Goal: Task Accomplishment & Management: Manage account settings

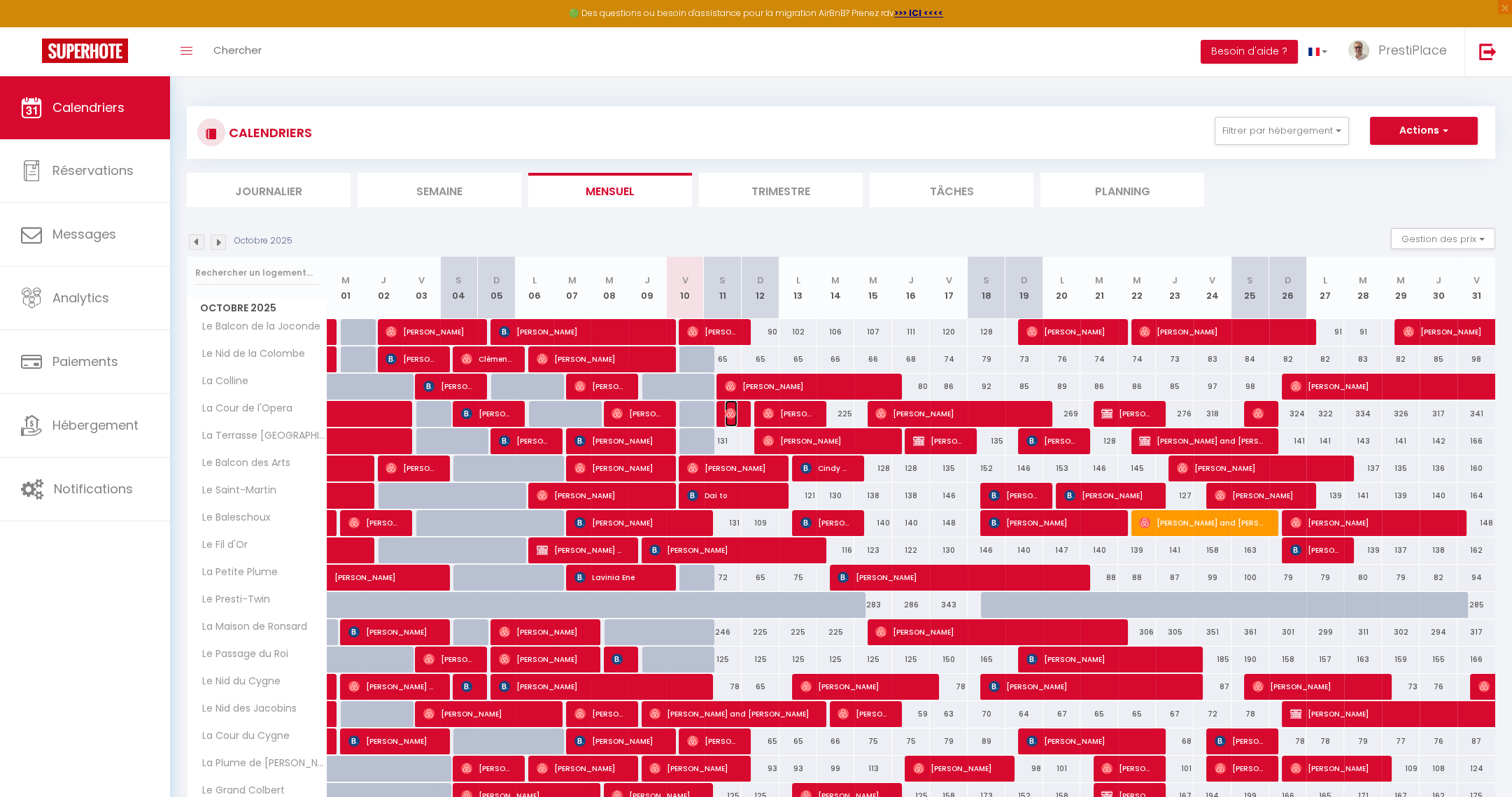
click at [733, 416] on img at bounding box center [730, 413] width 11 height 11
select select "OK"
select select "0"
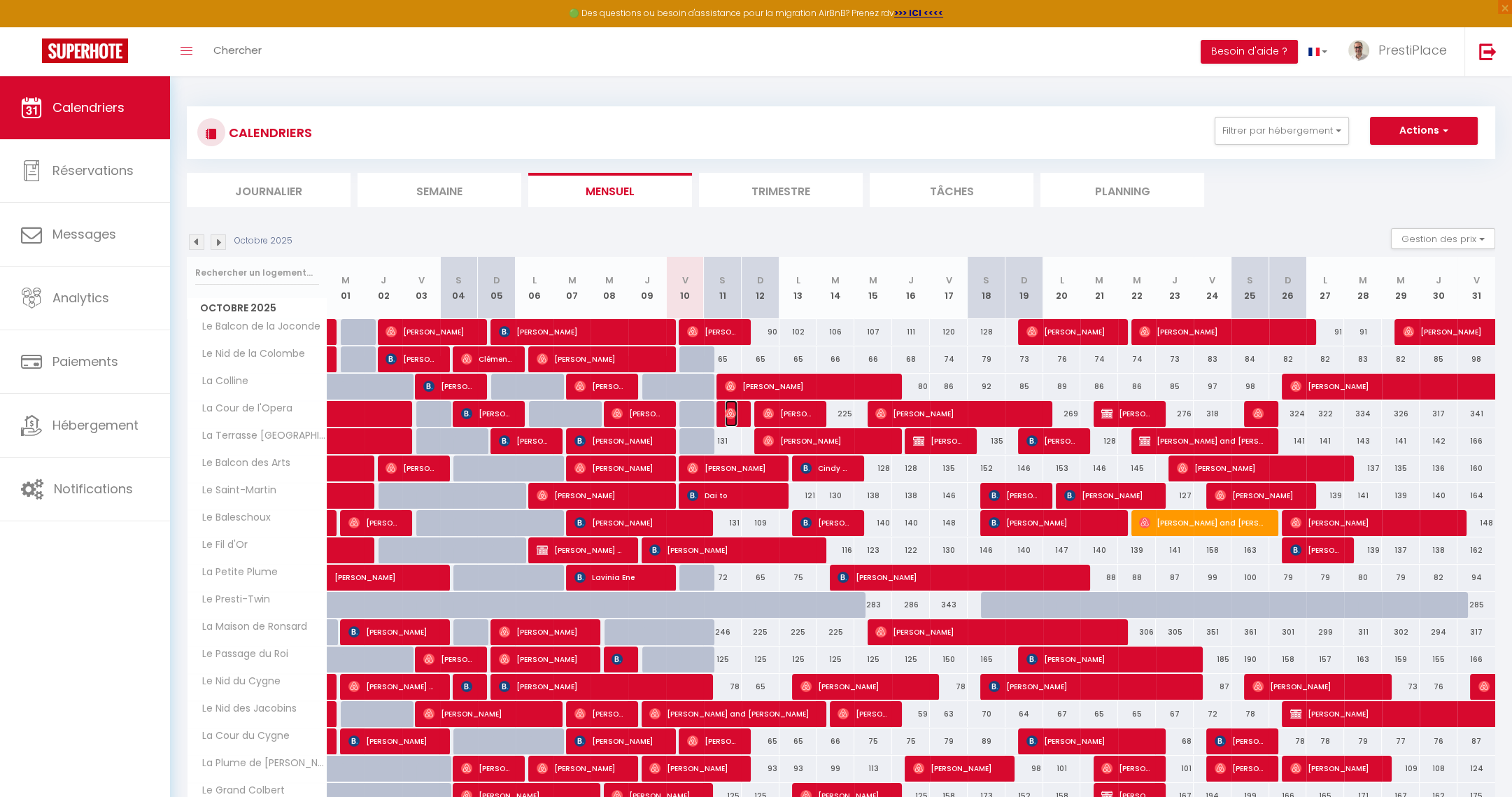
select select "1"
select select
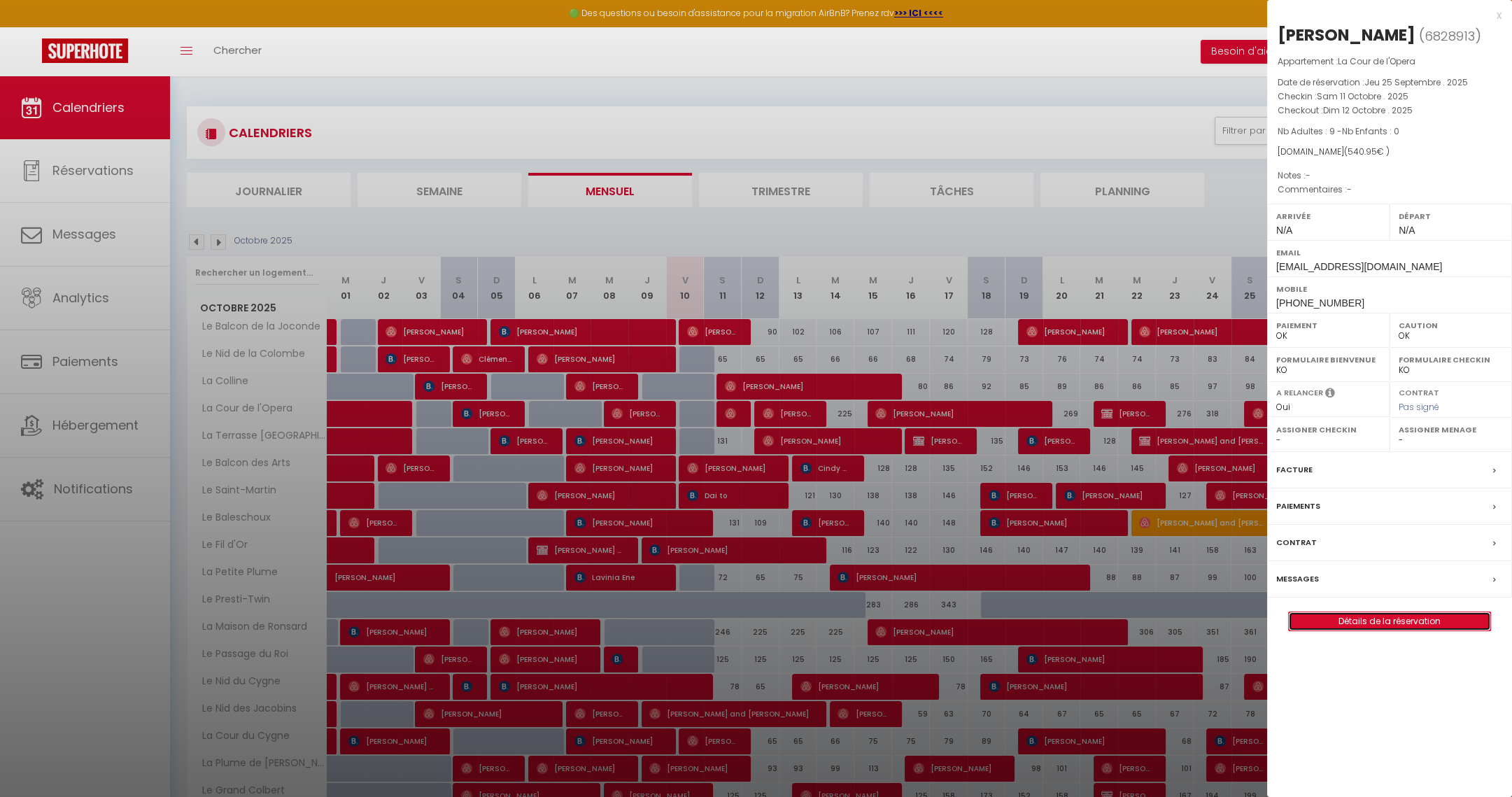
click at [1401, 620] on link "Détails de la réservation" at bounding box center [1390, 621] width 202 height 18
select select
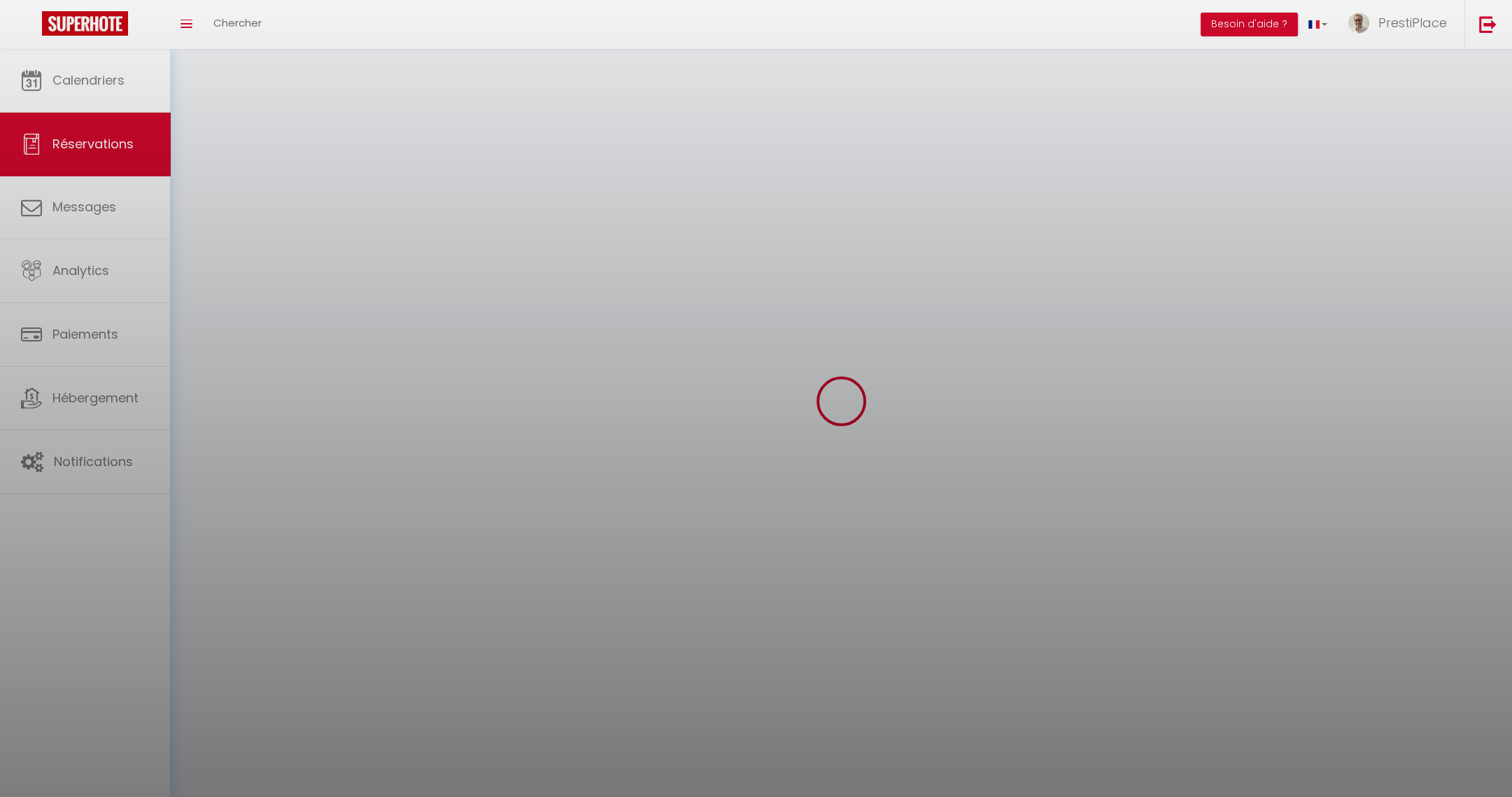
select select
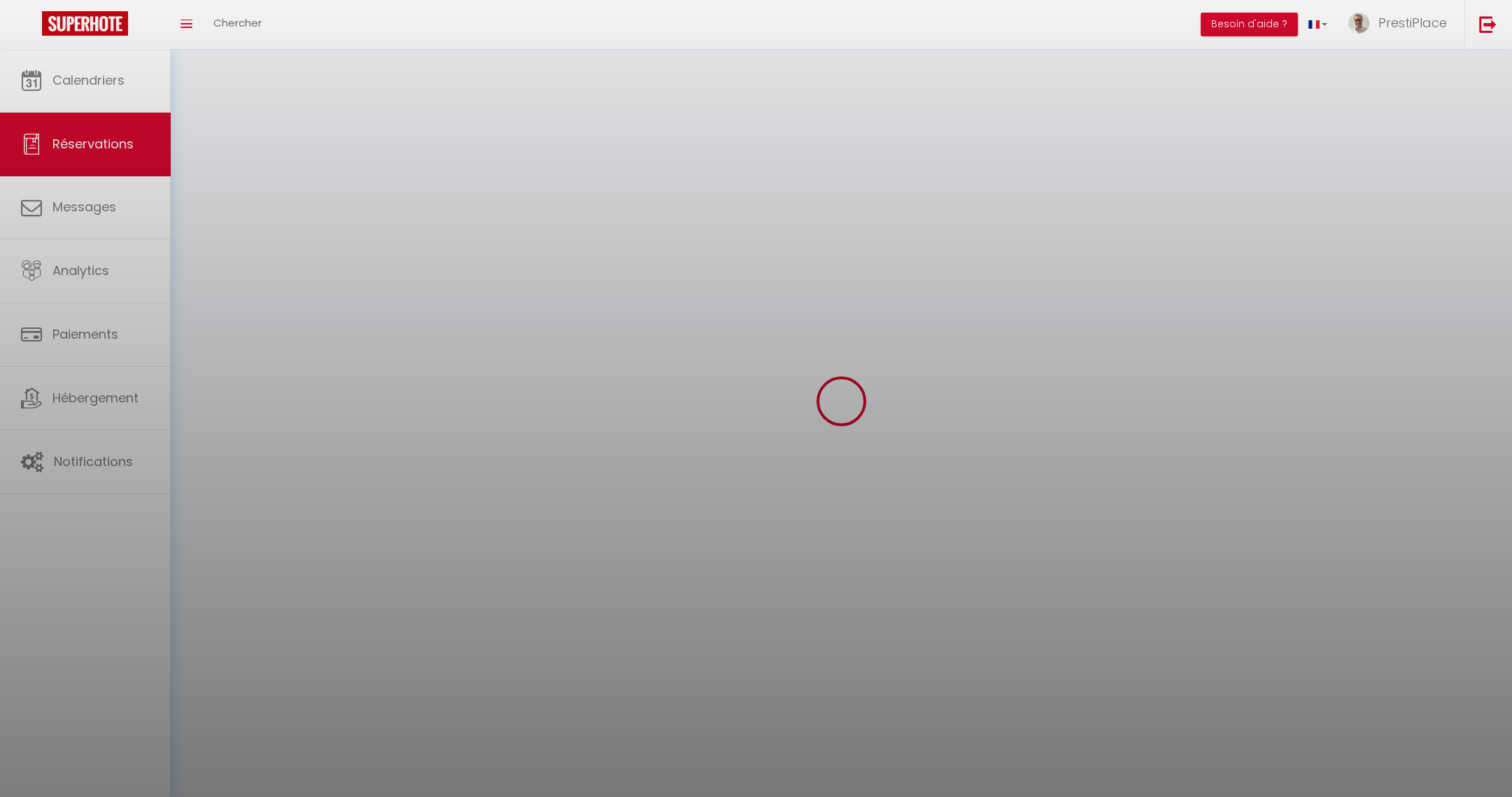
select select
checkbox input "false"
select select
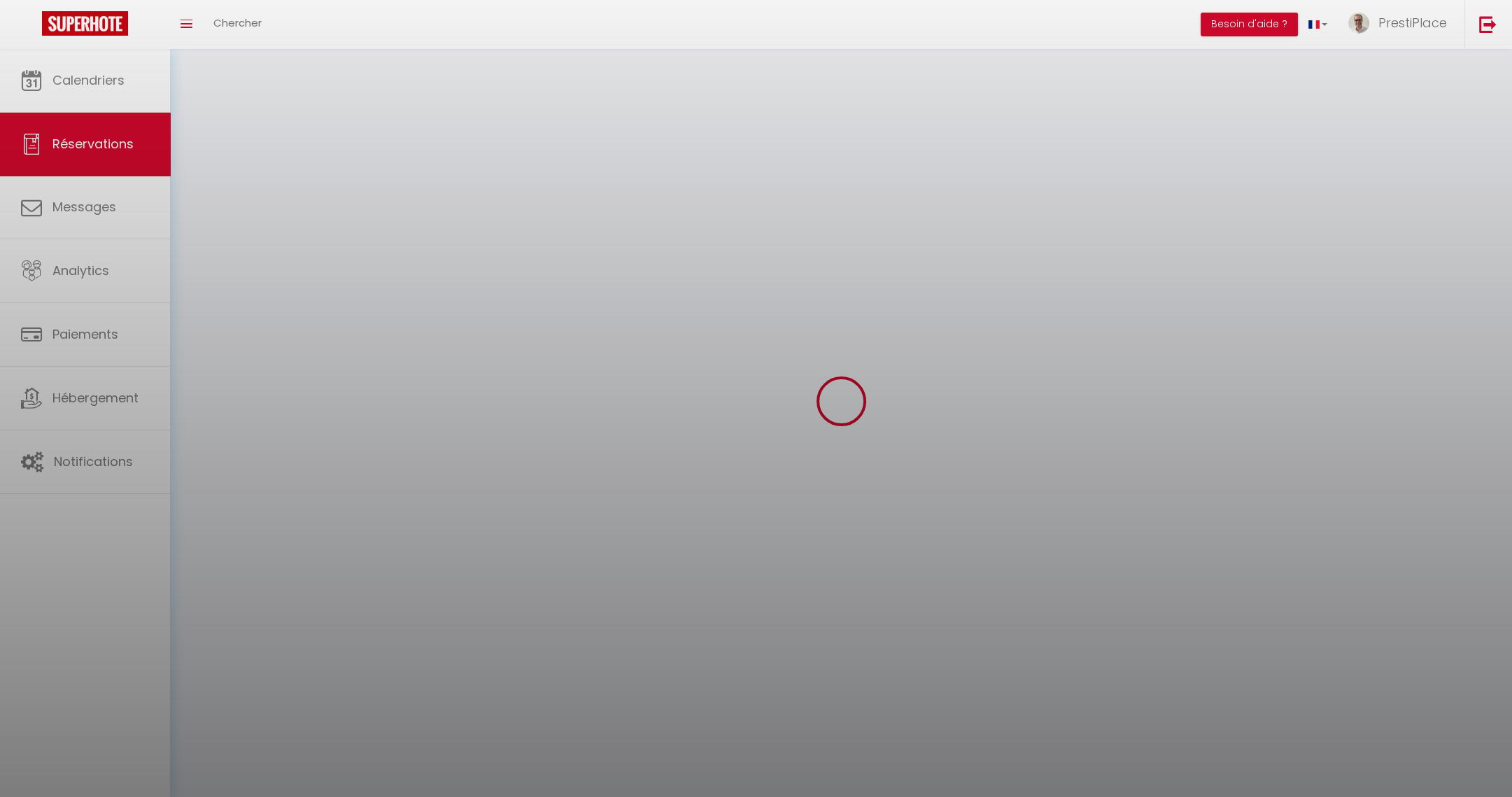
select select
checkbox input "false"
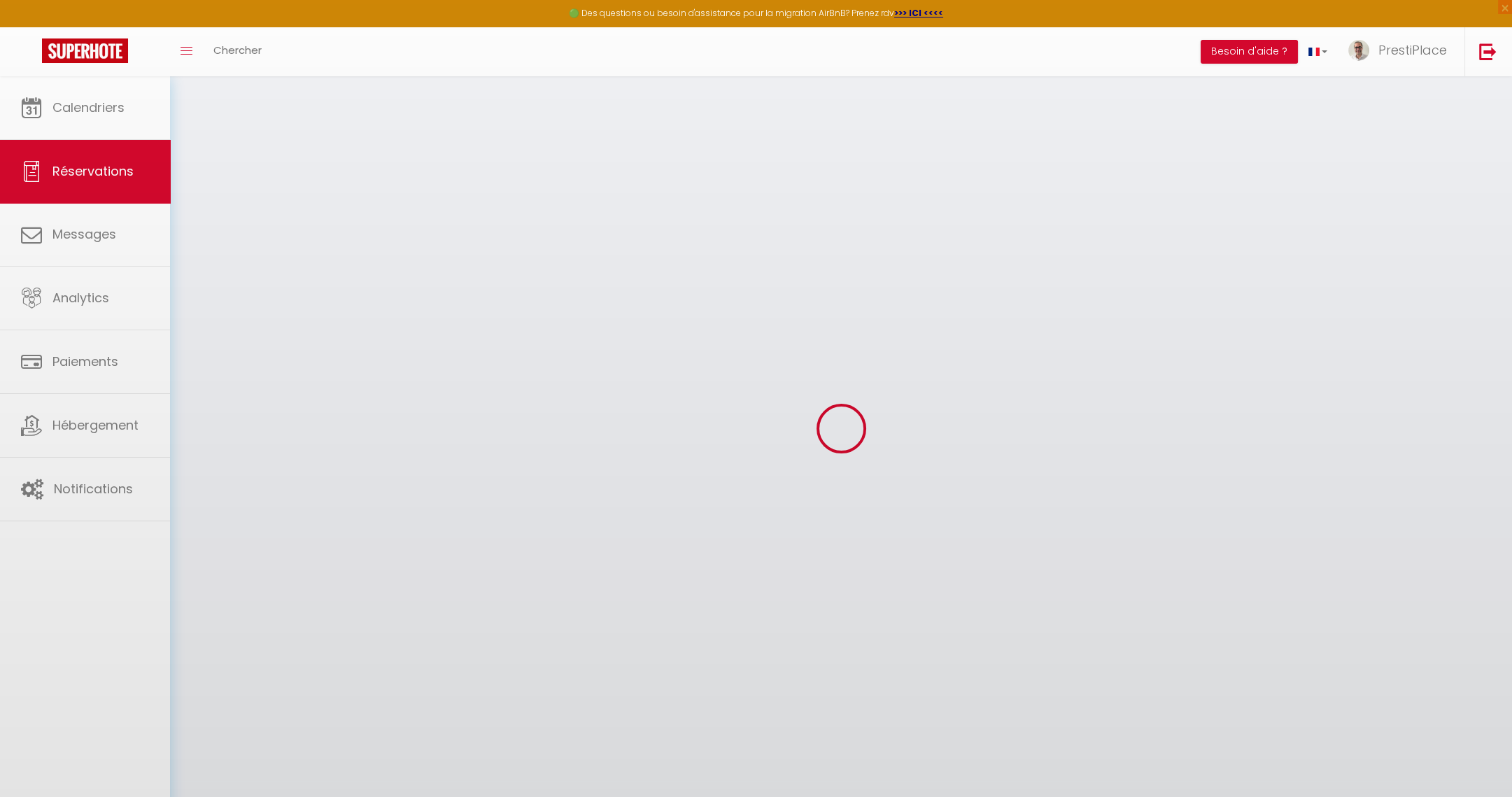
select select
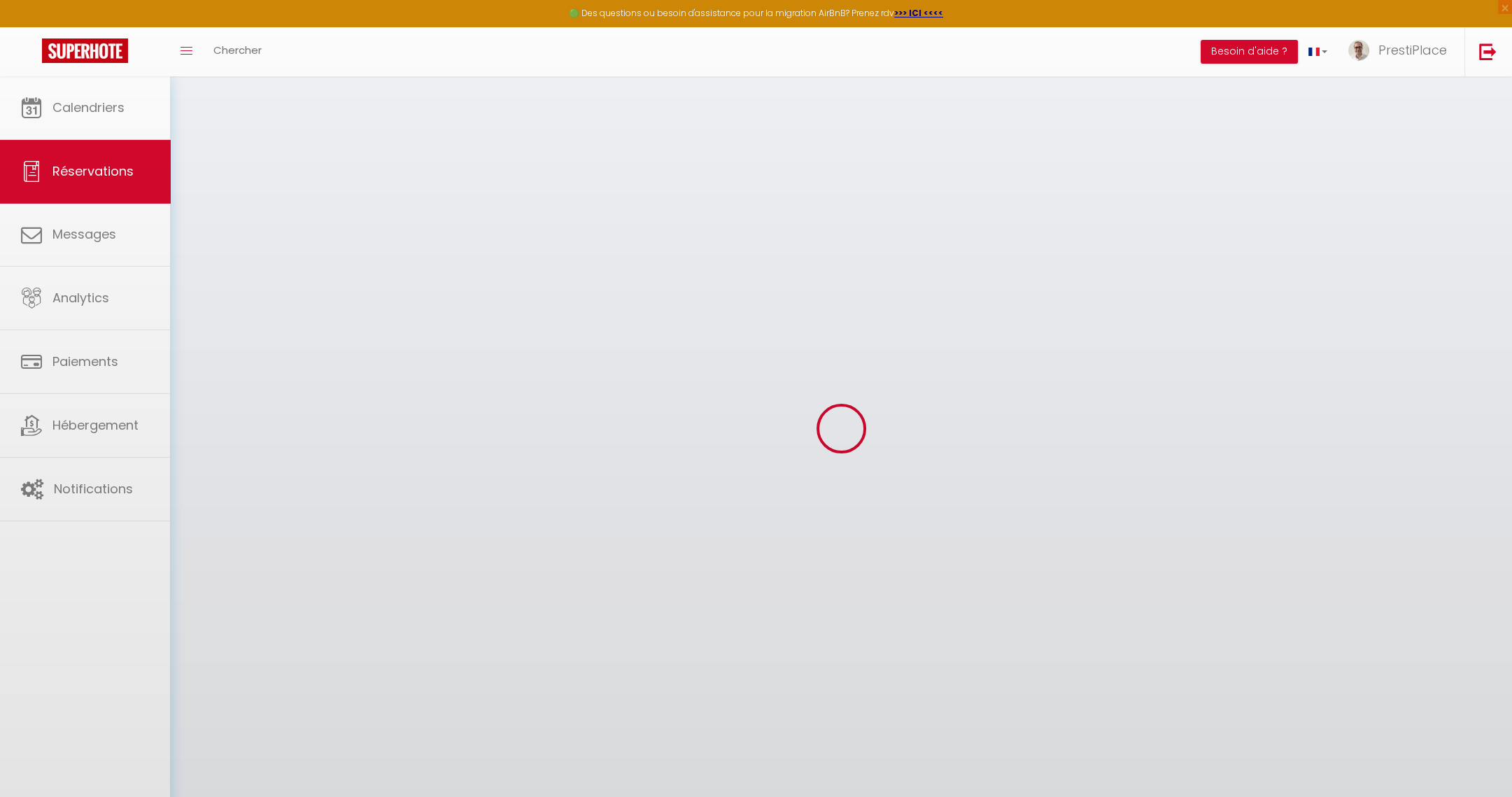
select select
checkbox input "false"
select select
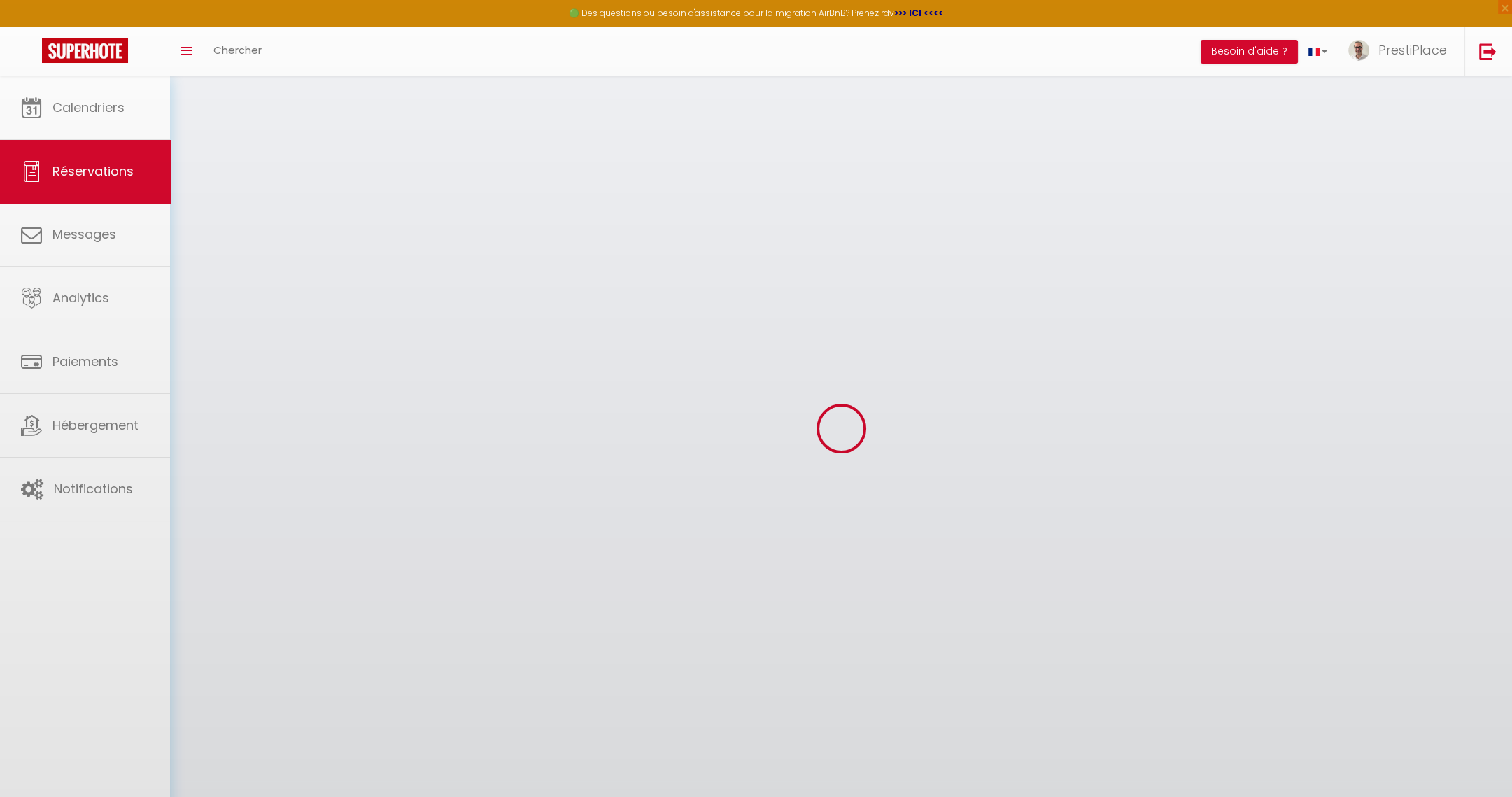
select select
checkbox input "false"
select select
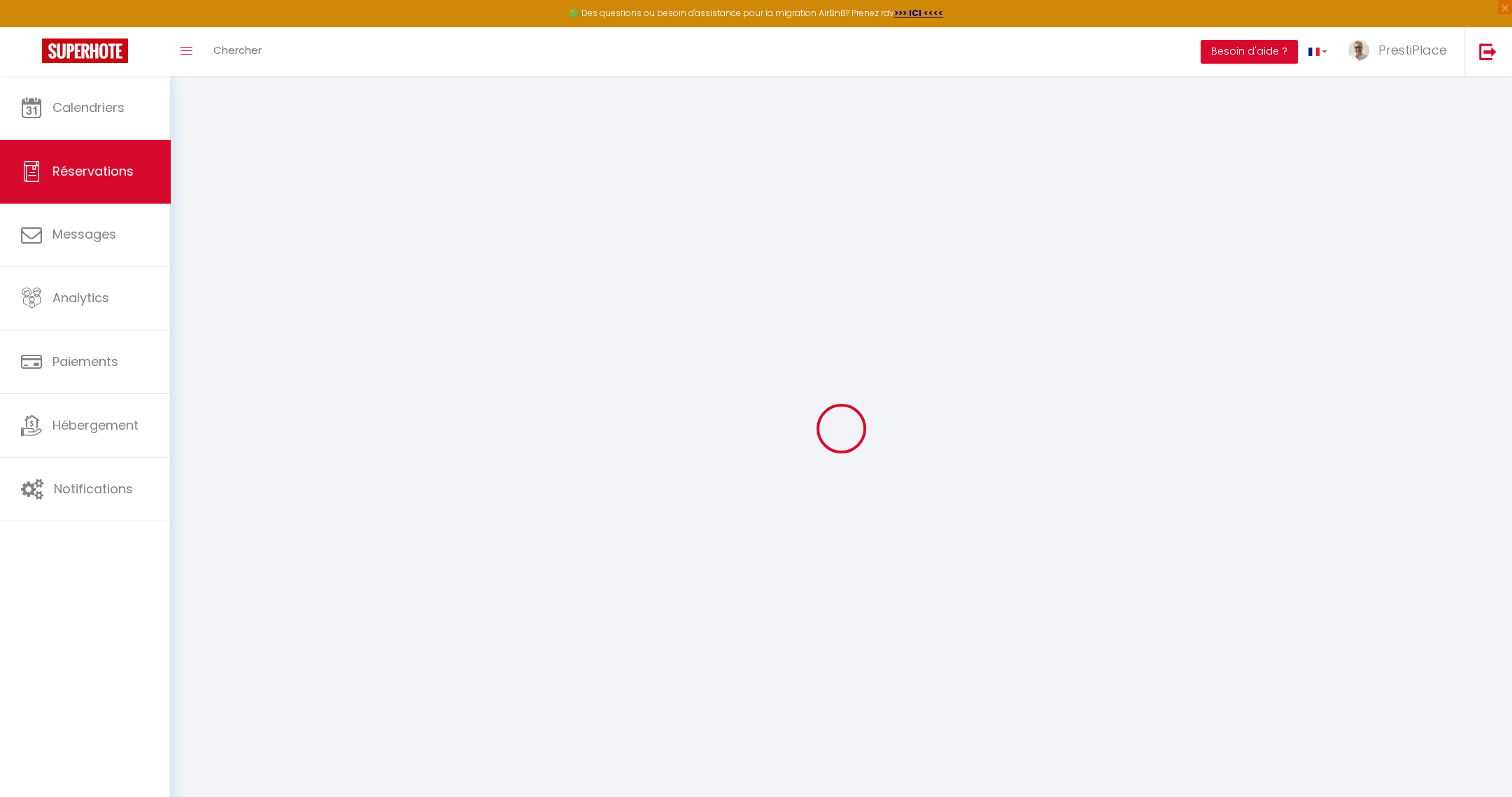
type input "[PERSON_NAME]"
type input "Malbran"
type input "[EMAIL_ADDRESS][DOMAIN_NAME]"
type input "[PHONE_NUMBER]"
select select "FR"
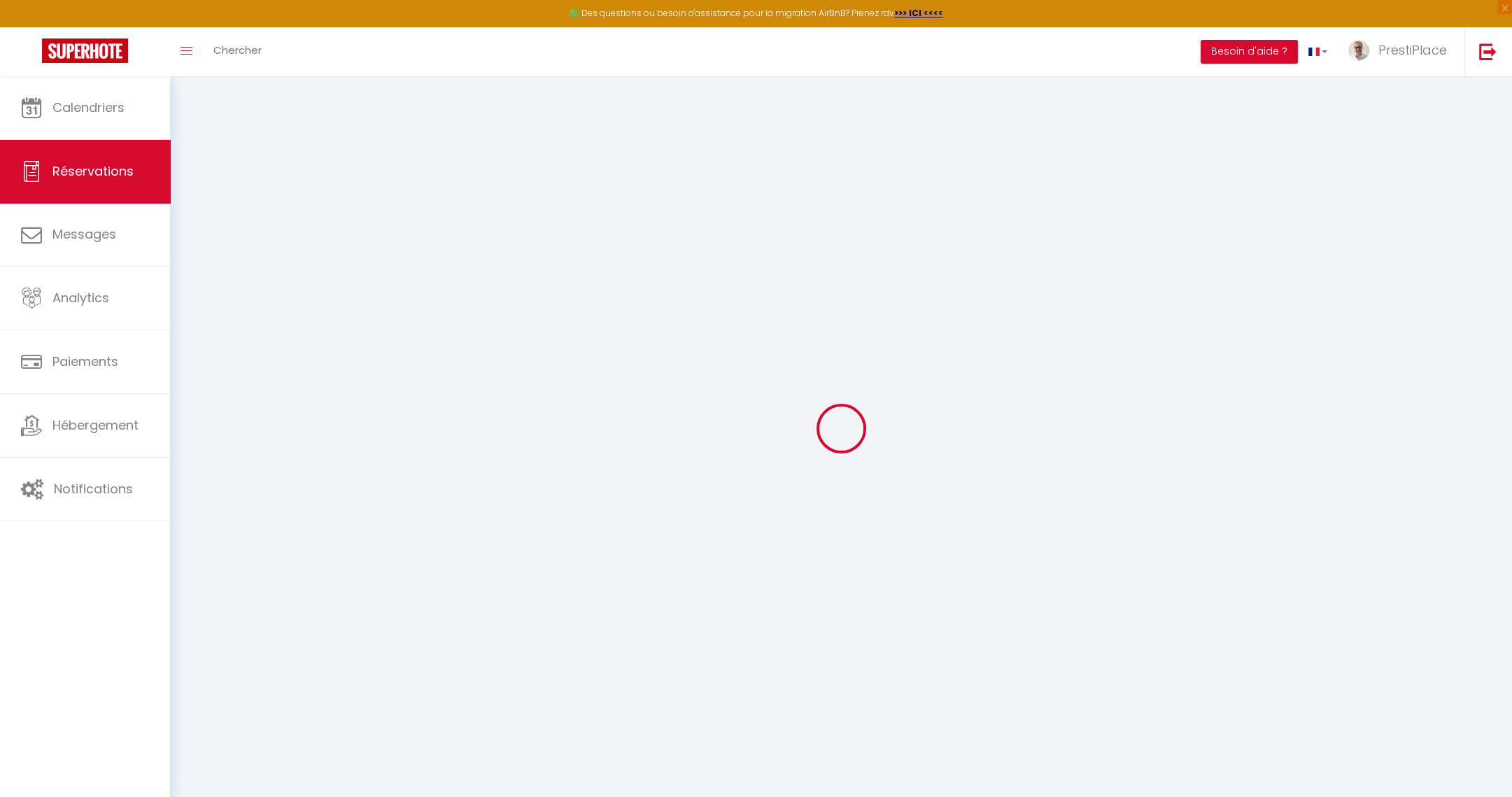
type input "83.85"
select select "32452"
select select "1"
select select
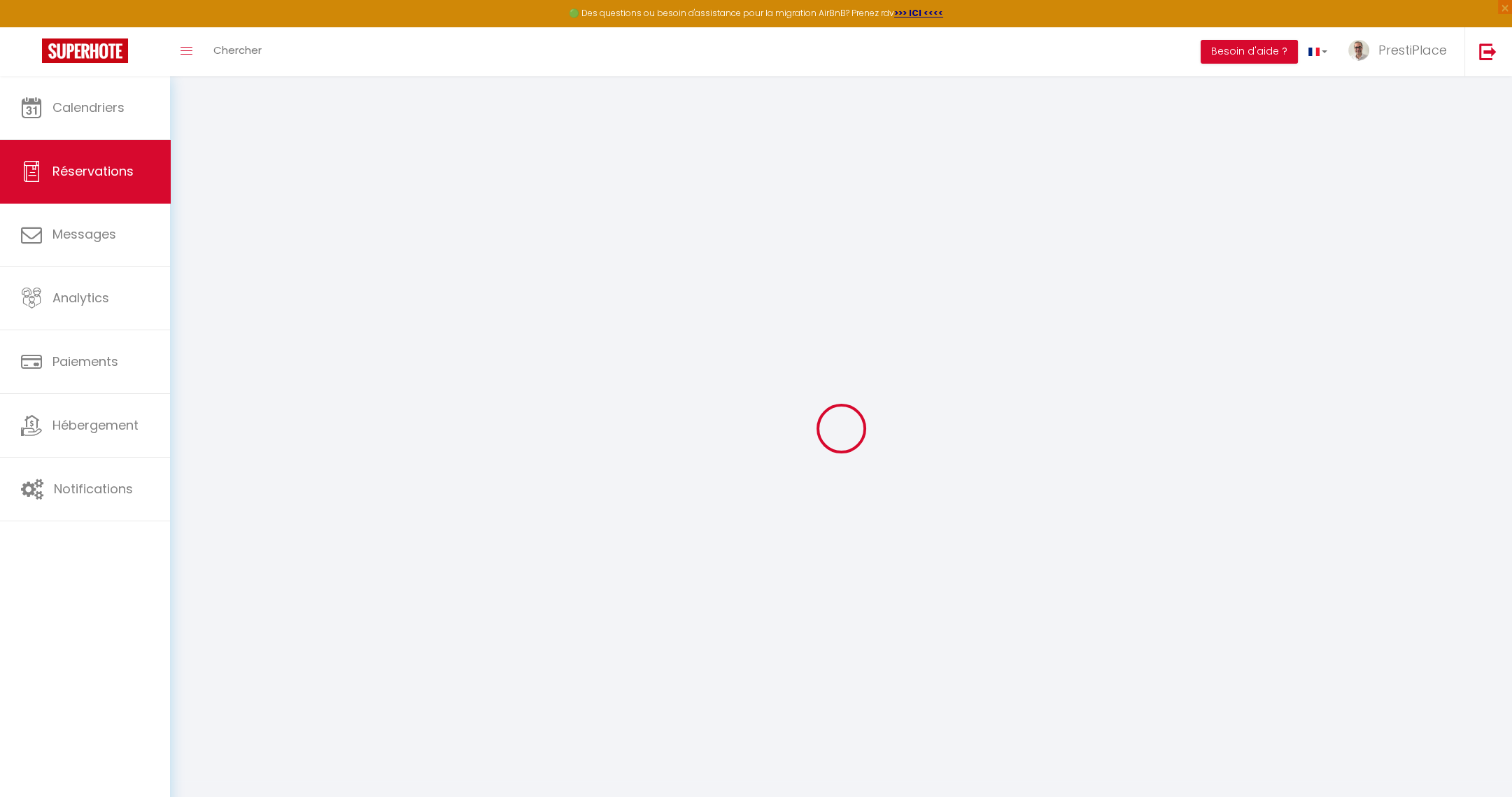
type input "9"
select select "12"
select select
type input "359"
checkbox input "false"
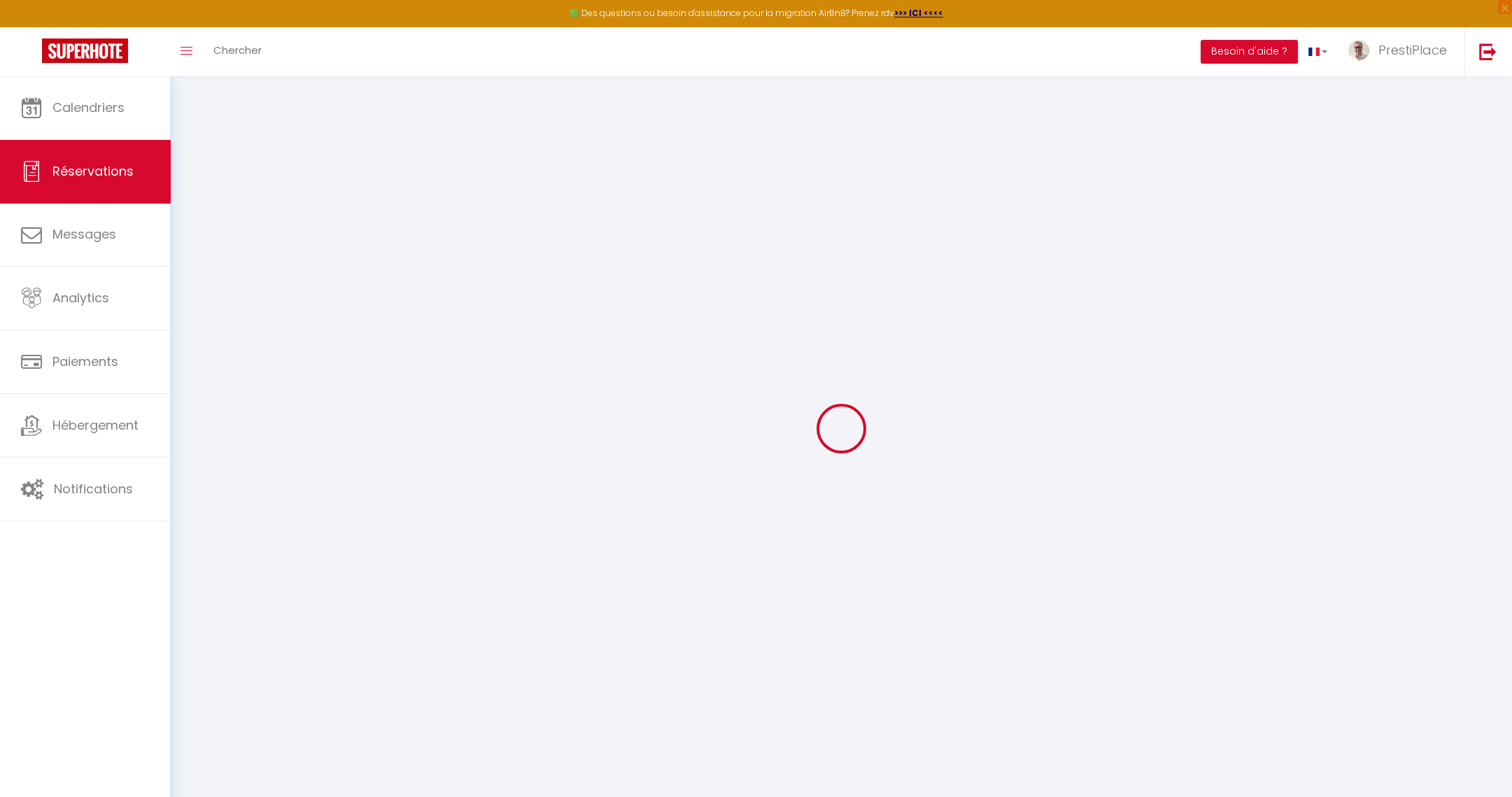
type input "0"
select select "1"
type input "0"
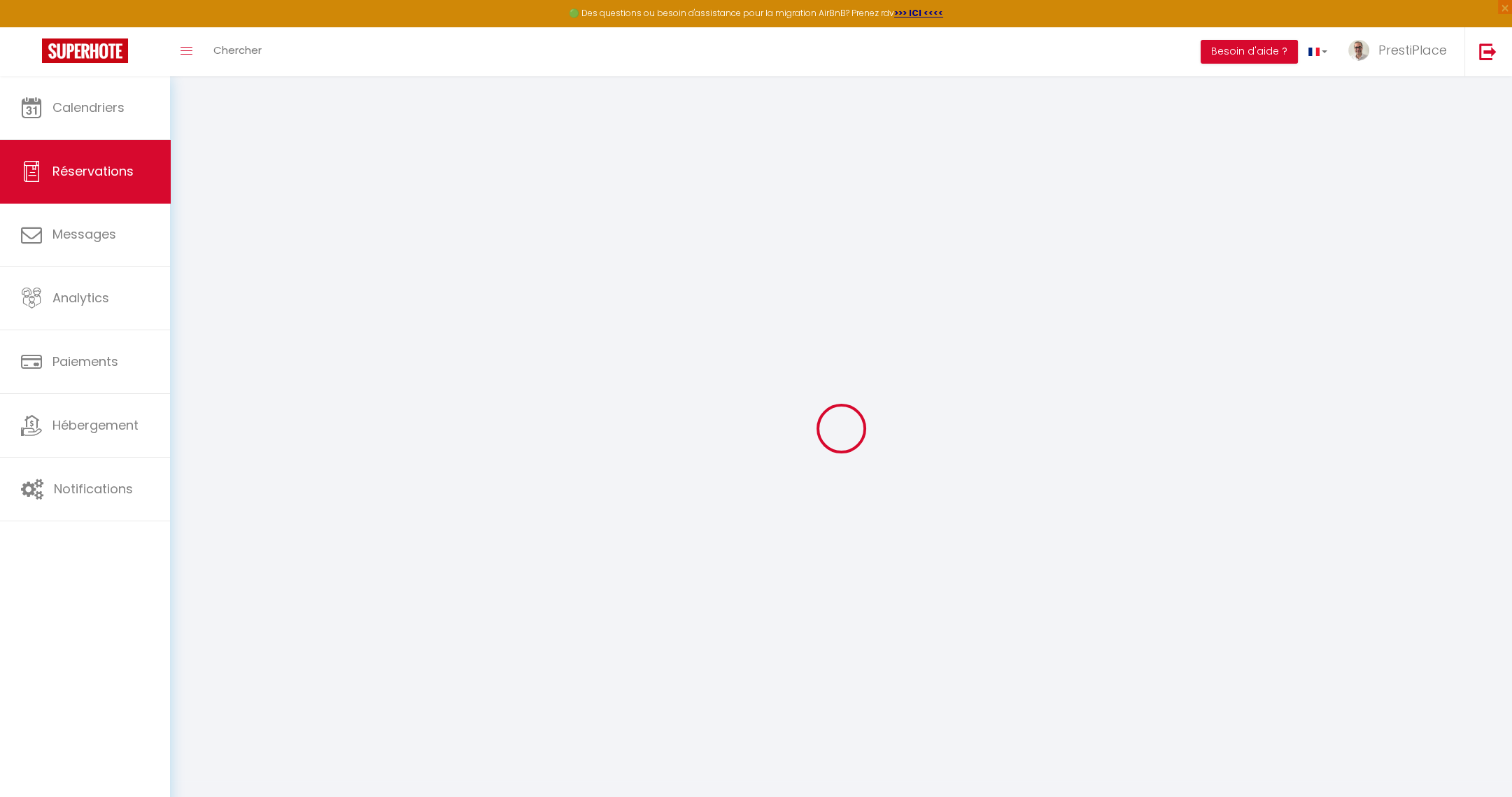
select select
select select "15"
checkbox input "false"
select select
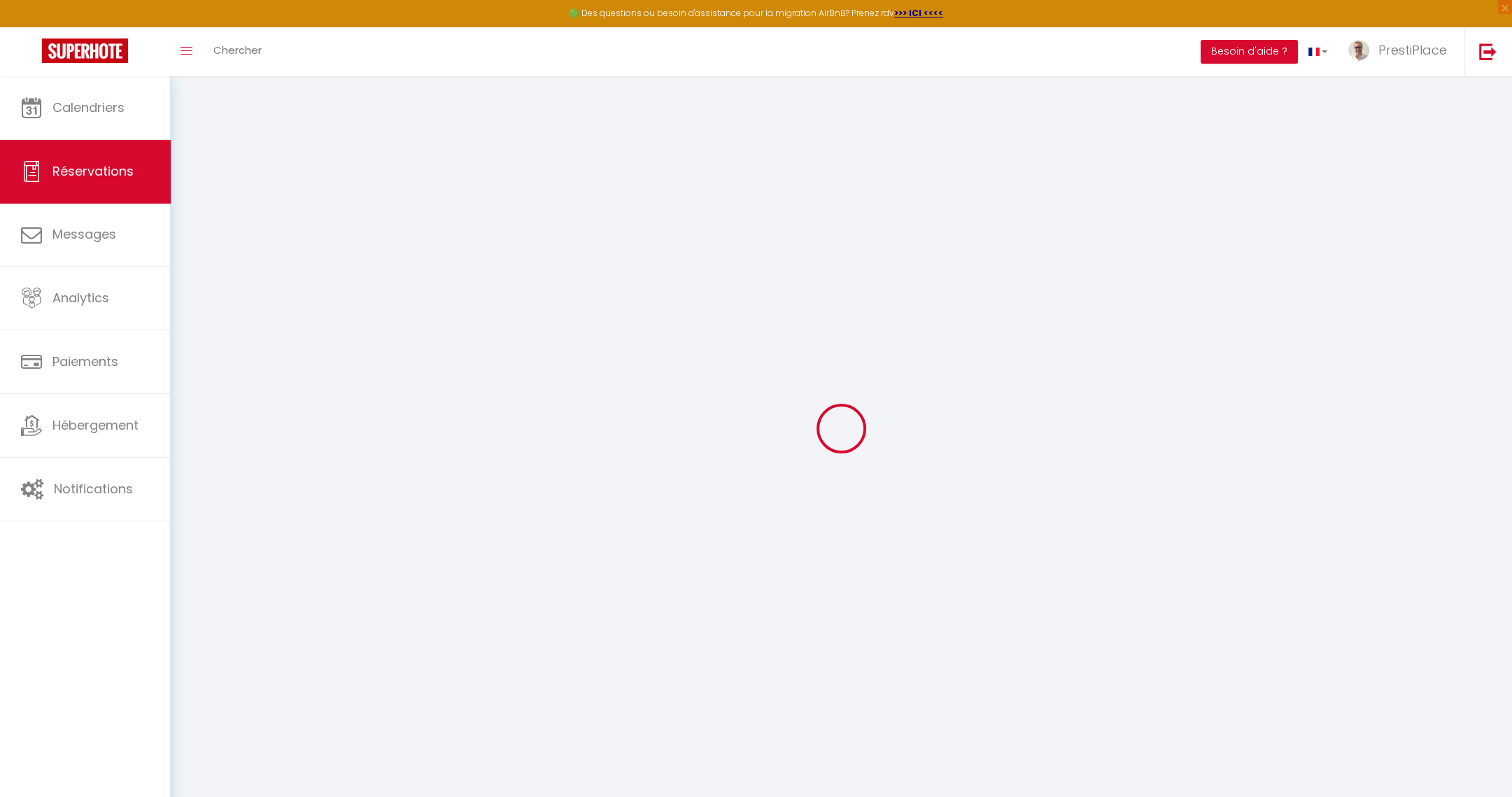
select select
checkbox input "false"
select select
checkbox input "false"
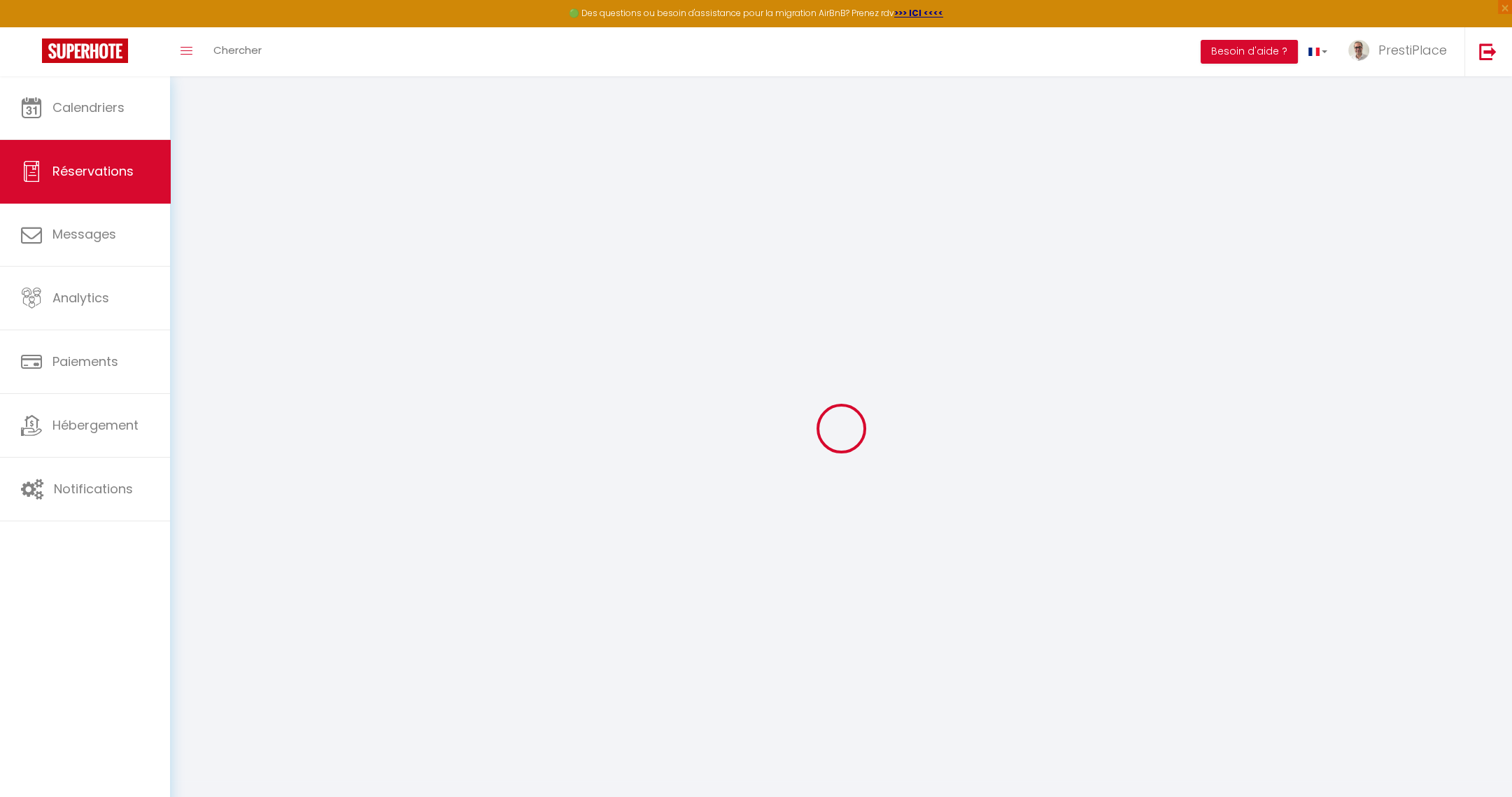
select select
checkbox input "false"
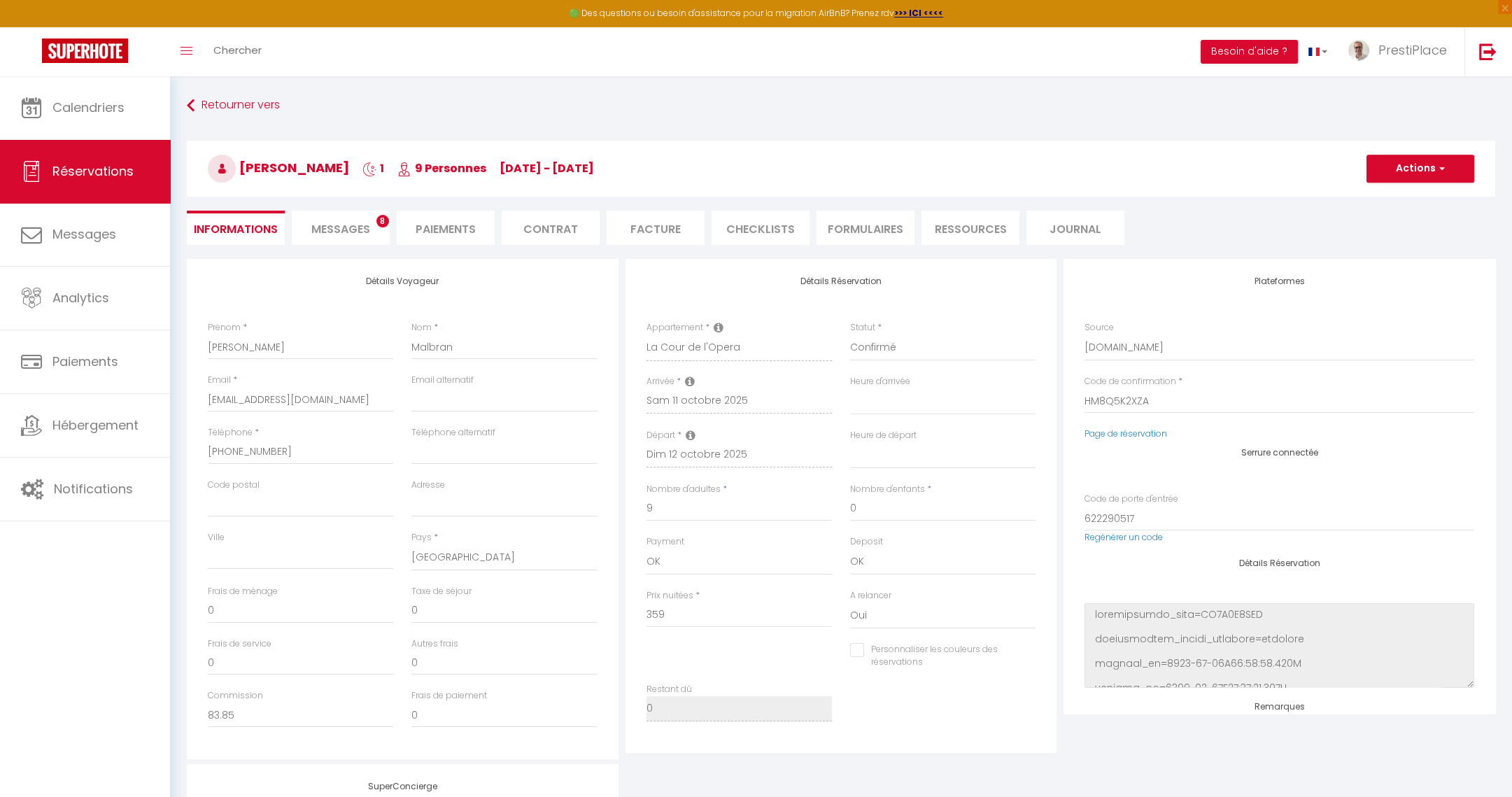
scroll to position [288, 0]
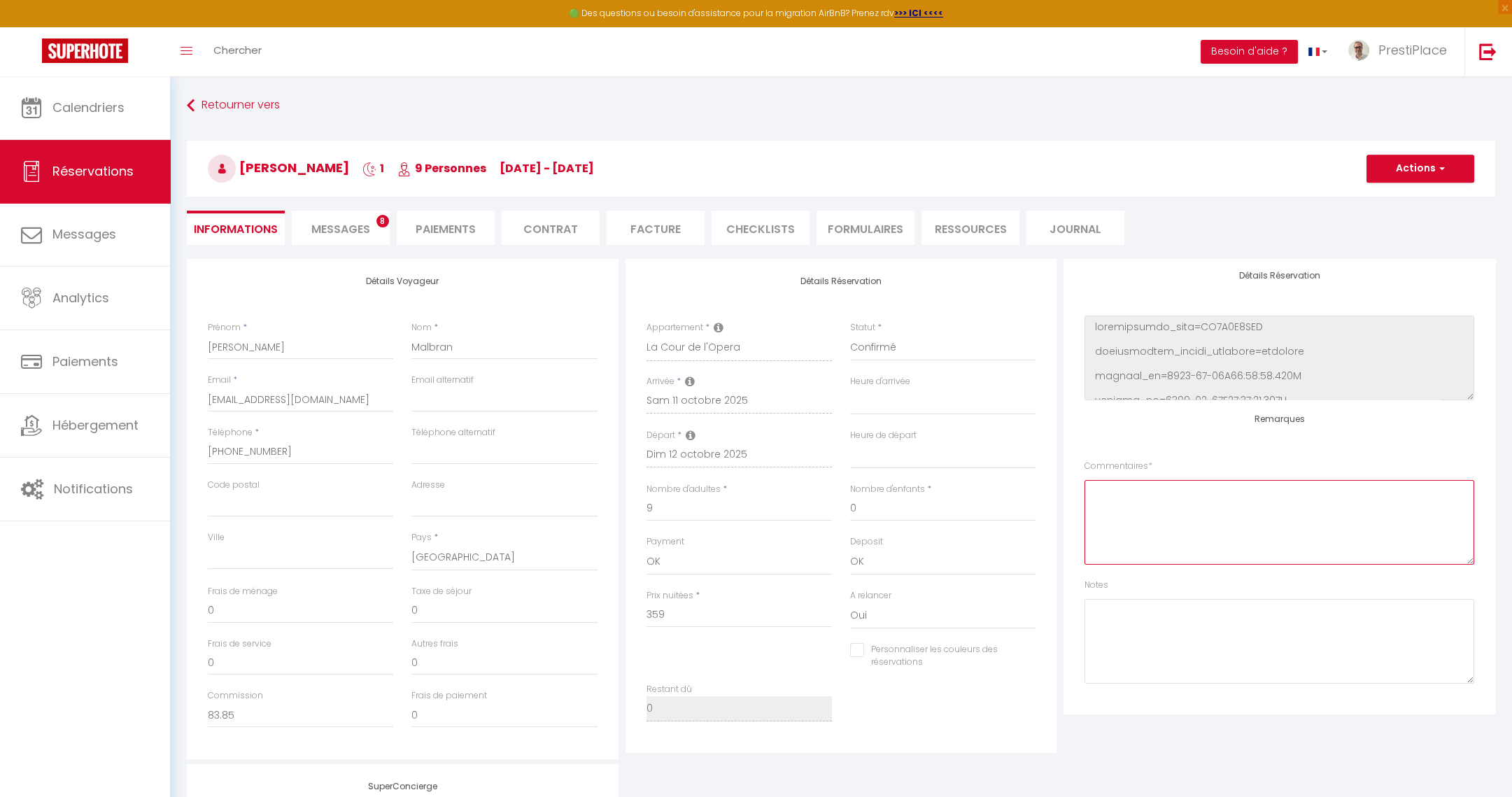
click at [1304, 491] on textarea at bounding box center [1279, 522] width 389 height 84
type input "160"
type input "21.95"
select select
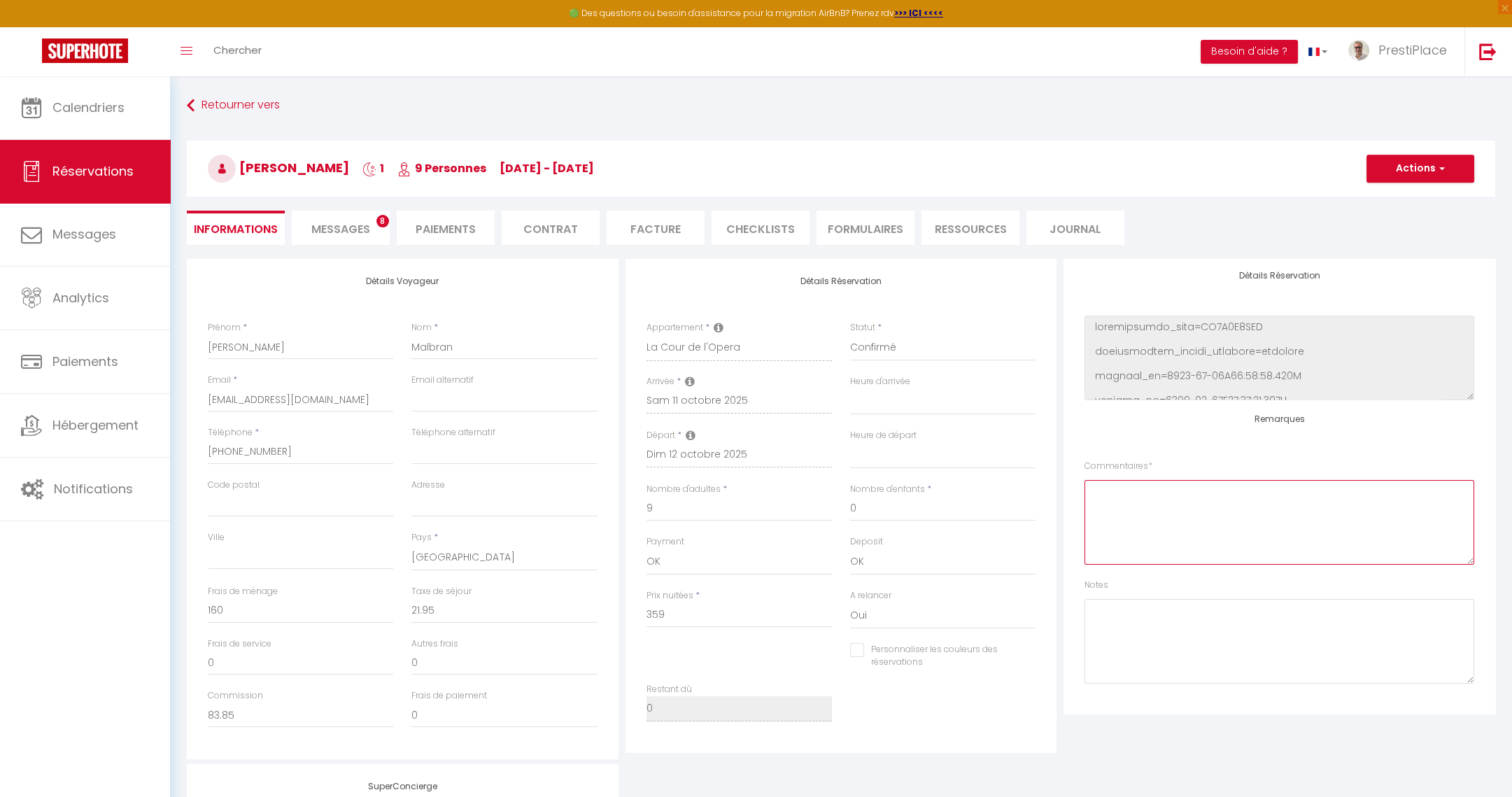
checkbox input "false"
select select
click at [1281, 501] on textarea at bounding box center [1279, 522] width 389 height 84
type textarea "P"
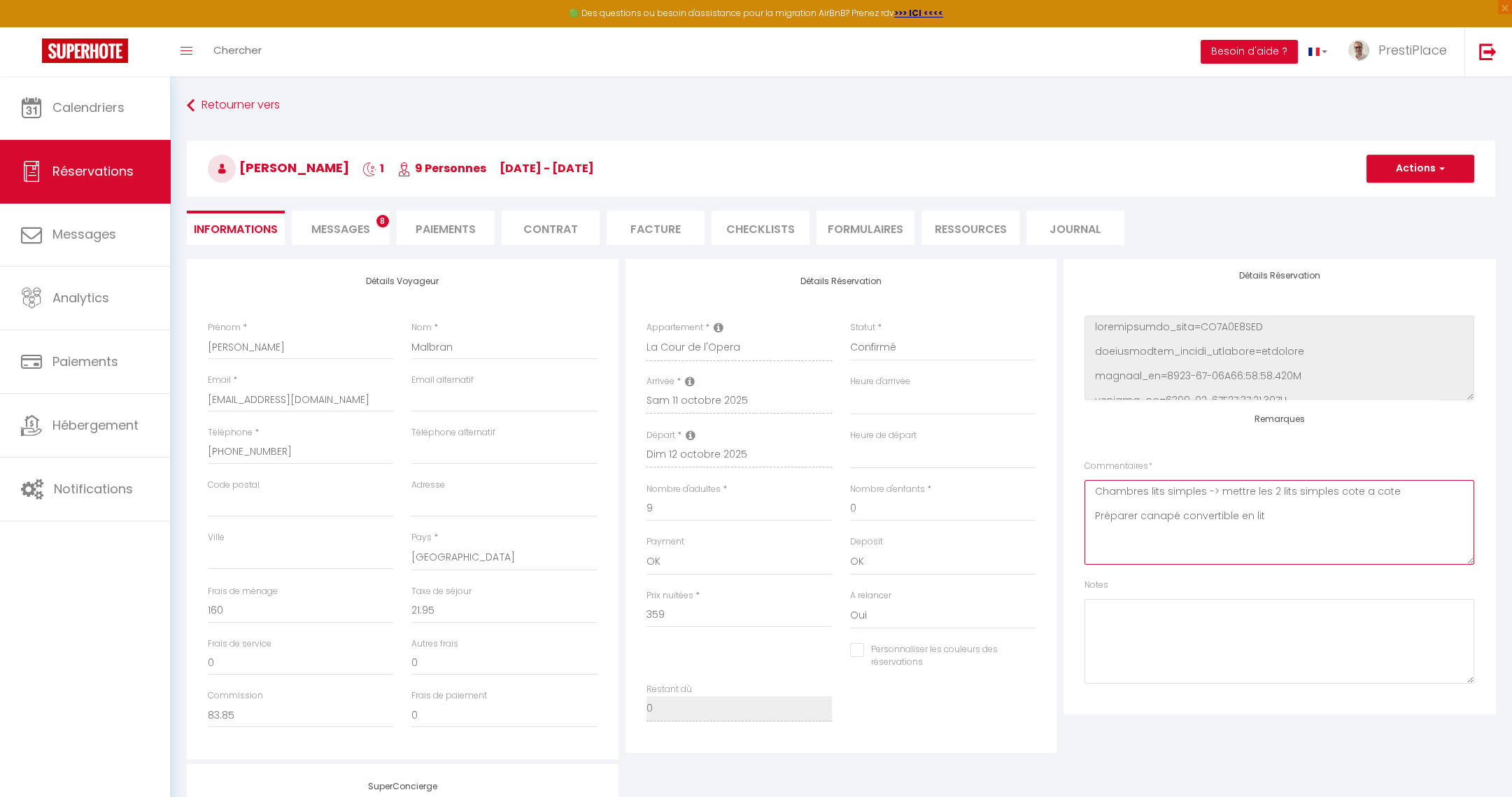
type textarea "Chambres lits simples -> mettre les 2 lits simples cote a cote Préparer canapé …"
click at [1415, 171] on button "Actions" at bounding box center [1420, 168] width 108 height 28
click at [1380, 199] on link "Enregistrer" at bounding box center [1406, 199] width 111 height 18
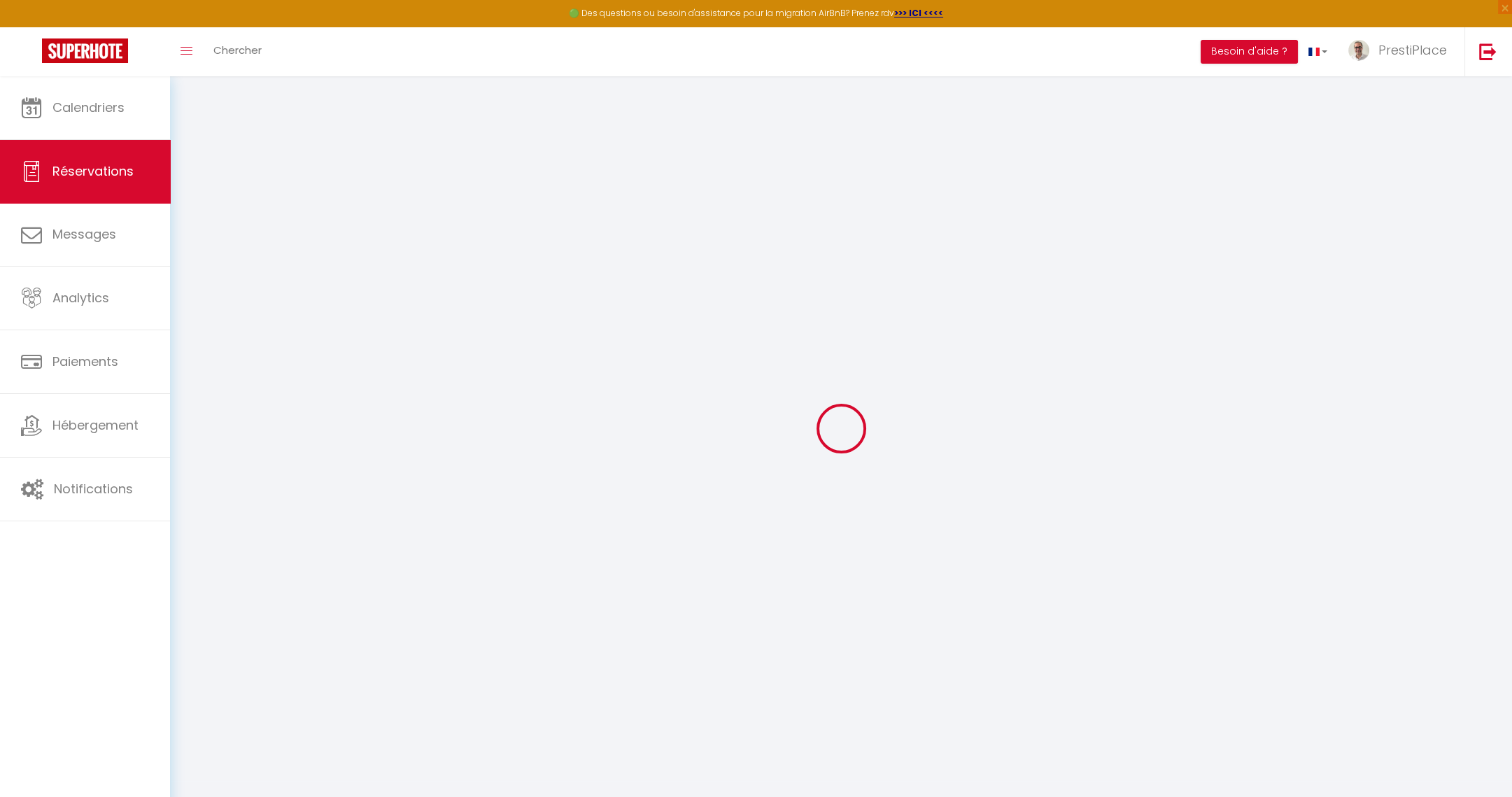
select select "not_cancelled"
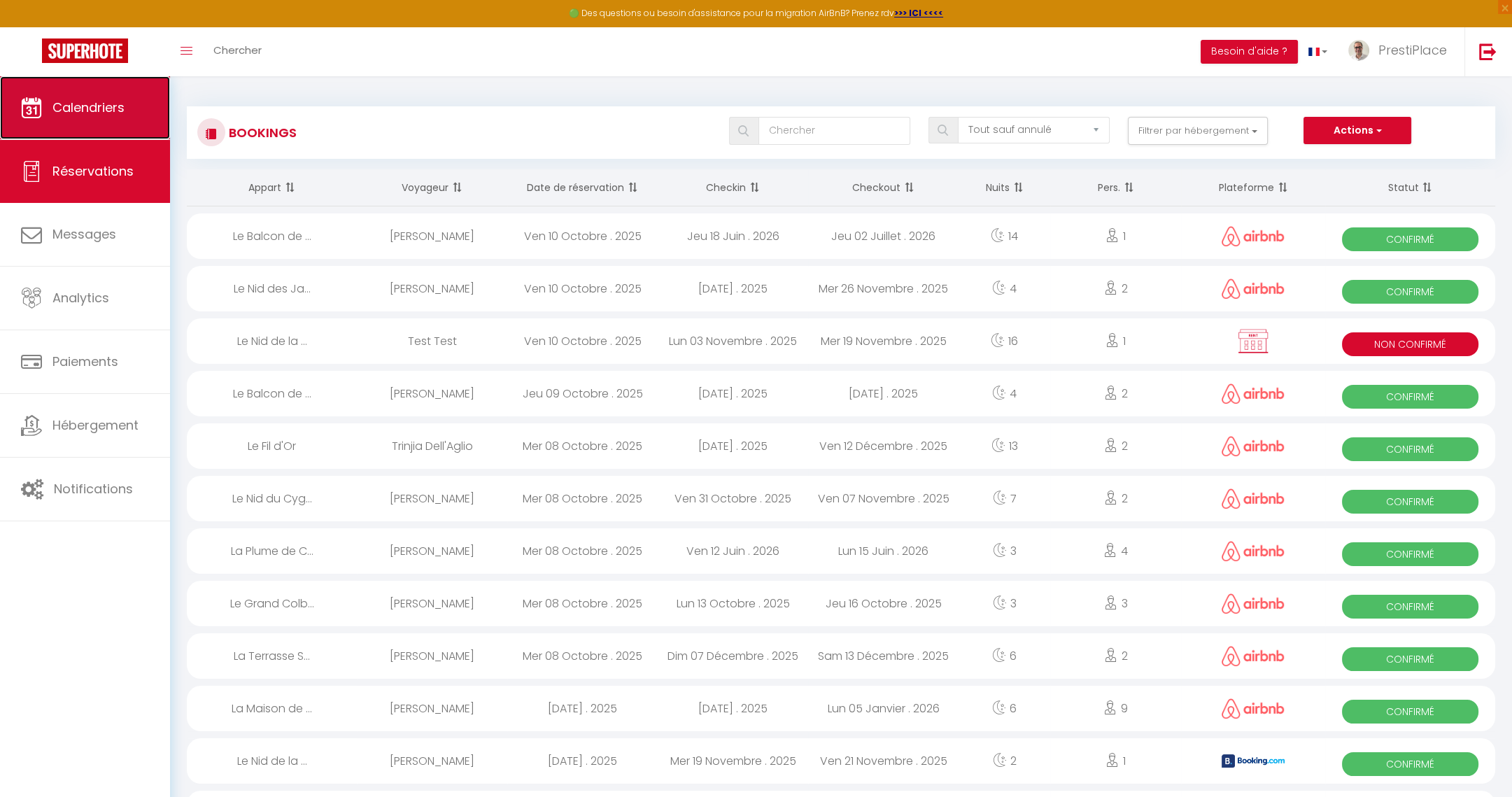
click at [71, 104] on span "Calendriers" at bounding box center [88, 108] width 72 height 17
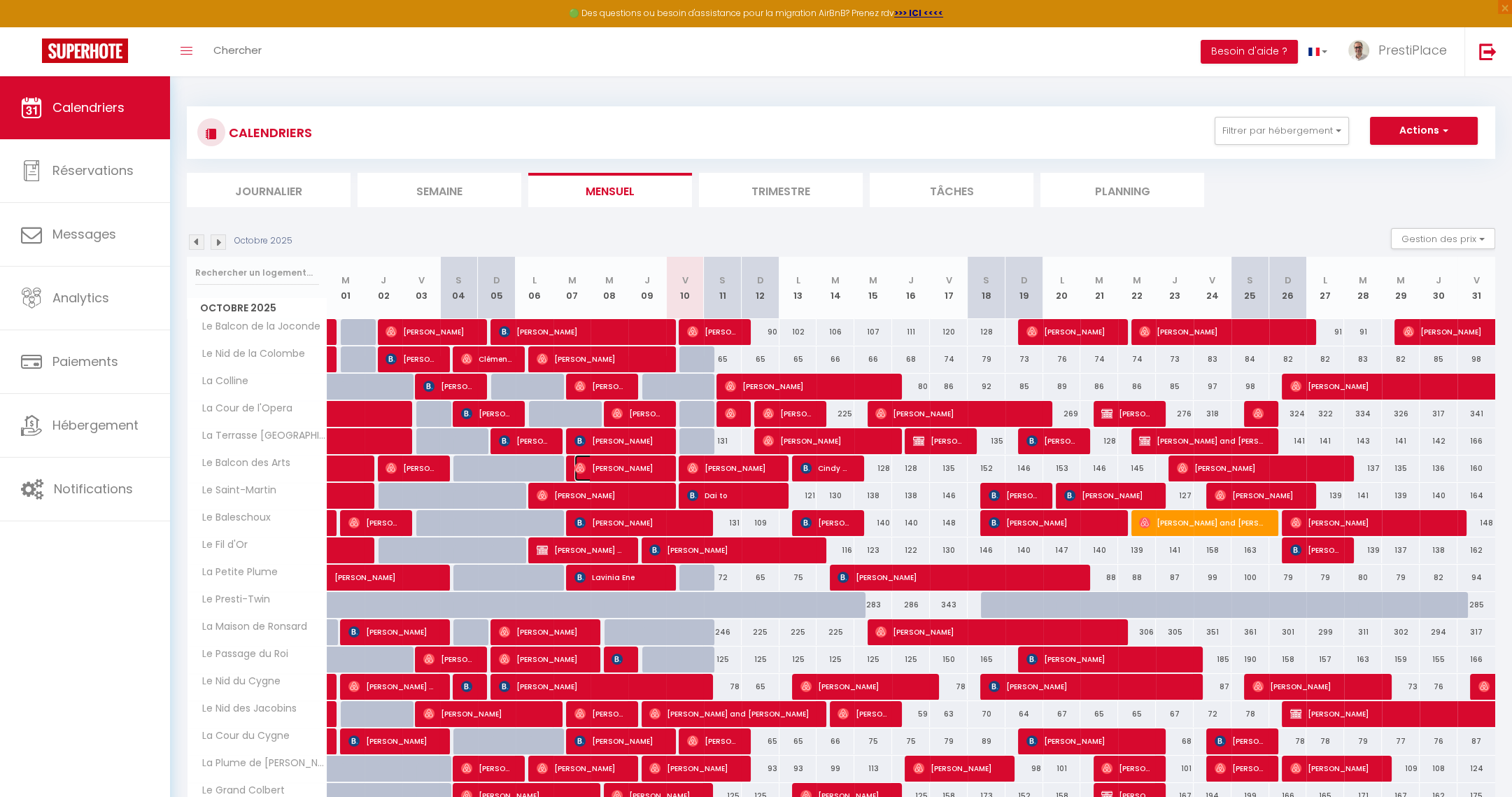
click at [621, 461] on span "[PERSON_NAME]" at bounding box center [618, 468] width 88 height 27
select select "OK"
select select "0"
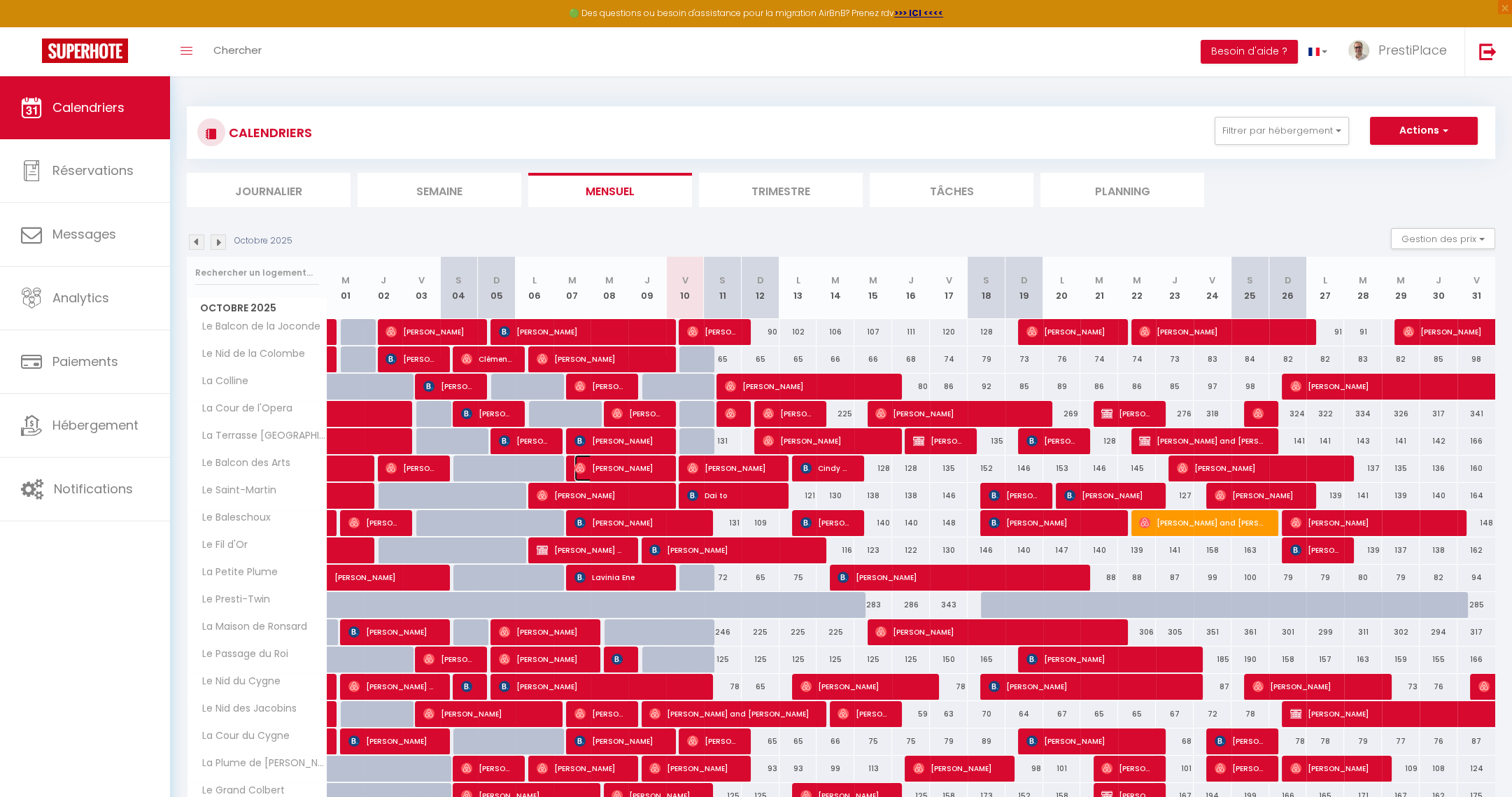
select select "1"
select select
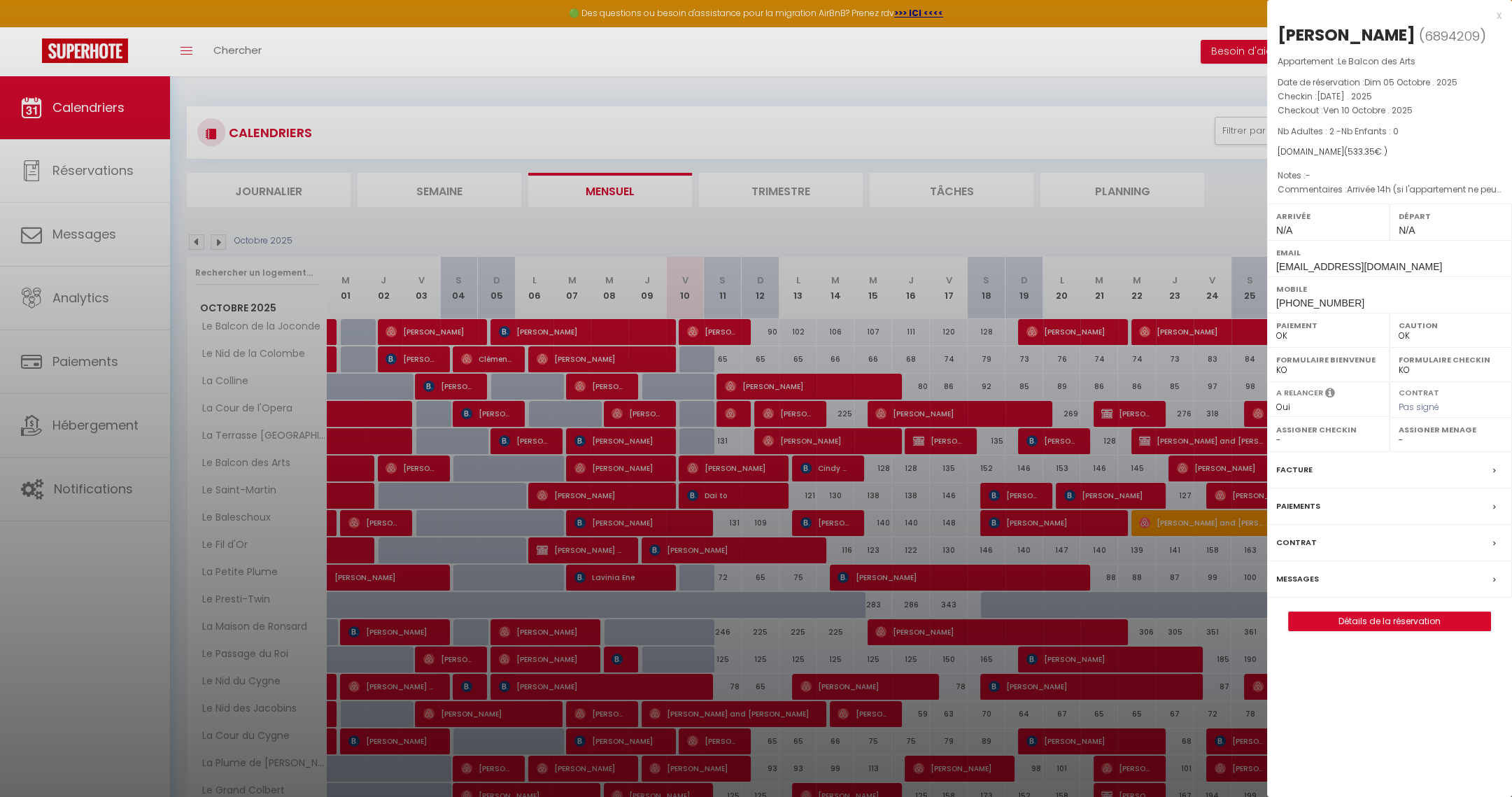
click at [1302, 574] on label "Messages" at bounding box center [1297, 579] width 43 height 15
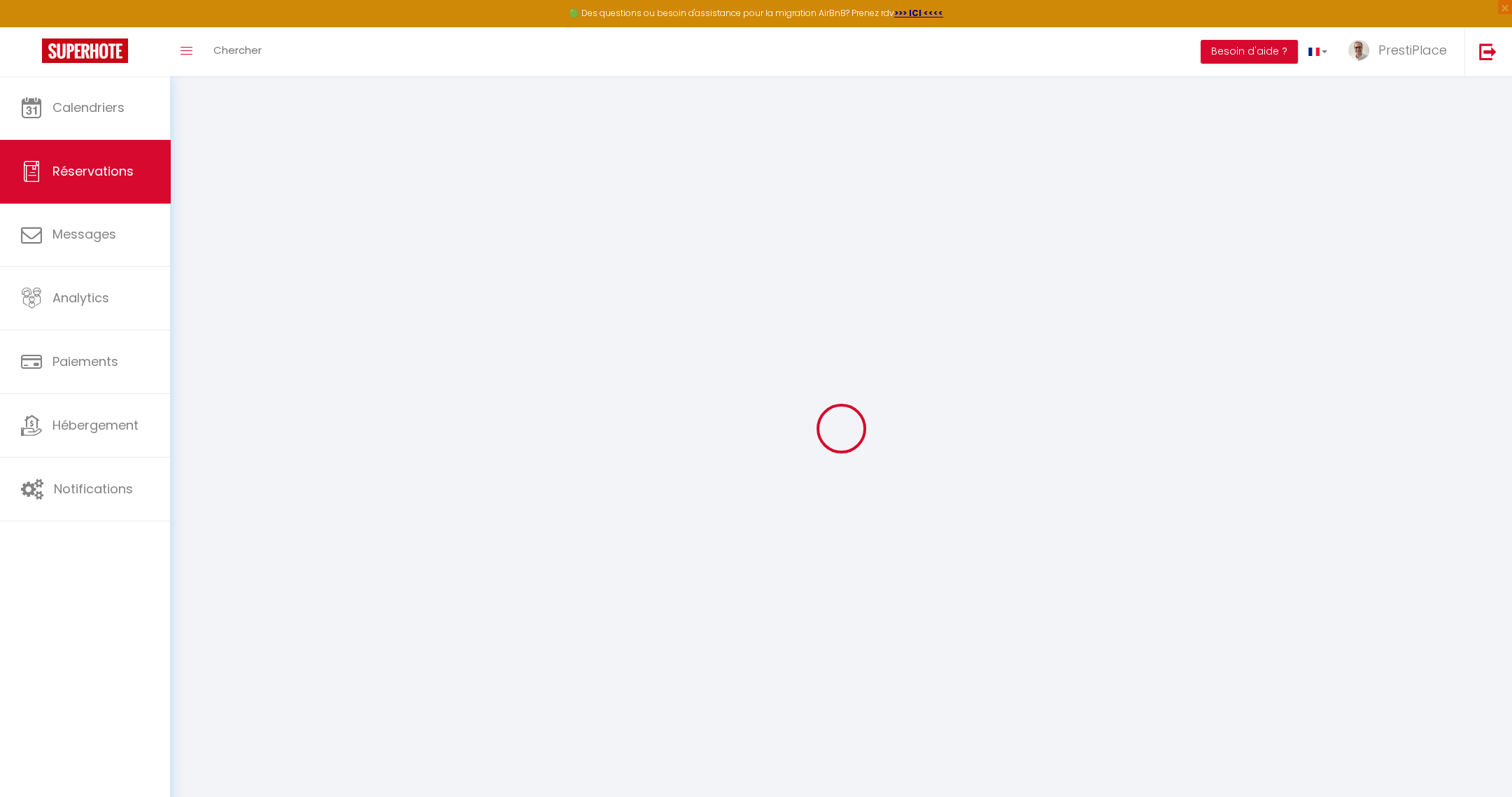
select select
checkbox input "false"
type \ "Arrivée 14h (si l'appartement ne peut pas être prêt, ils déposeront leurs valis…"
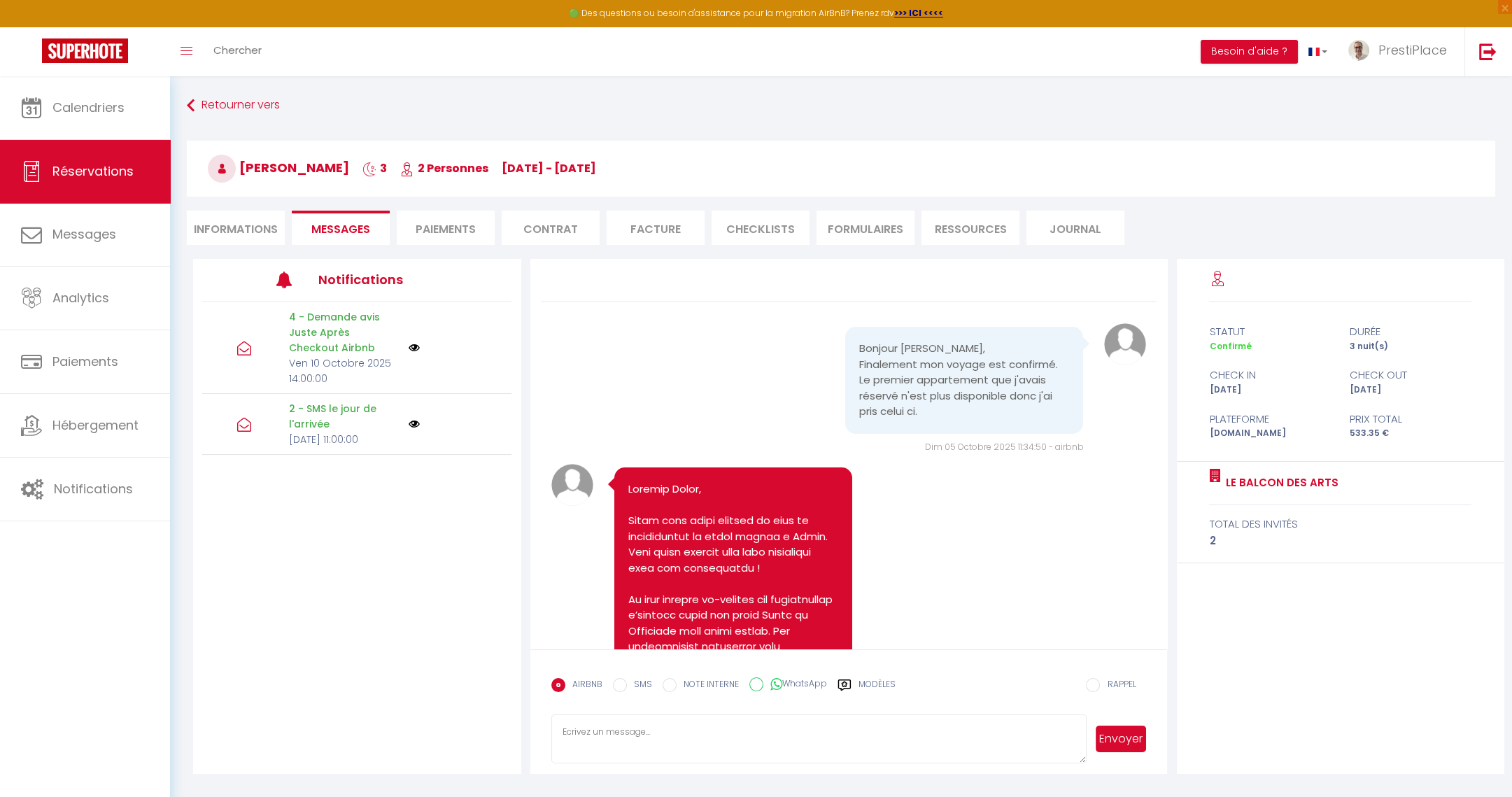
click at [346, 226] on span "Messages" at bounding box center [341, 229] width 59 height 16
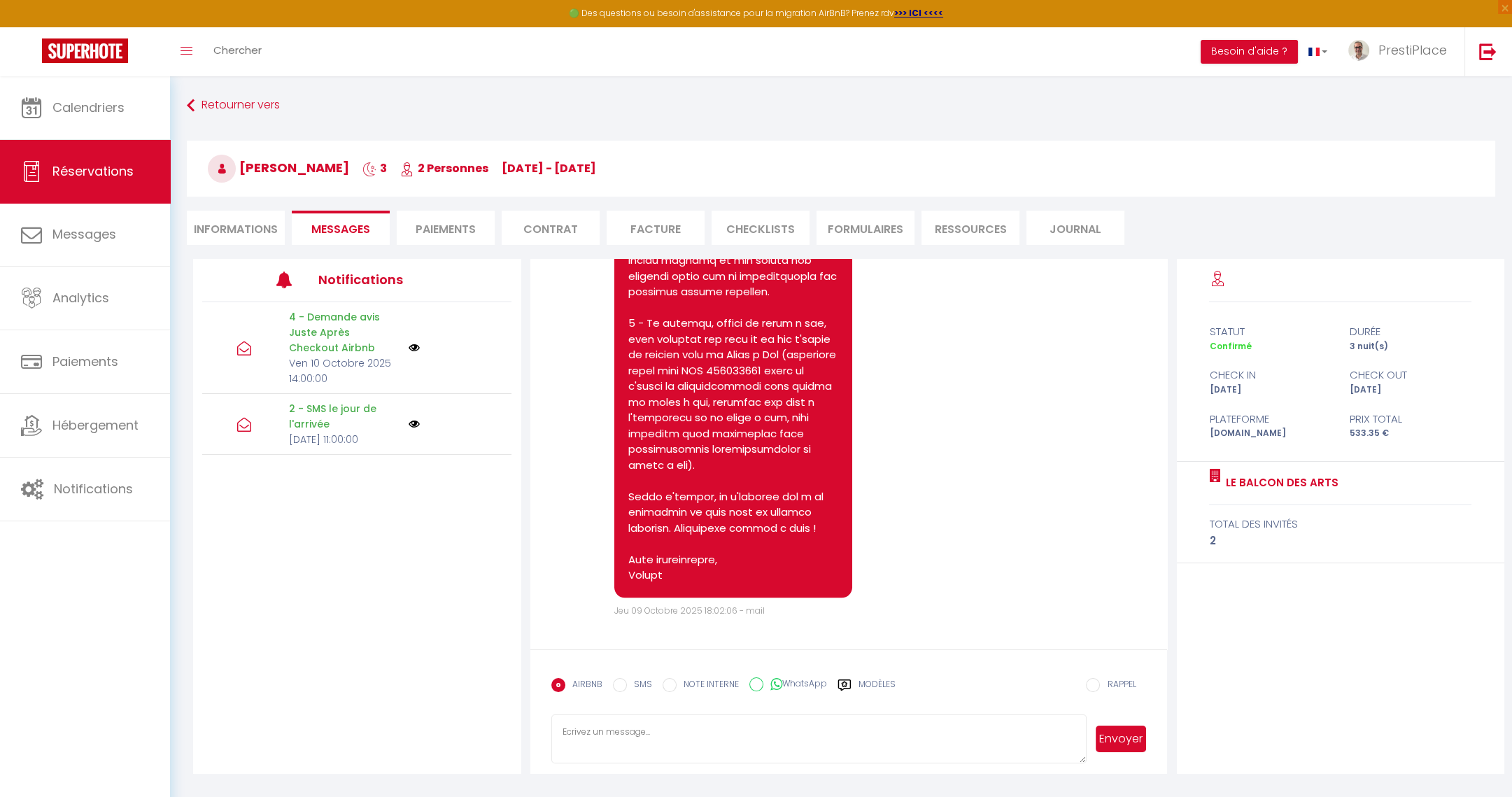
click at [721, 734] on textarea at bounding box center [819, 738] width 536 height 49
click at [863, 676] on div "AIRBNB SMS NOTE INTERNE WhatsApp Modèles" at bounding box center [723, 689] width 344 height 36
click at [868, 683] on label "Modèles" at bounding box center [876, 690] width 37 height 25
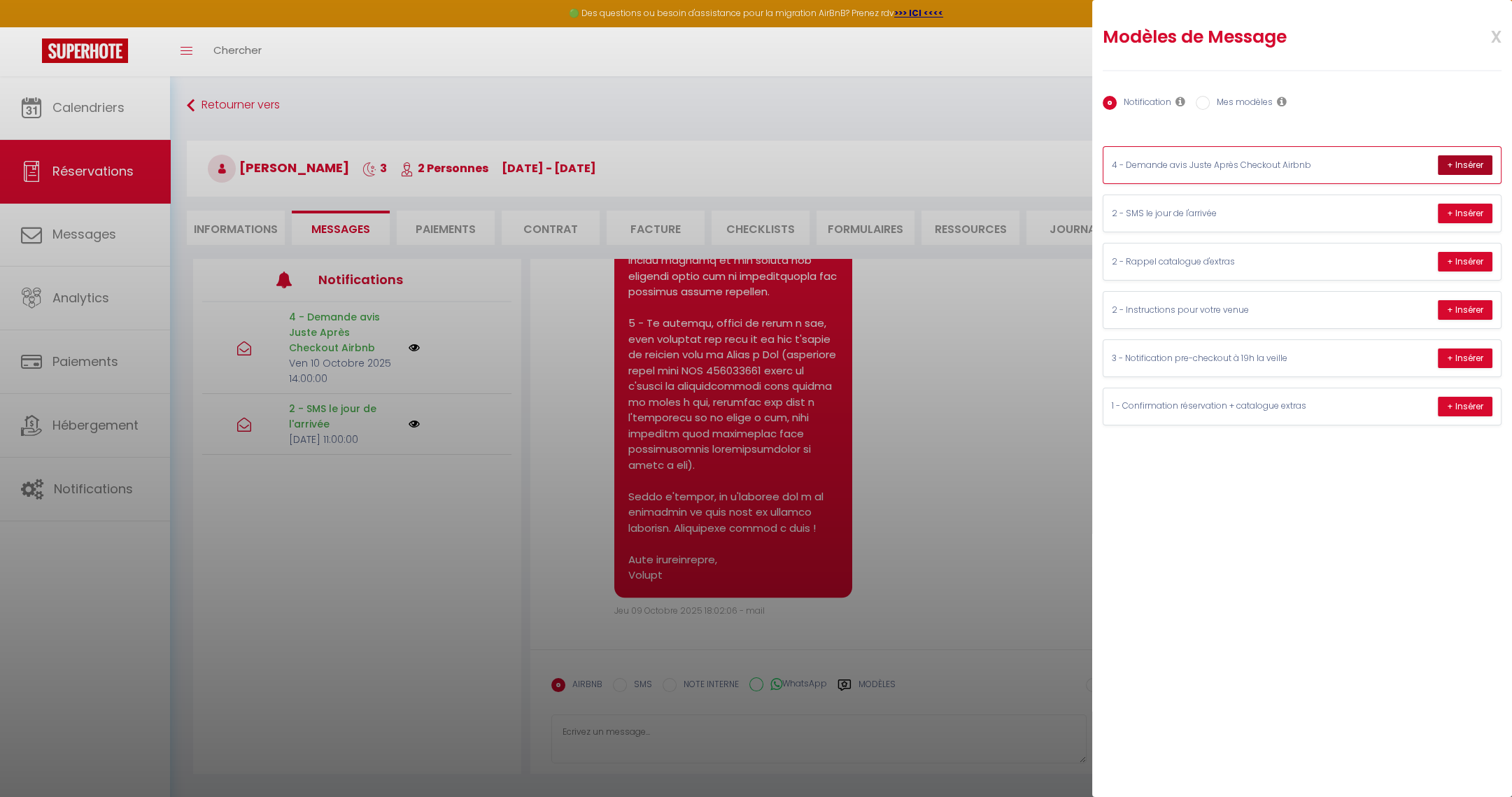
click at [1447, 167] on button "+ Insérer" at bounding box center [1465, 164] width 55 height 20
type textarea "Bonjour Anass, Un grand merci pour votre confiance, et également pour avoir pri…"
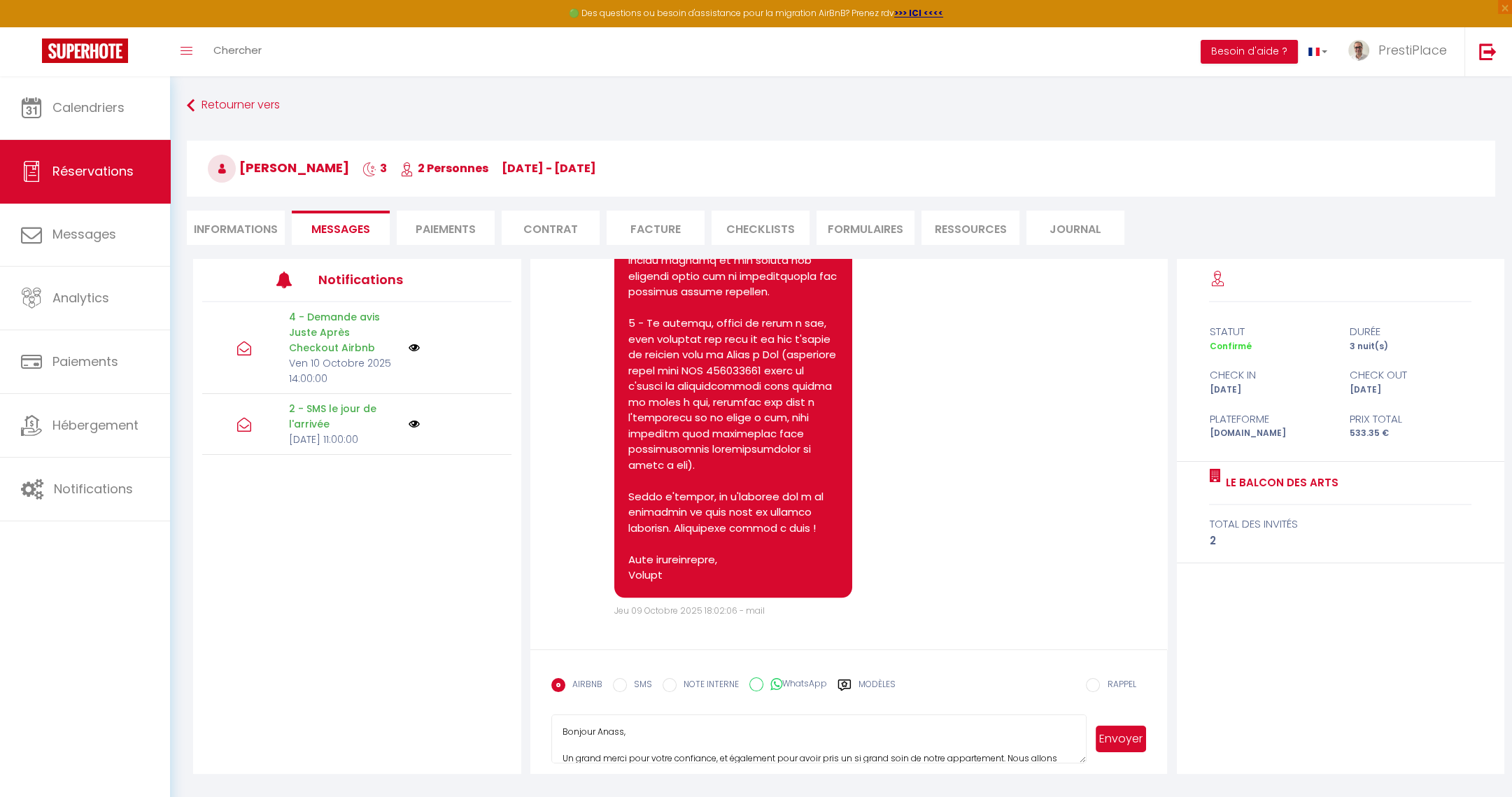
scroll to position [92, 0]
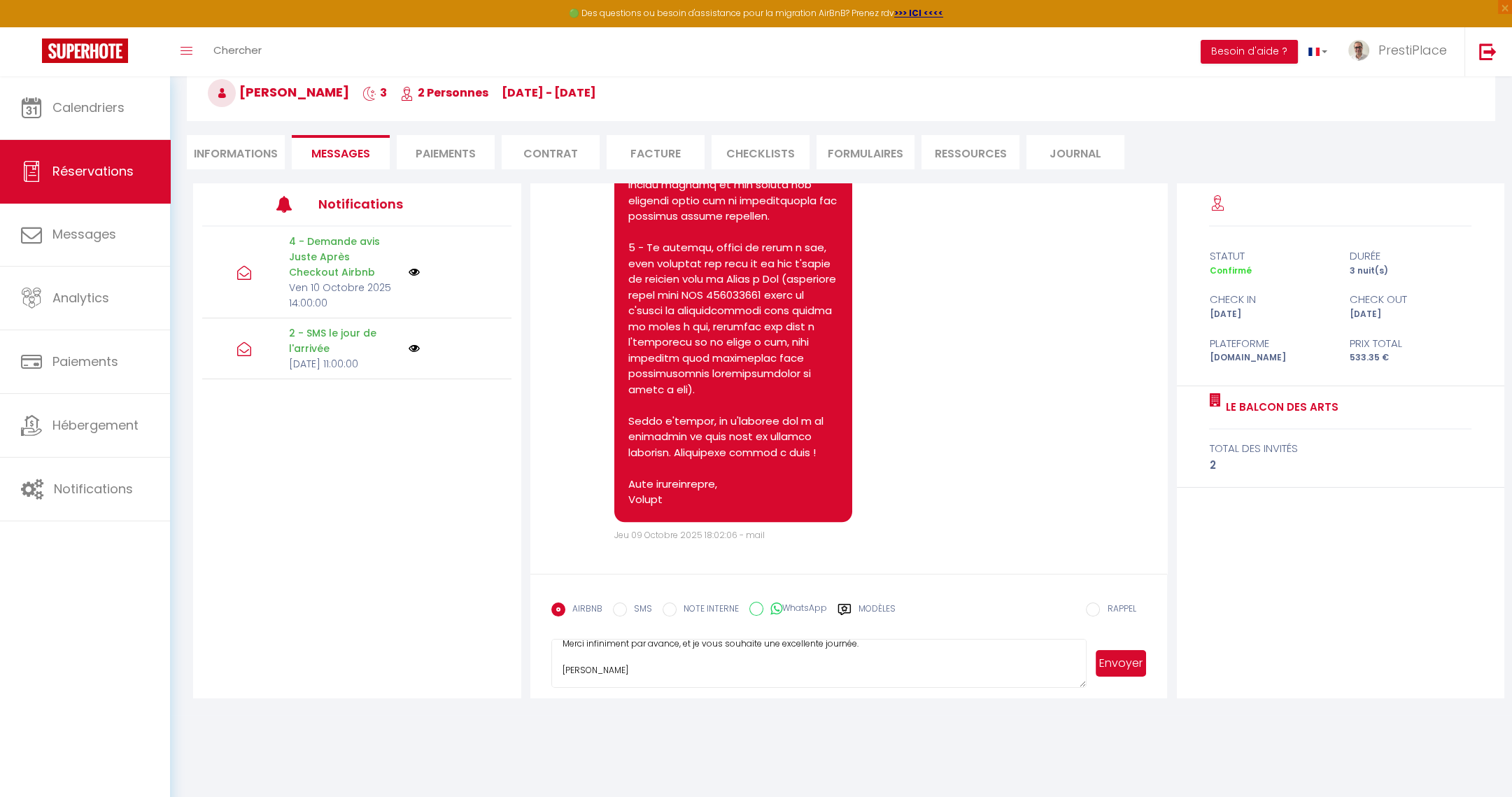
drag, startPoint x: 563, startPoint y: 730, endPoint x: 945, endPoint y: 798, distance: 388.0
click at [945, 721] on html "🟢 Des questions ou besoin d'assistance pour la migration AirBnB? Prenez rdv >>>…" at bounding box center [756, 322] width 1512 height 797
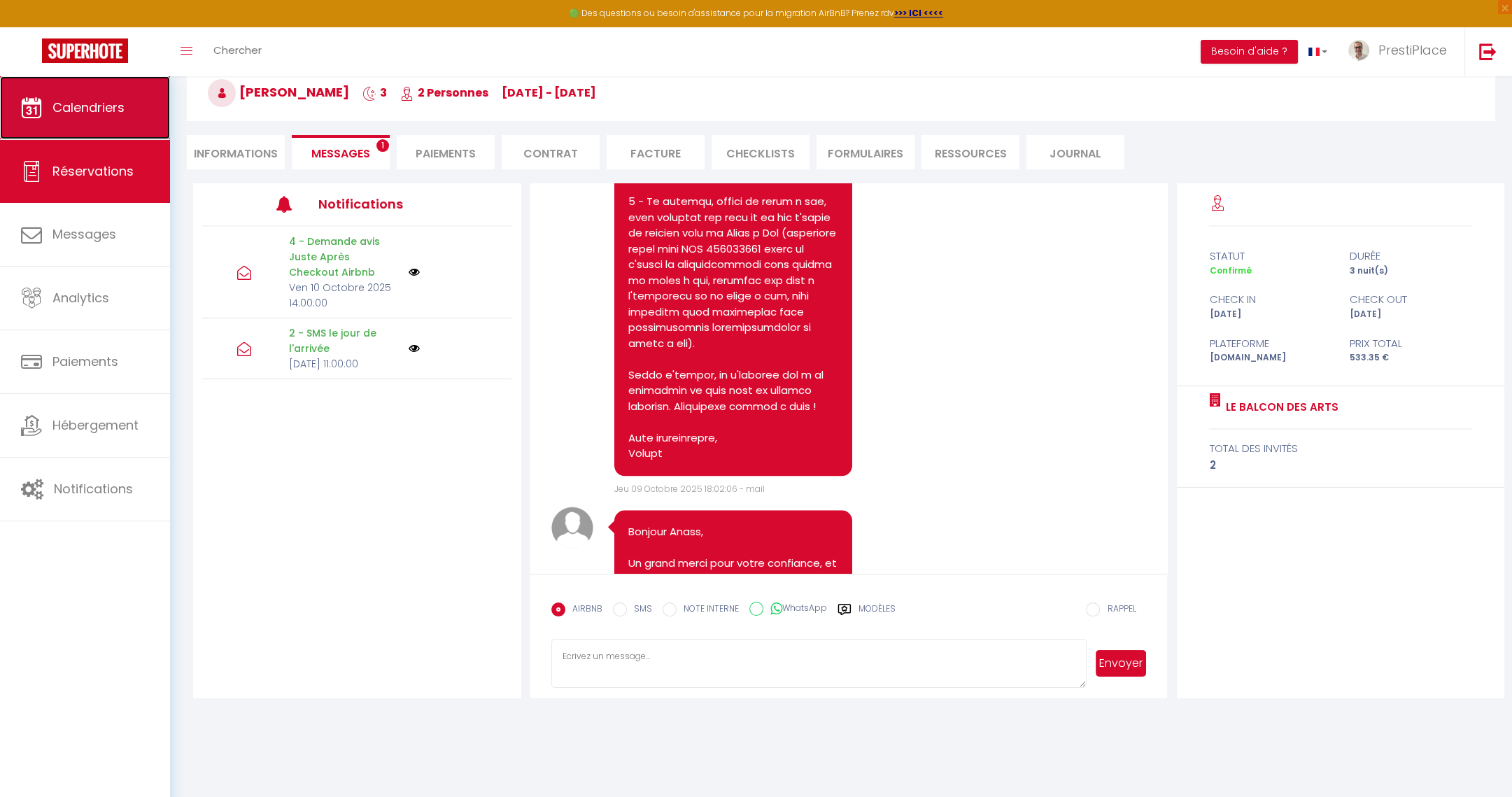
click at [63, 105] on span "Calendriers" at bounding box center [88, 108] width 72 height 17
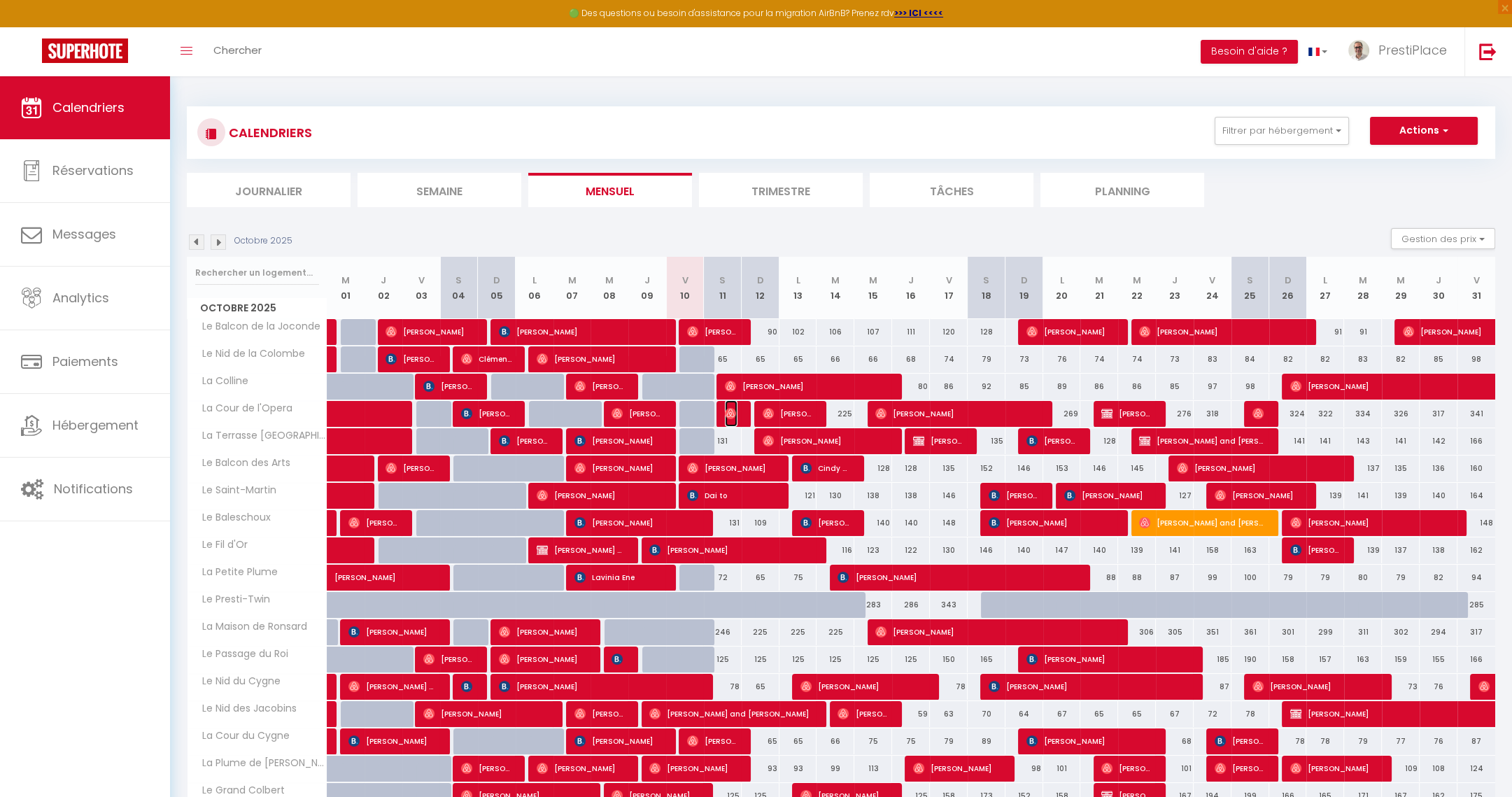
click at [727, 411] on img at bounding box center [730, 413] width 11 height 11
select select "OK"
select select "0"
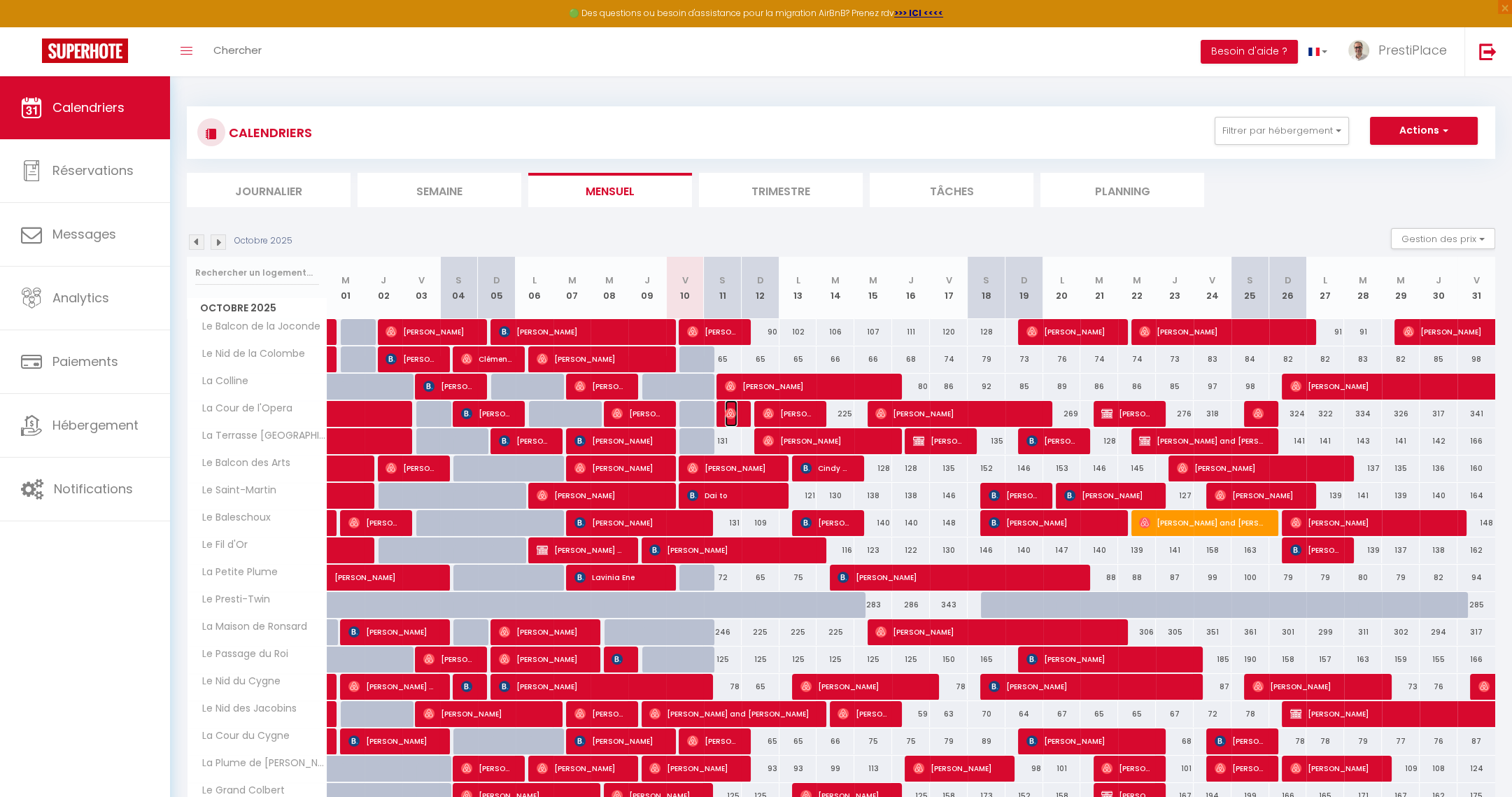
select select "1"
select select
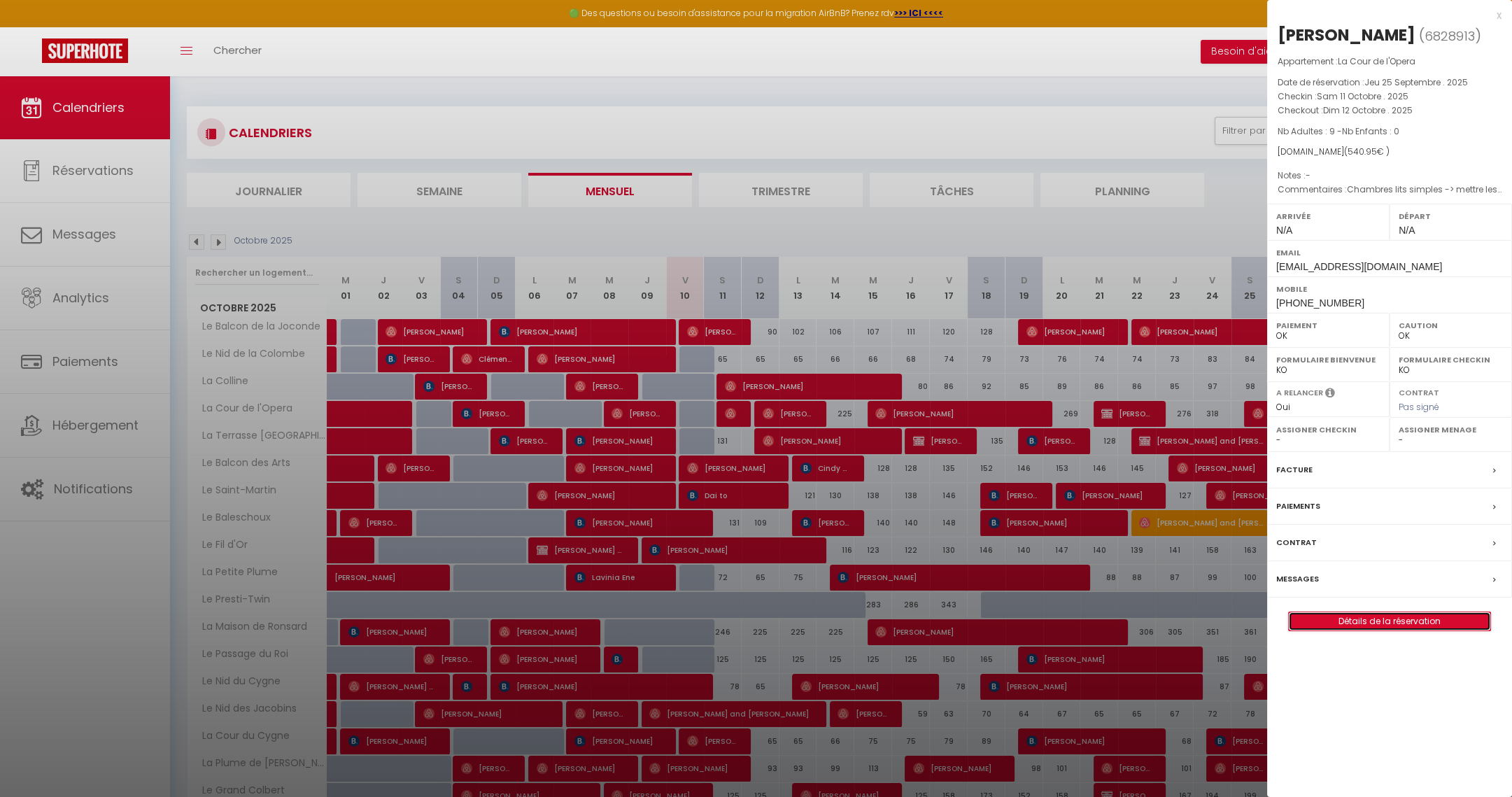
click at [1415, 624] on link "Détails de la réservation" at bounding box center [1390, 621] width 202 height 18
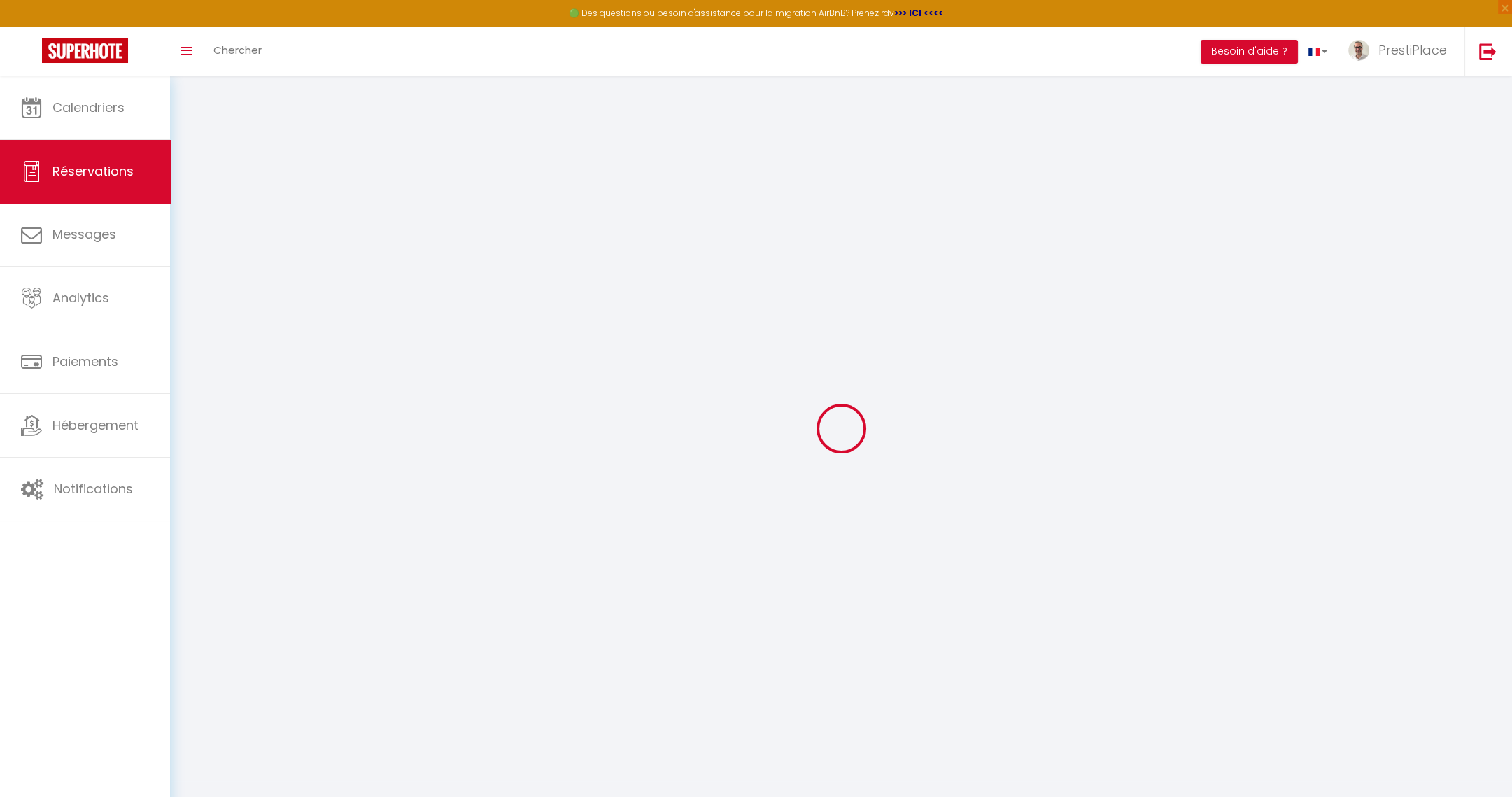
type input "[PERSON_NAME]"
type input "Malbran"
type input "[EMAIL_ADDRESS][DOMAIN_NAME]"
type input "[PHONE_NUMBER]"
select select "FR"
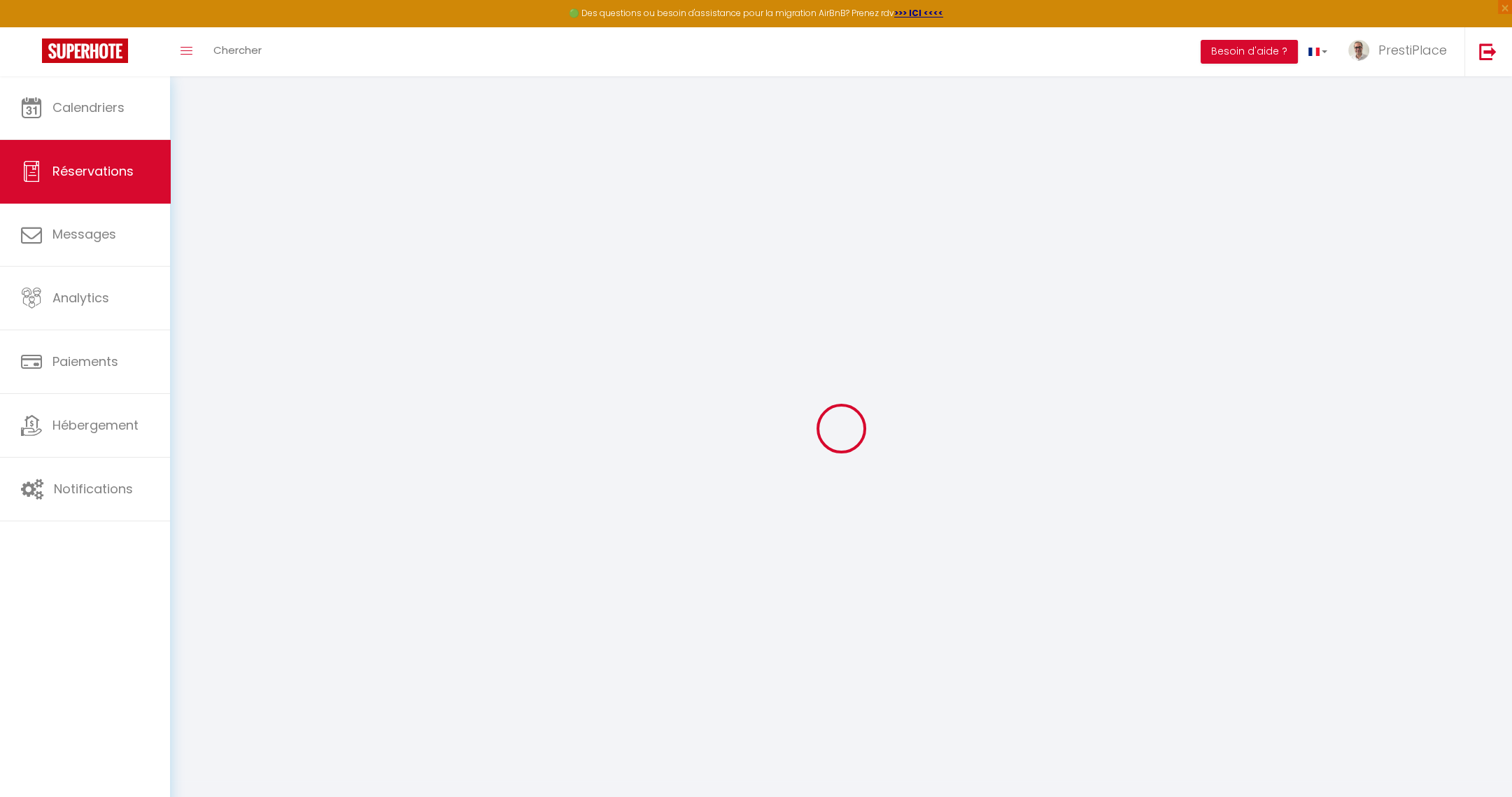
type input "83.85"
select select "32452"
select select "1"
select select
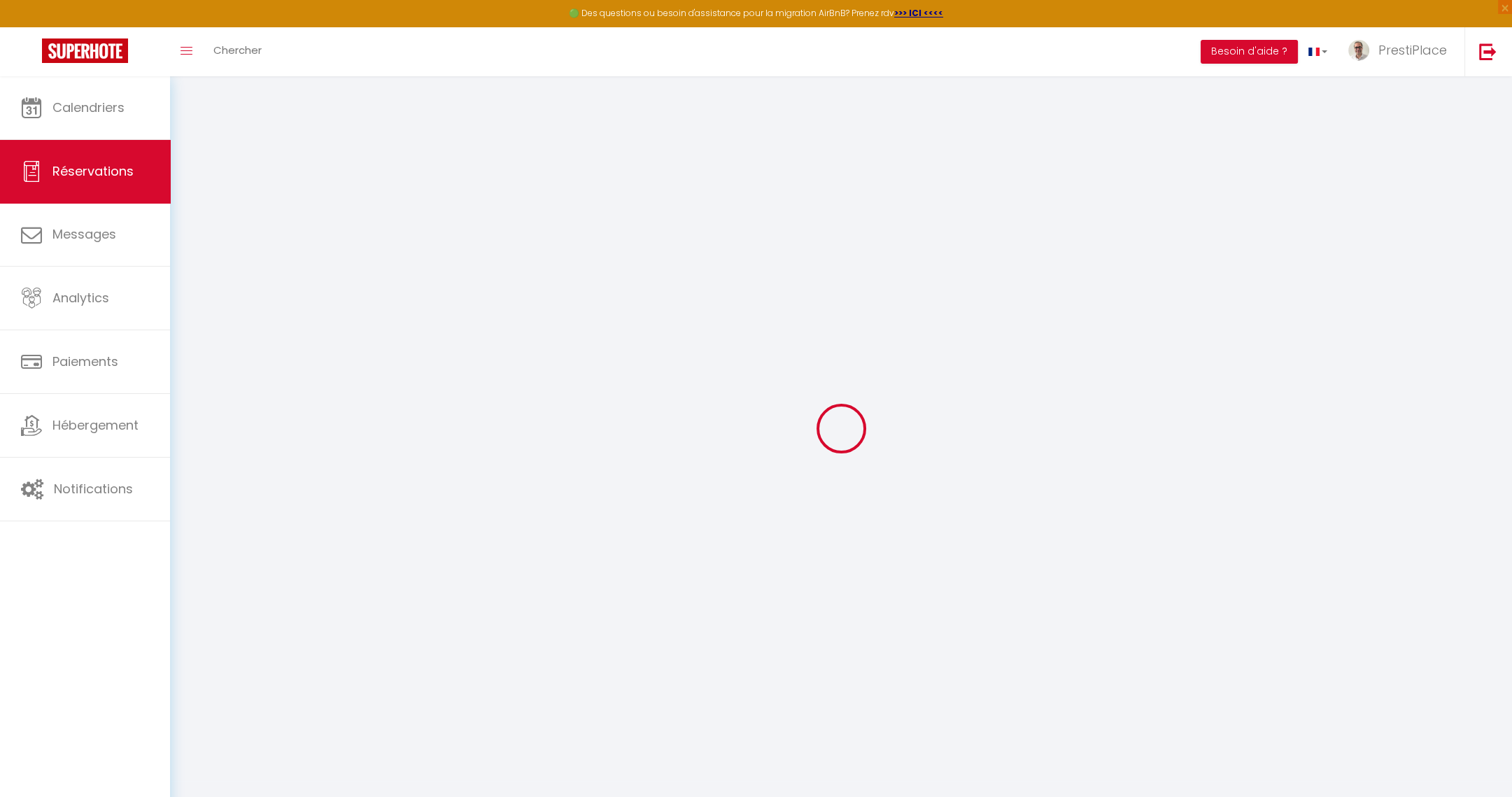
type input "9"
select select "12"
select select
type input "359"
checkbox input "false"
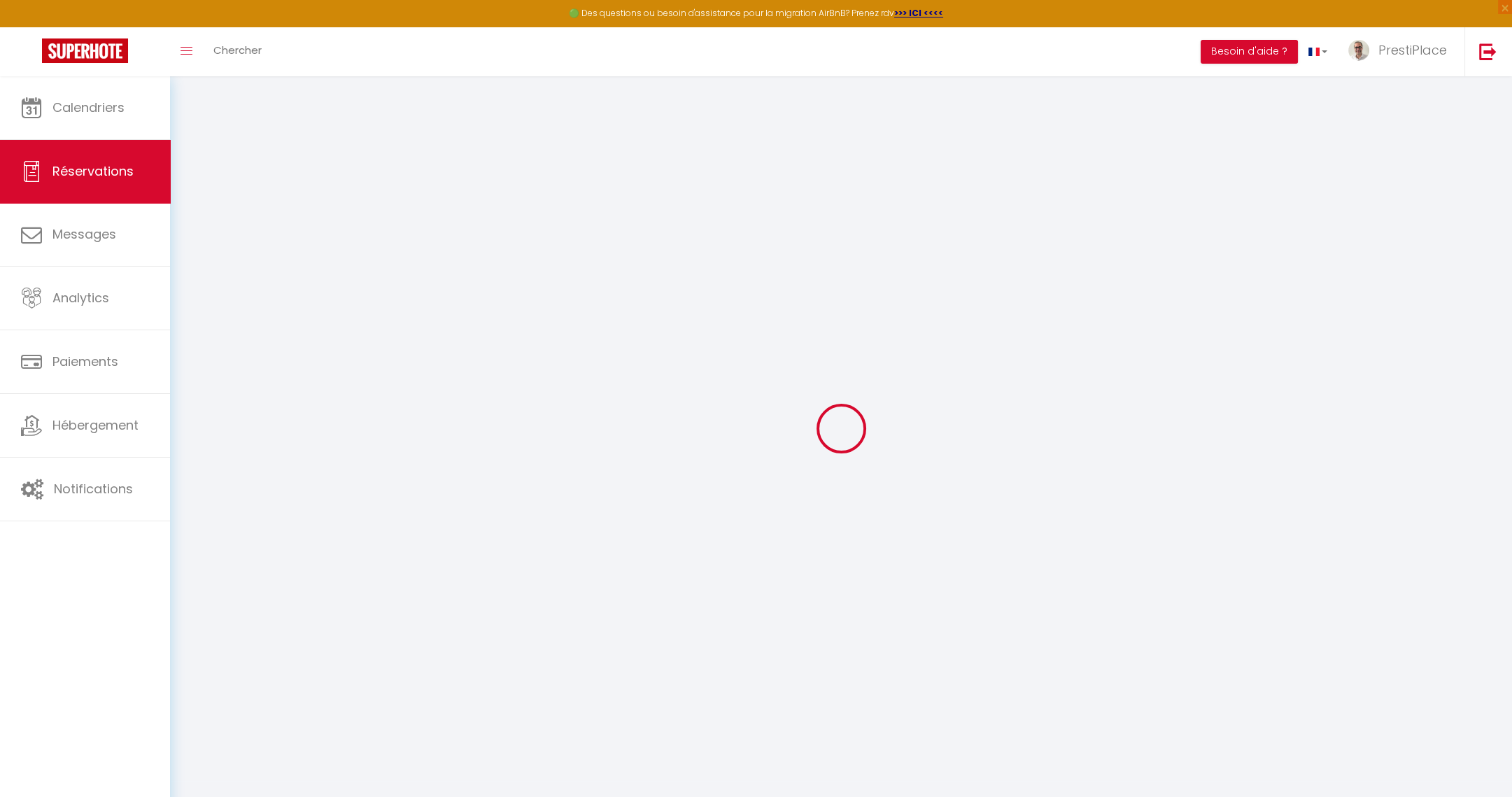
type input "0"
select select "1"
type input "0"
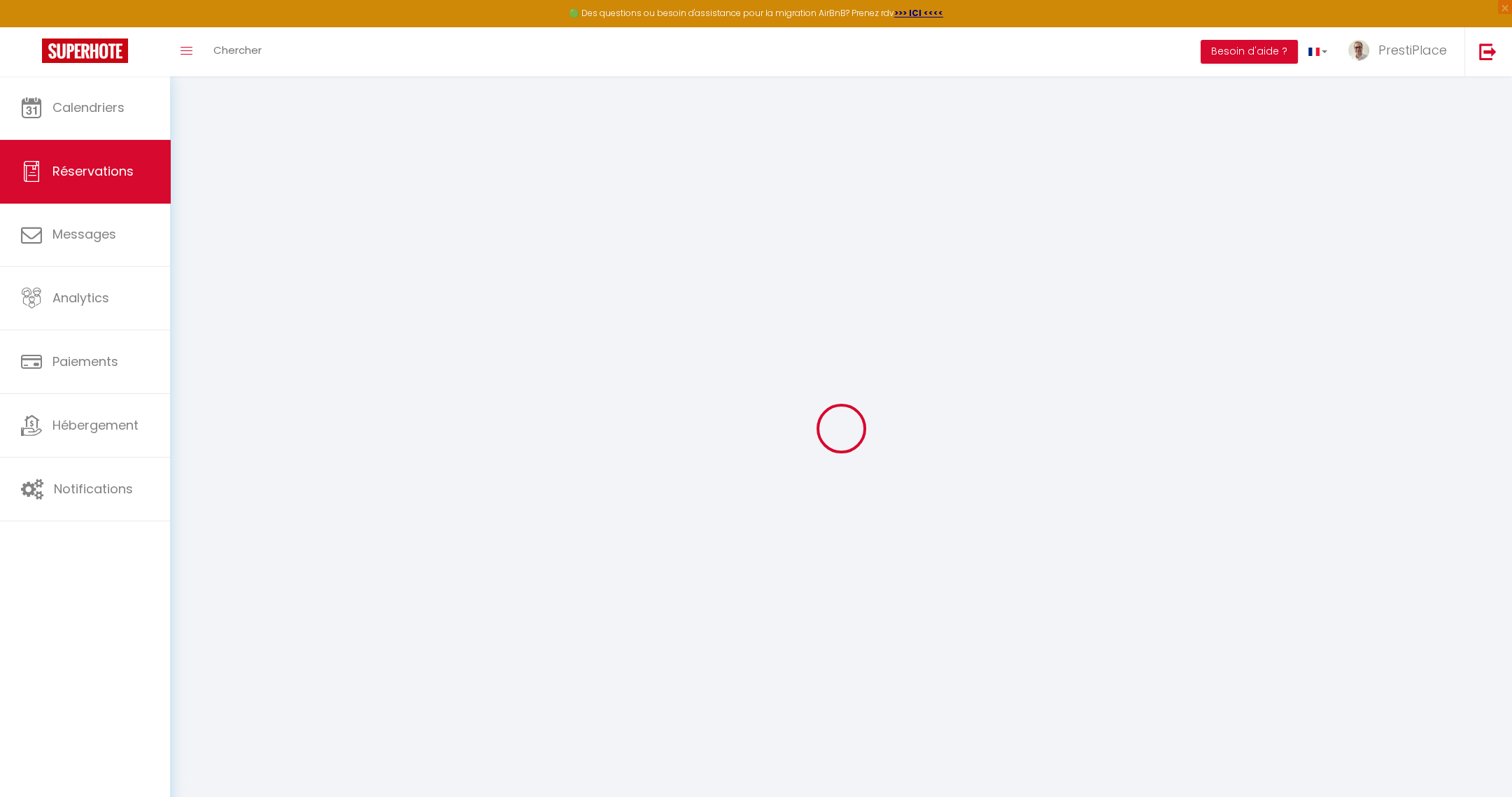
select select
select select "15"
checkbox input "false"
select select
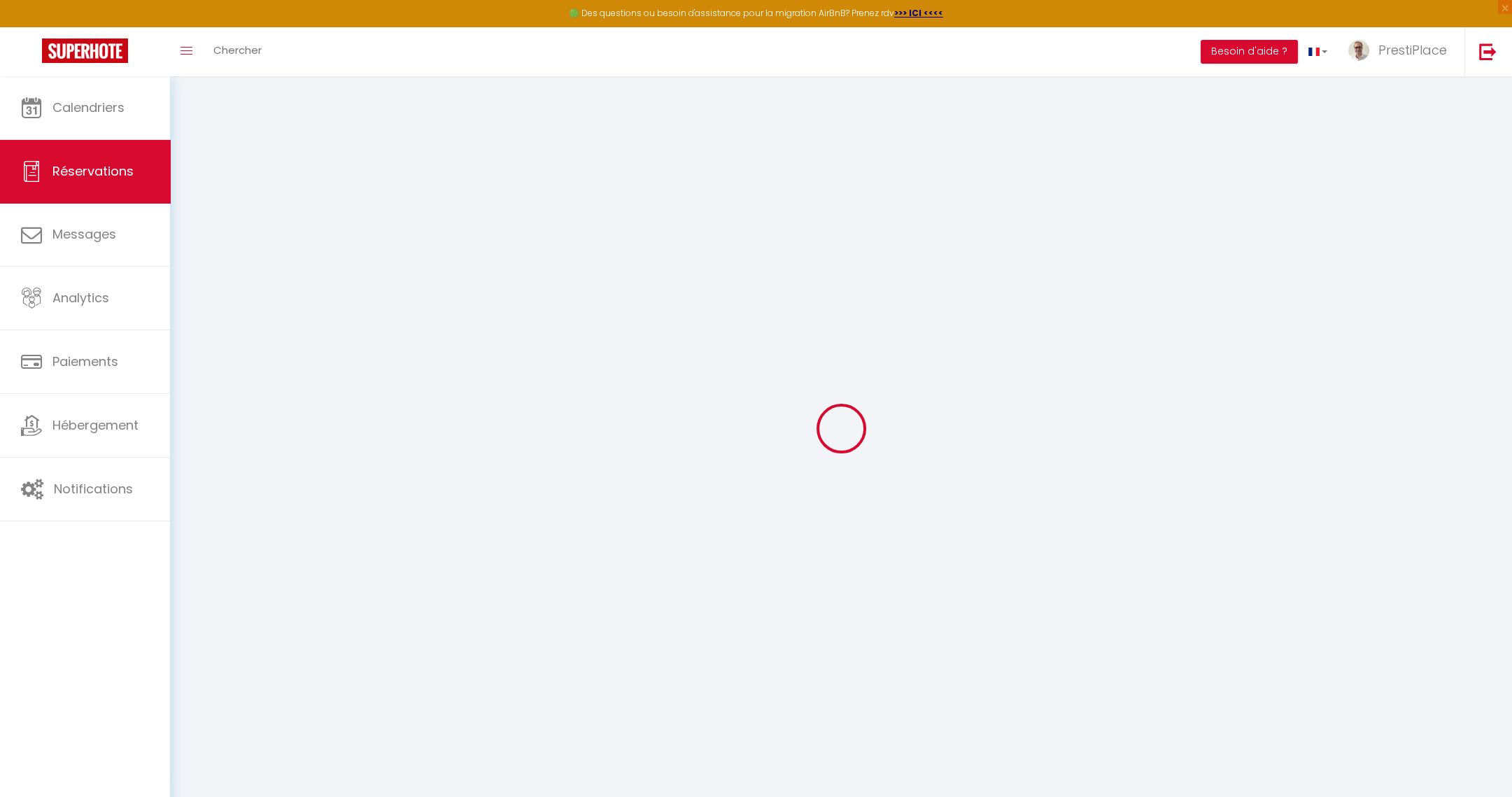
select select
checkbox input "false"
select select
checkbox input "false"
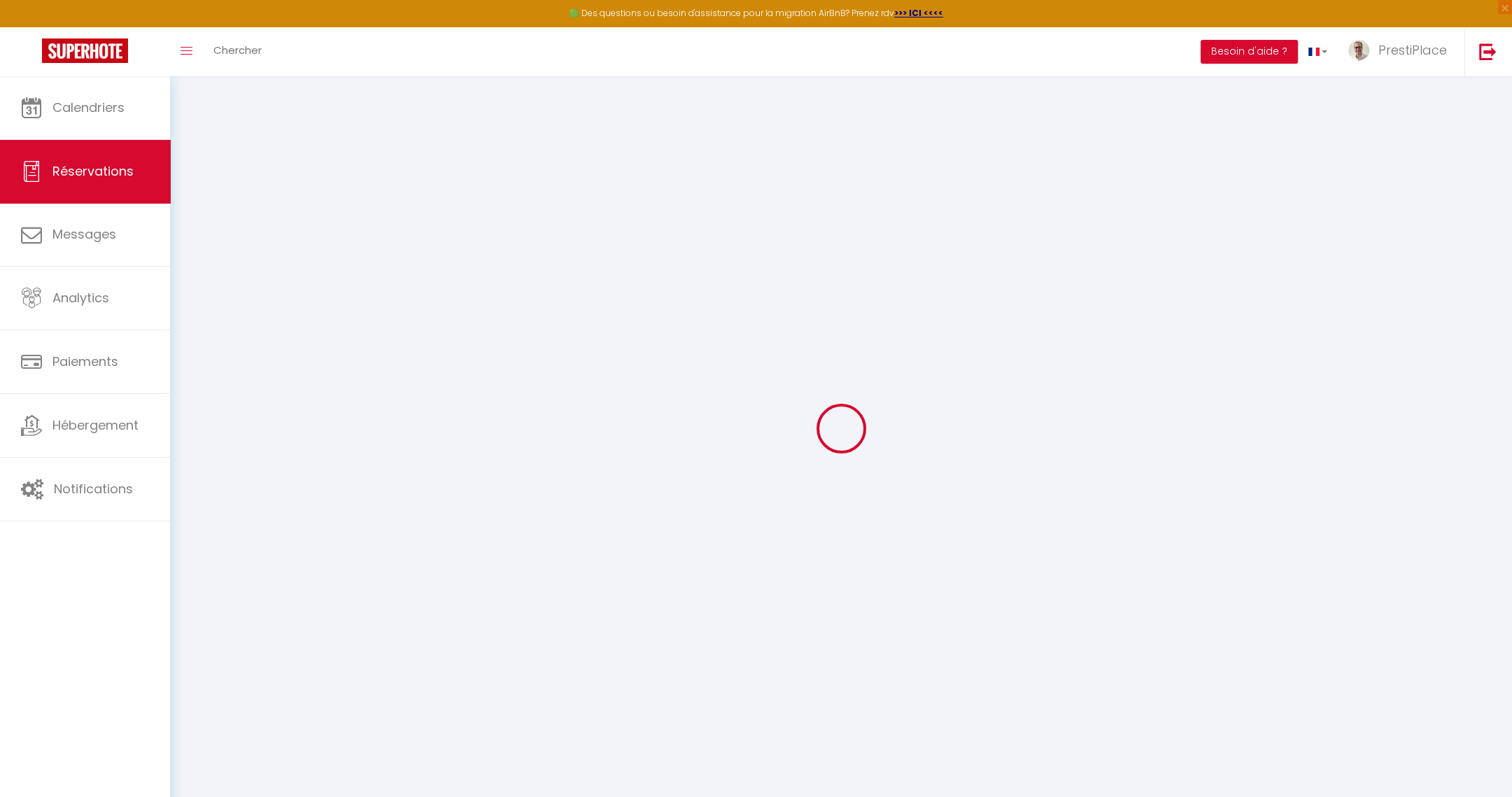
select select
checkbox input "false"
type textarea "Chambres lits simples -> mettre les 2 lits simples cote a cote Préparer canapé …"
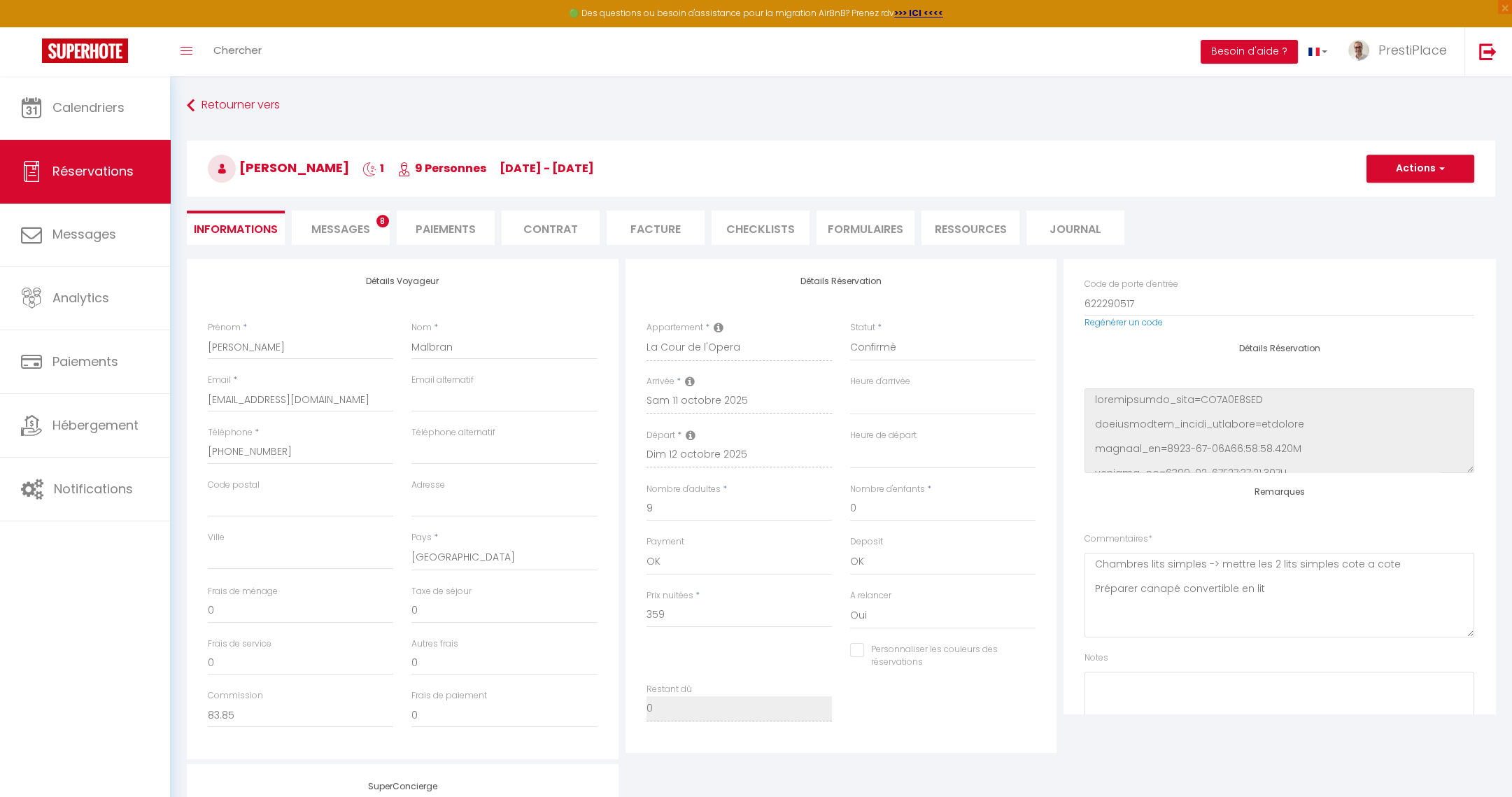
scroll to position [288, 0]
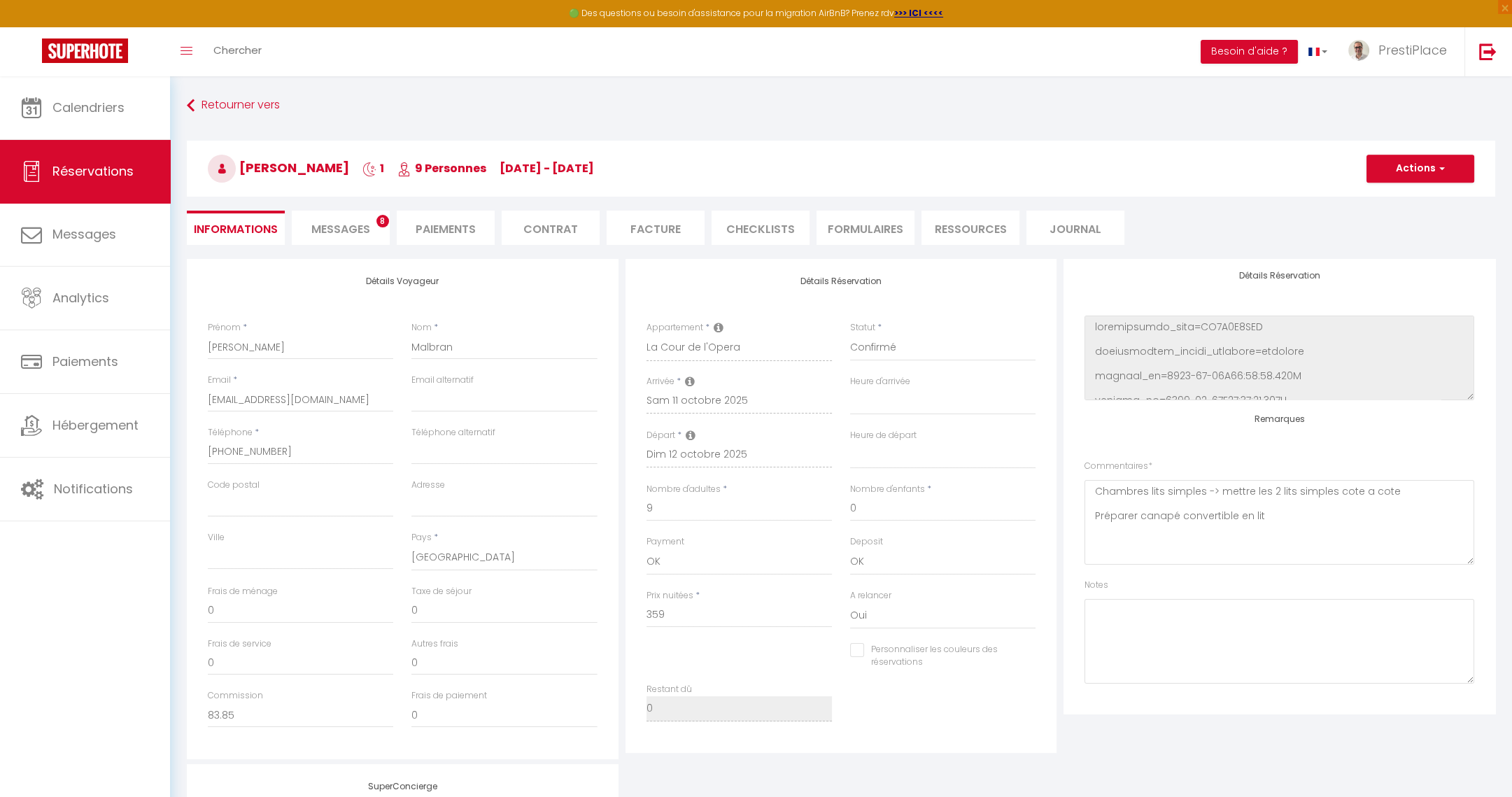
type input "160"
type input "21.95"
select select
checkbox input "false"
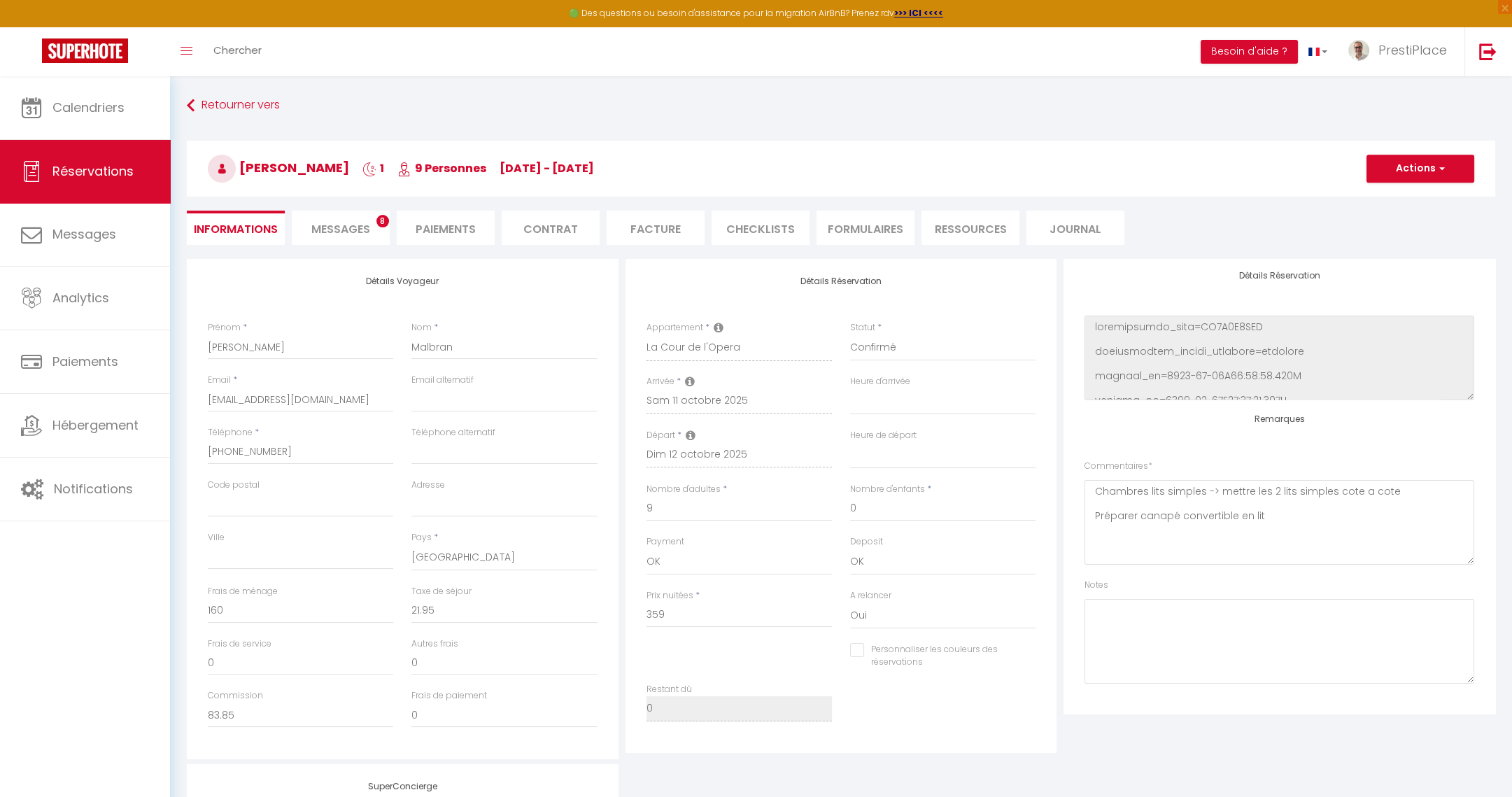
select select
click at [1311, 667] on textarea at bounding box center [1279, 641] width 389 height 84
paste textarea "[PHONE_NUMBER]"
click at [1093, 603] on textarea "[PHONE_NUMBER]" at bounding box center [1279, 641] width 389 height 84
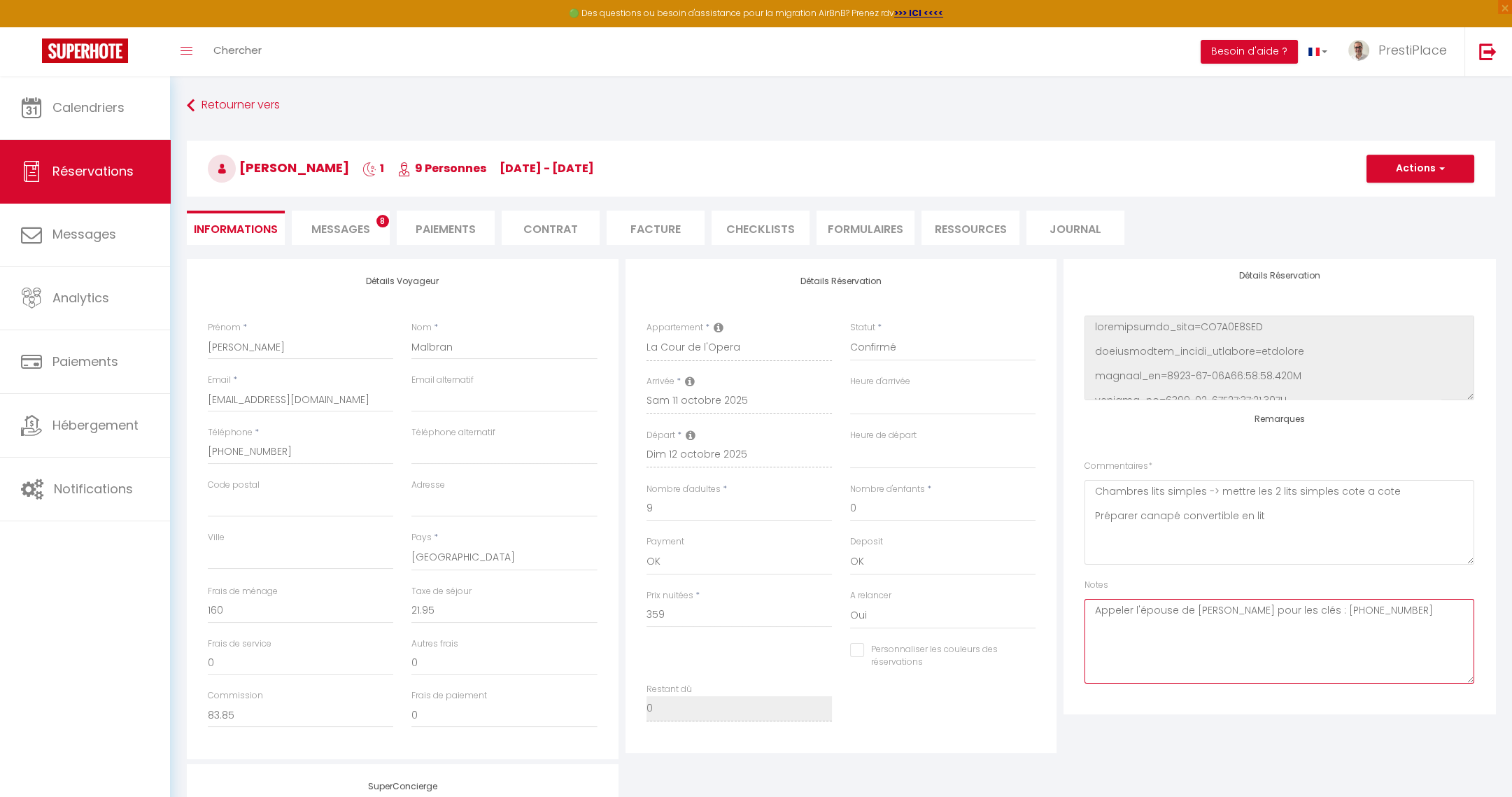
type textarea "Appeler l'épouse de [PERSON_NAME] pour les clés : [PHONE_NUMBER]"
click at [1326, 516] on textarea "Chambres lits simples -> mettre les 2 lits simples cote a cote Préparer canapé …" at bounding box center [1279, 522] width 389 height 84
type textarea "Chambres lits simples -> mettre les 2 lits simples cote a cote Préparer canapé …"
click at [1406, 167] on button "Actions" at bounding box center [1420, 168] width 108 height 28
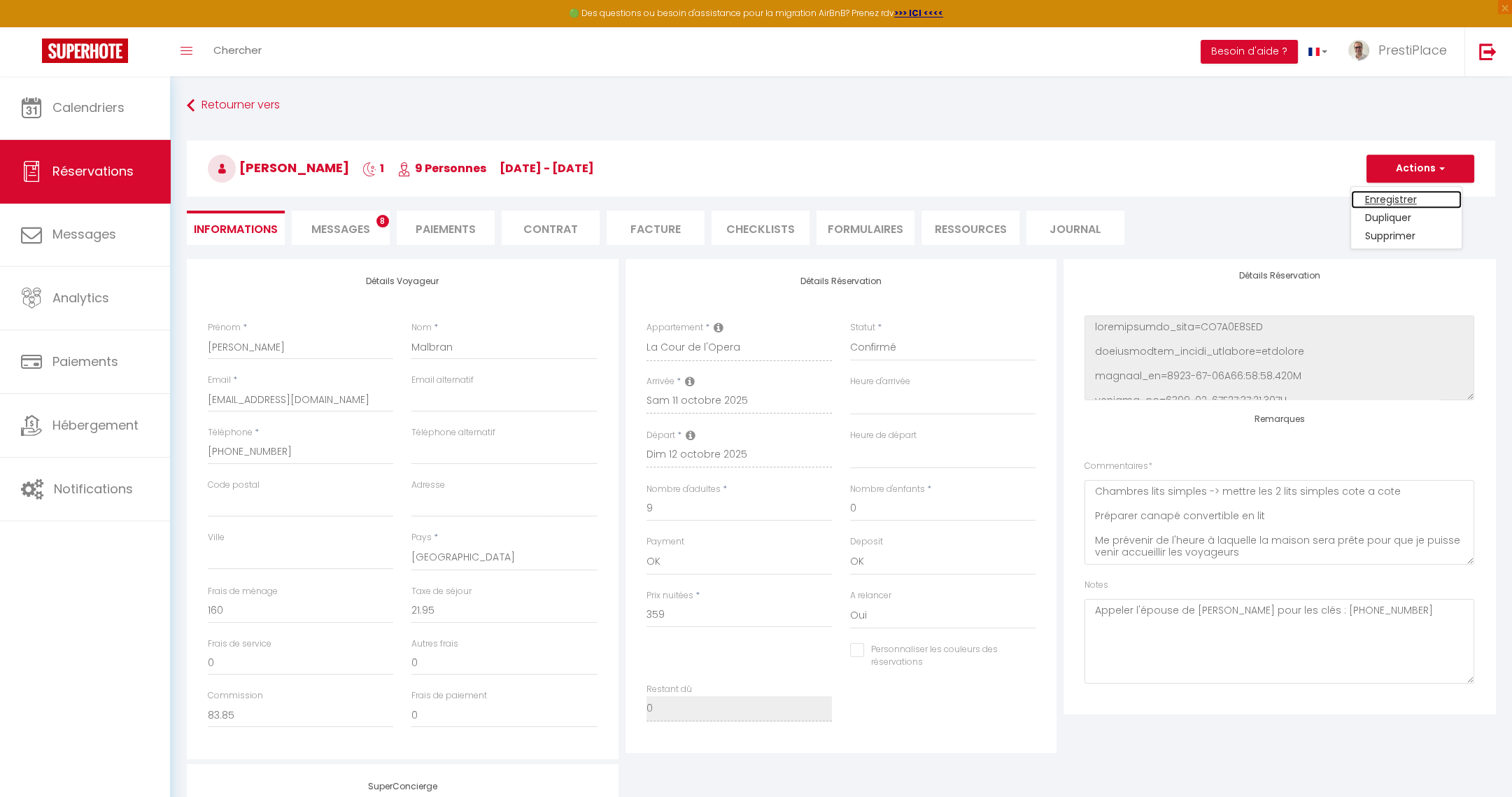
click at [1398, 197] on link "Enregistrer" at bounding box center [1406, 199] width 111 height 18
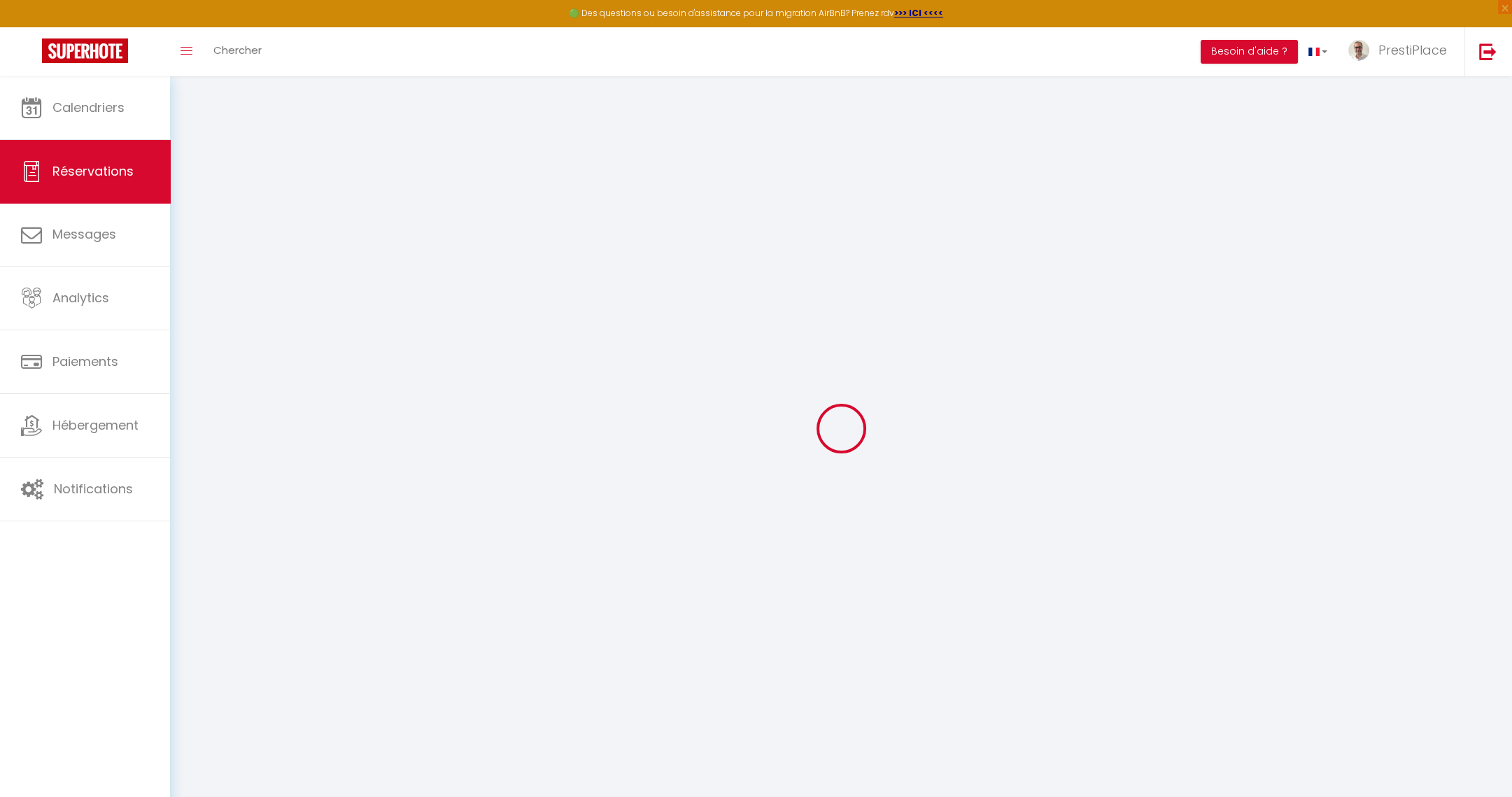
select select "not_cancelled"
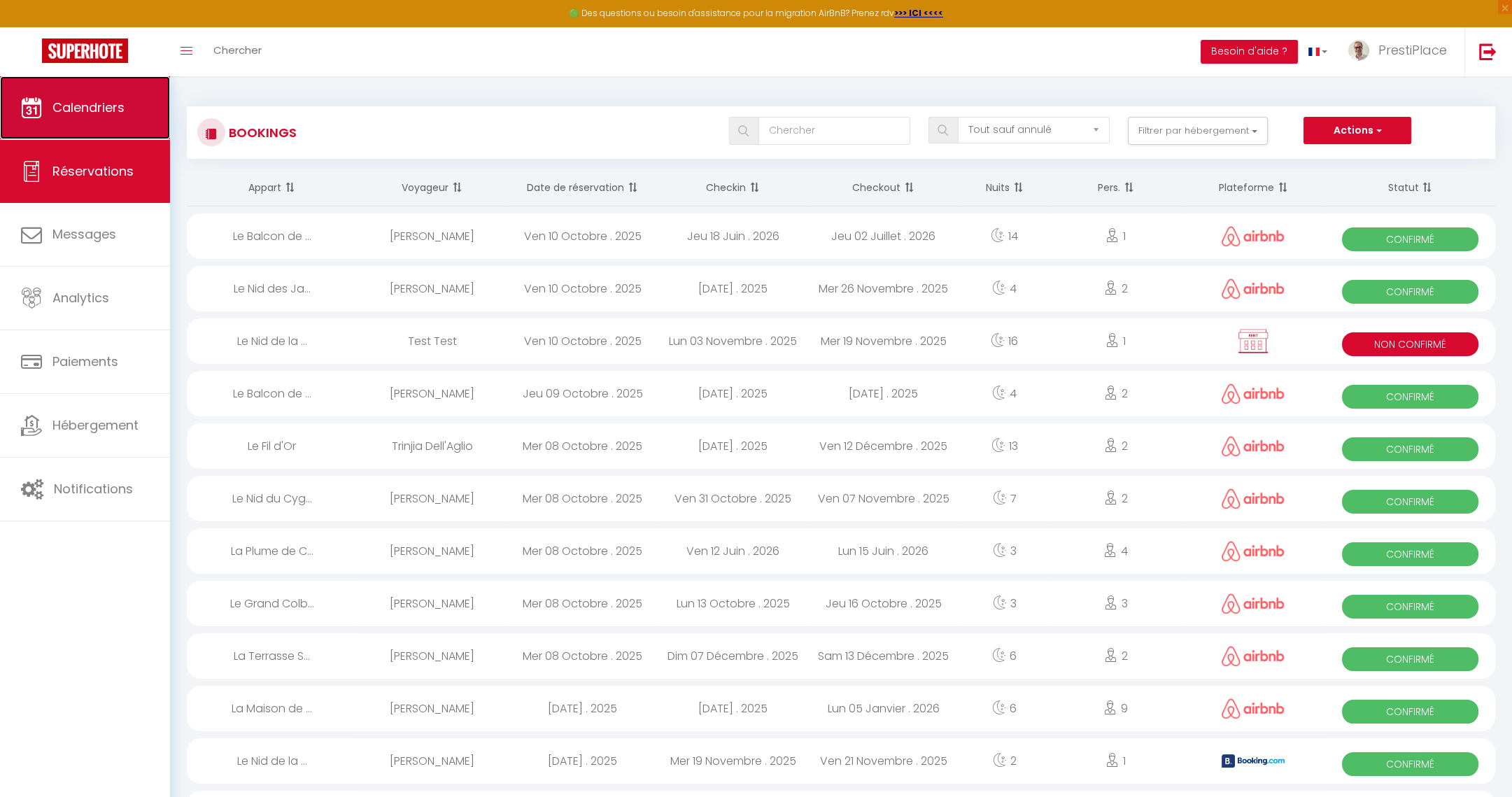
click at [86, 107] on span "Calendriers" at bounding box center [88, 108] width 72 height 17
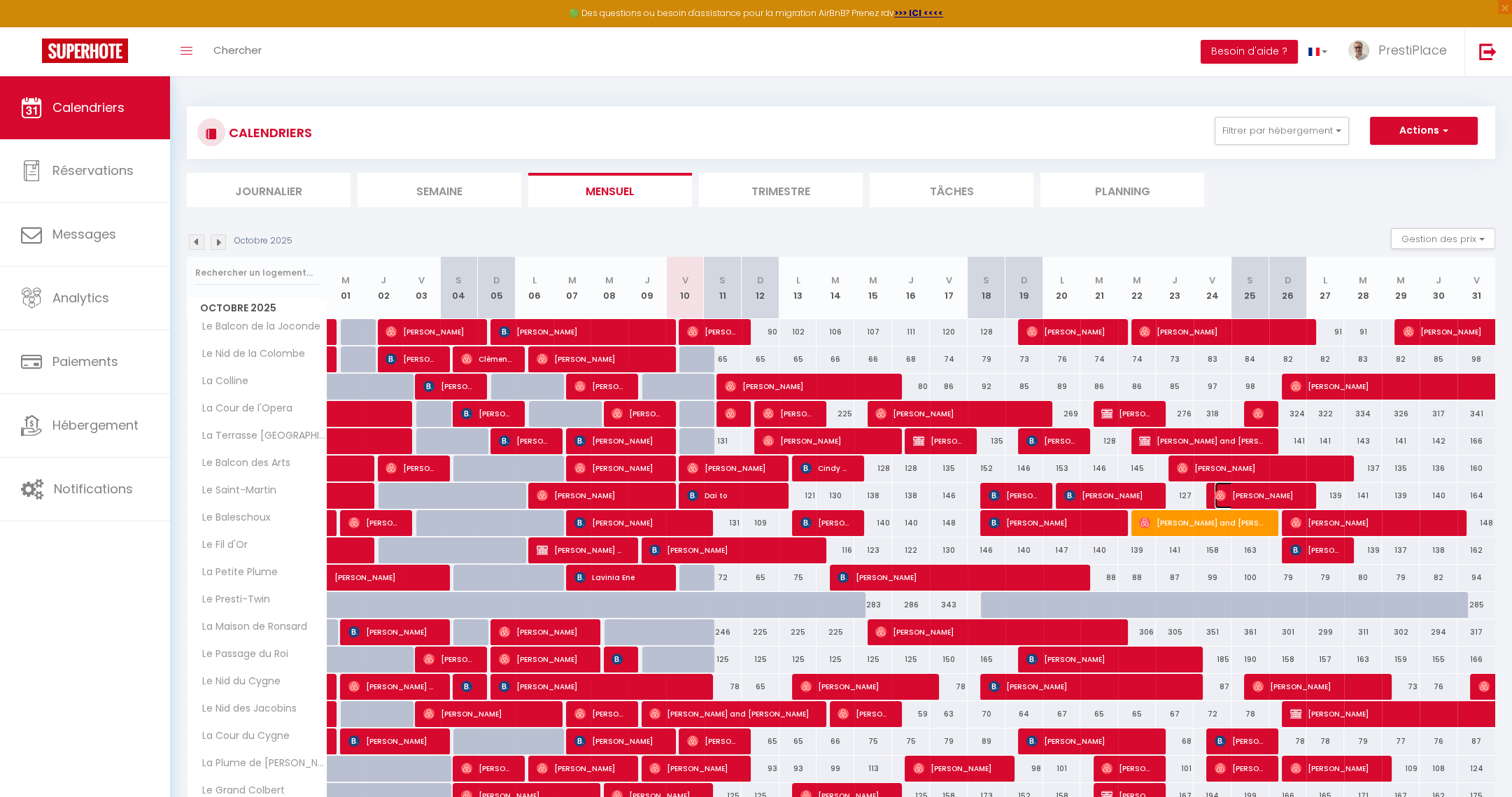
click at [1281, 497] on span "[PERSON_NAME]" at bounding box center [1259, 495] width 88 height 27
select select "OK"
select select "0"
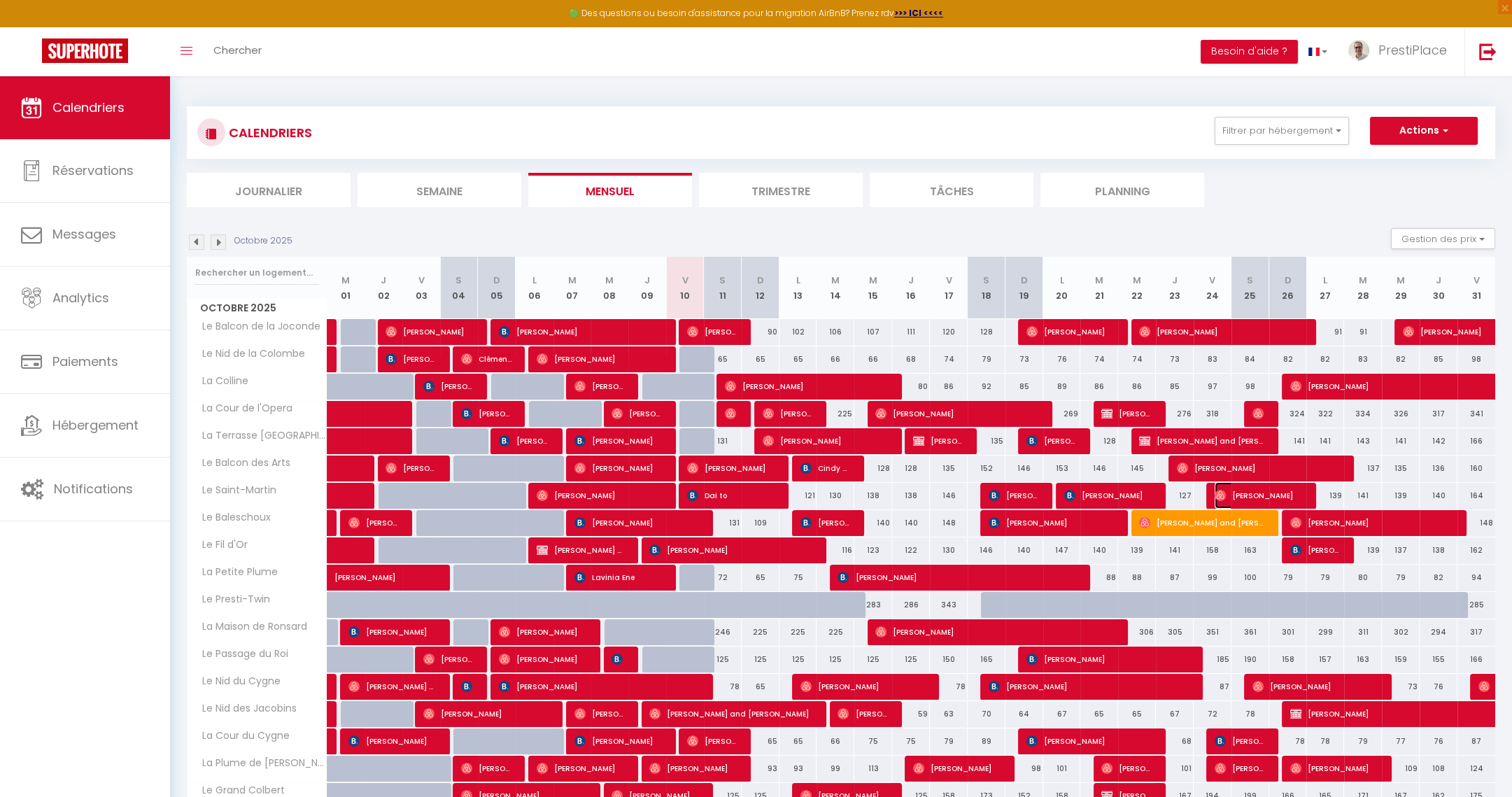
select select "1"
select select
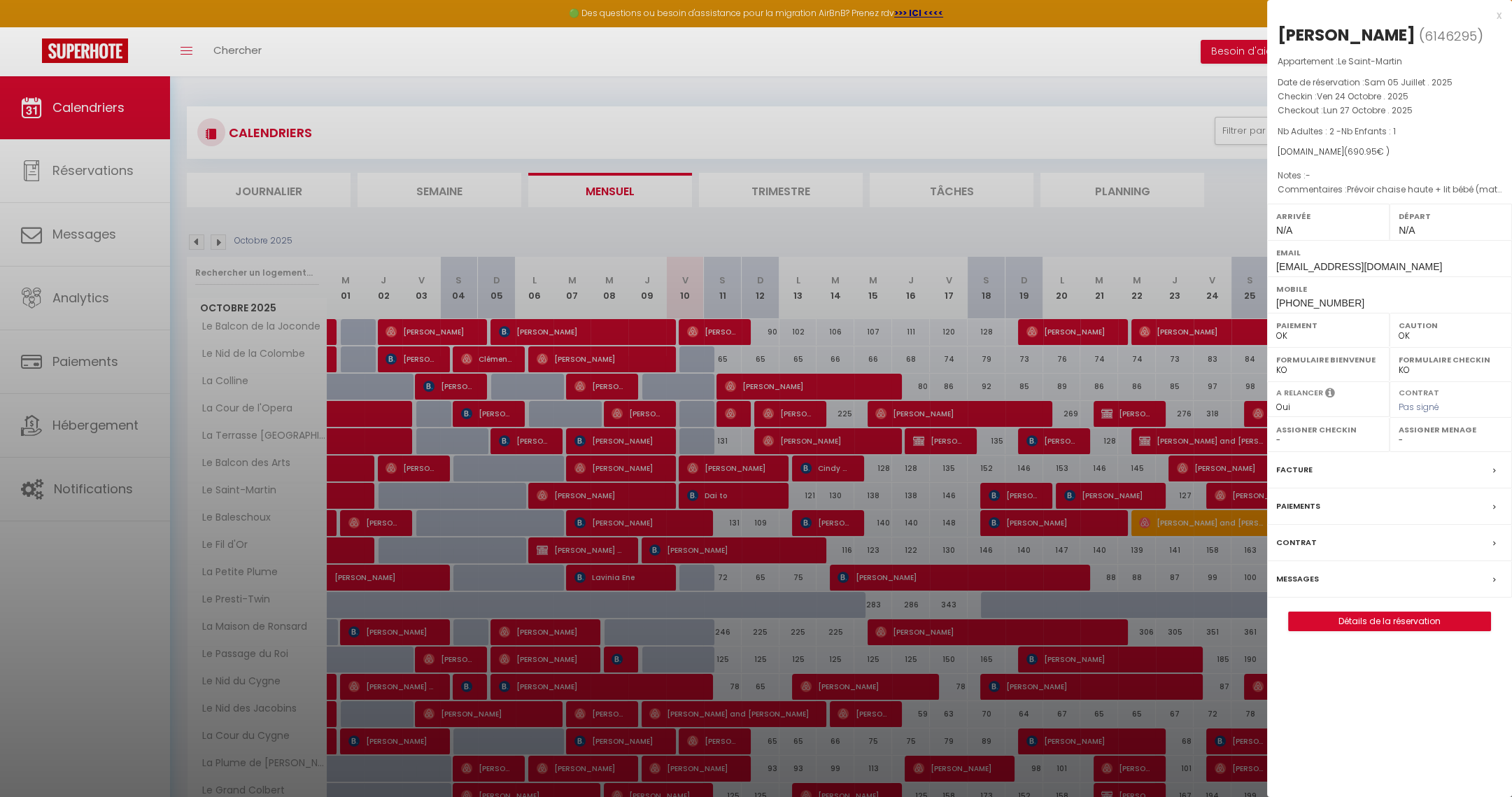
click at [76, 240] on div at bounding box center [756, 398] width 1512 height 797
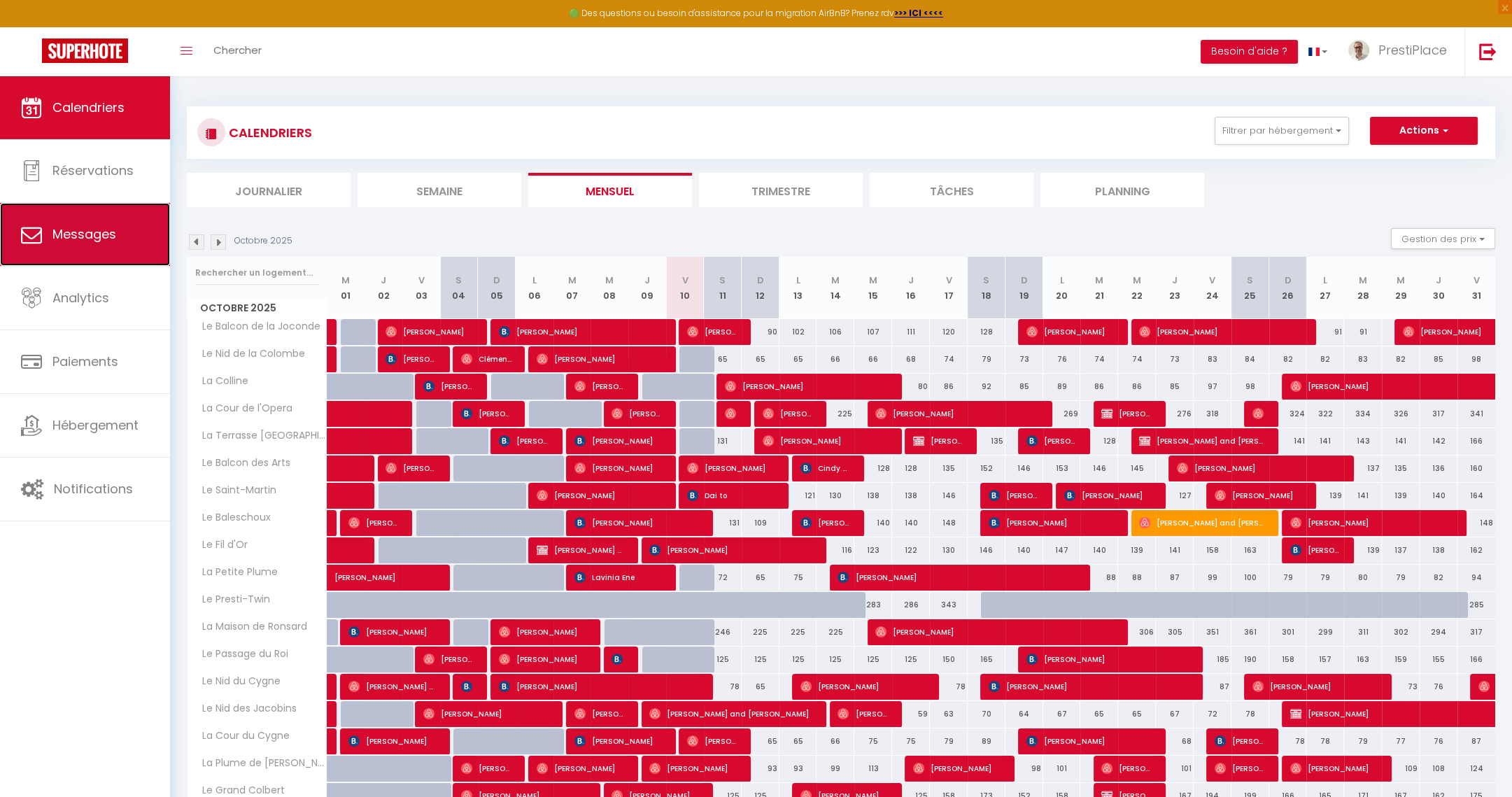
click at [76, 240] on span "Messages" at bounding box center [84, 234] width 63 height 17
select select "message"
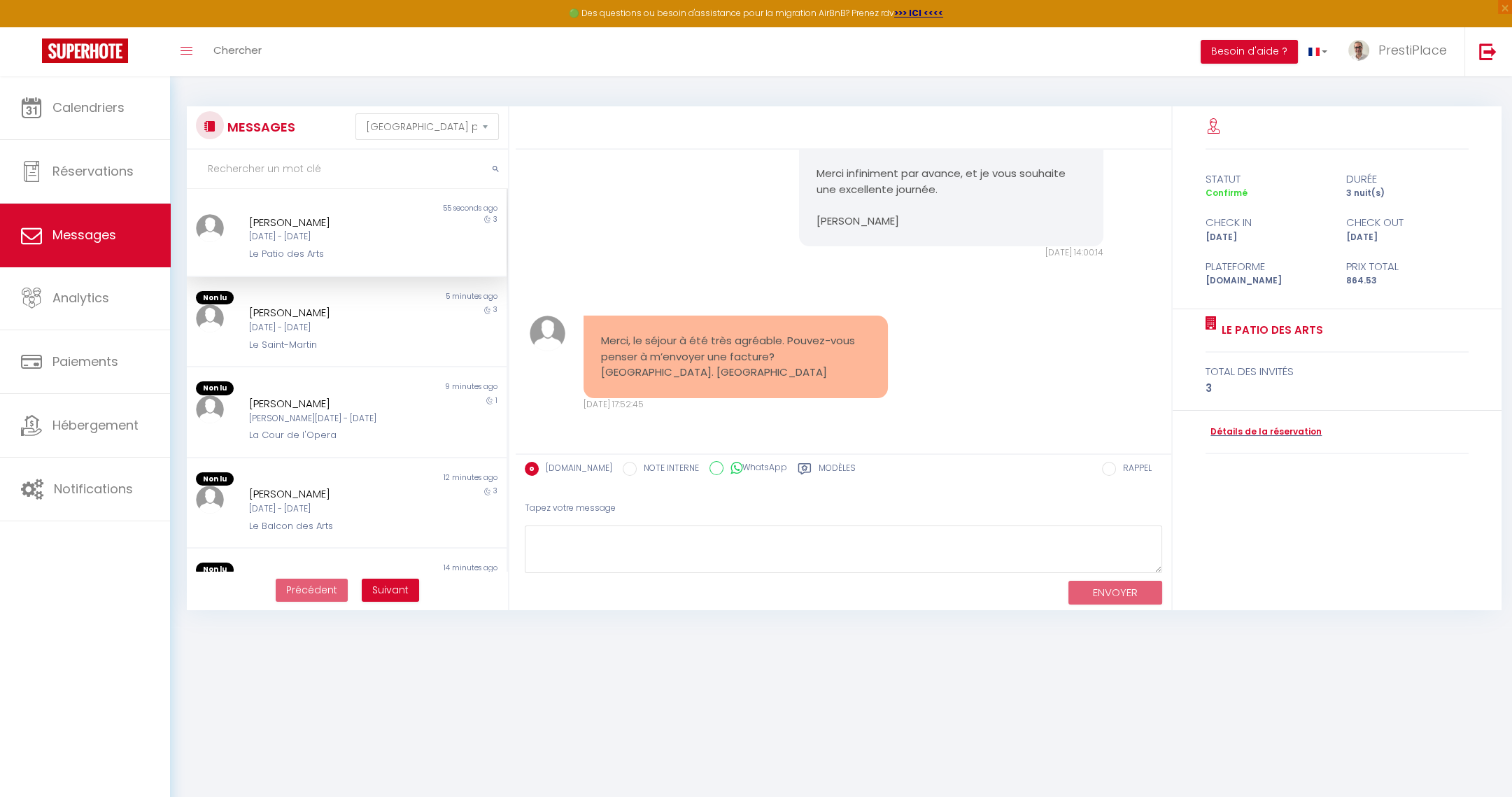
scroll to position [4628, 0]
click at [1288, 425] on link "Détails de la réservation" at bounding box center [1264, 432] width 116 height 13
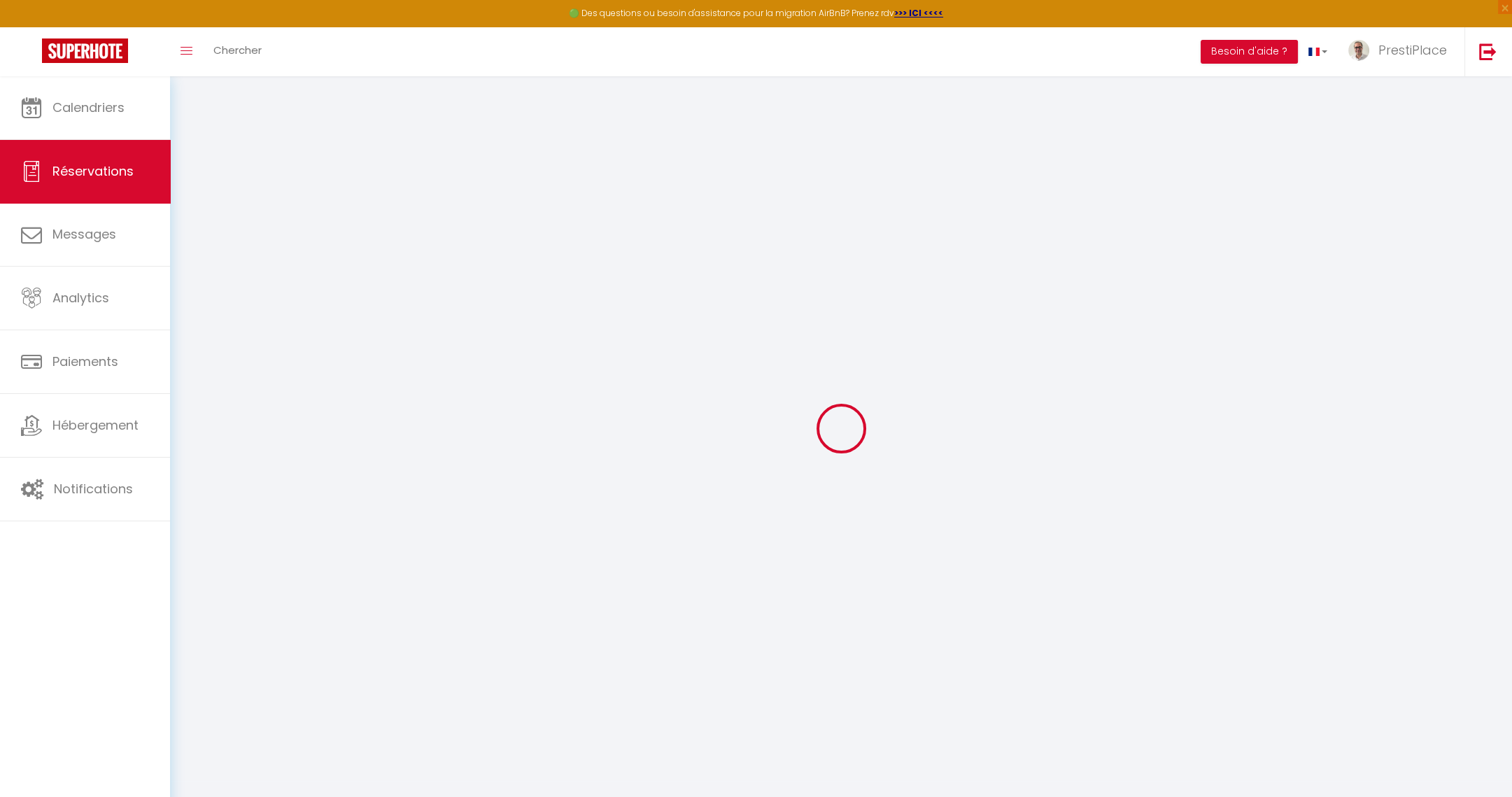
type input "Sandrine"
type input "Muller"
type input "[EMAIL_ADDRESS][DOMAIN_NAME]"
type input "[PHONE_NUMBER]"
type input "."
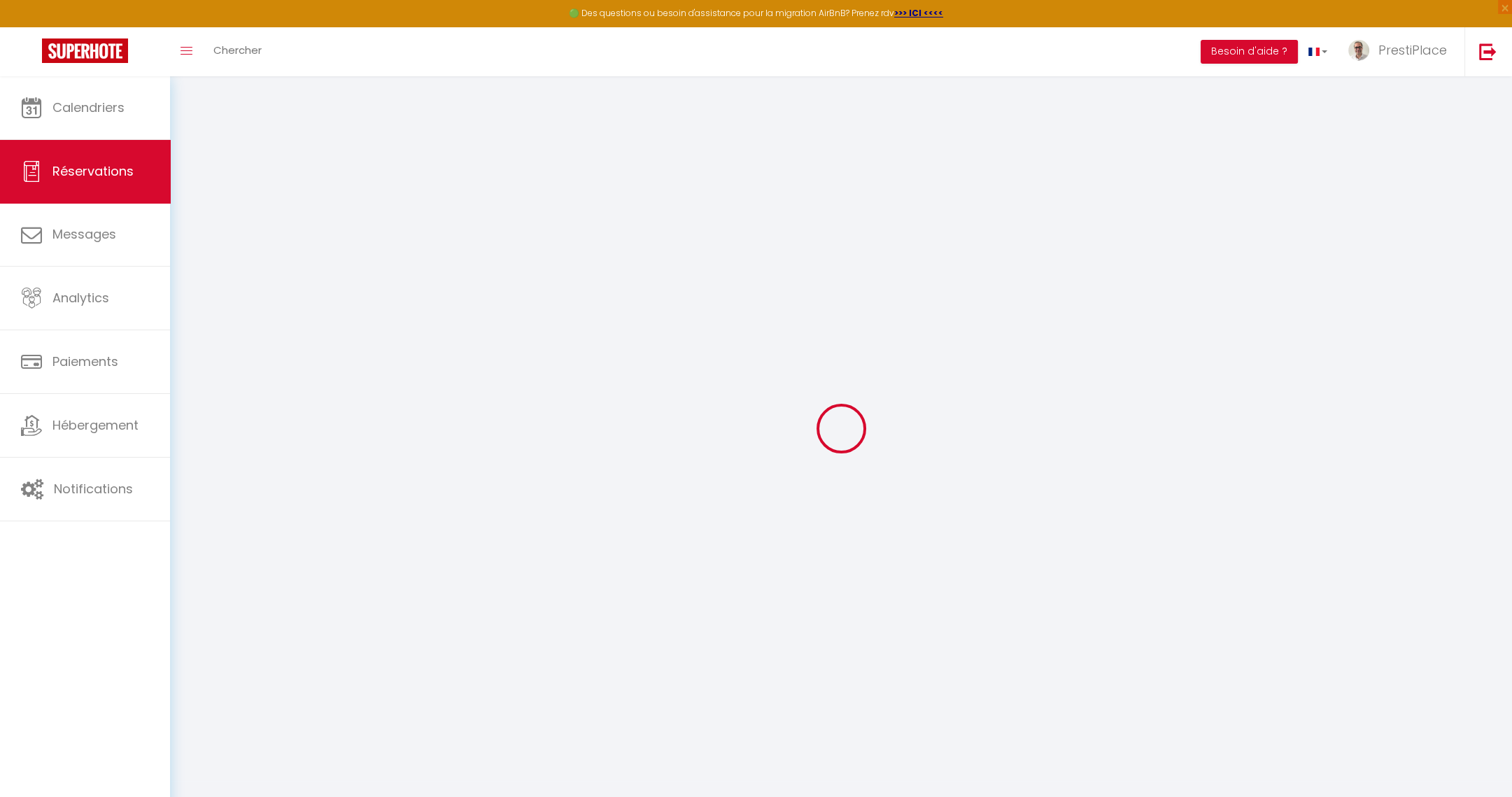
select select "FR"
type input "20"
type input "141.27"
type input "12.1"
select select "62988"
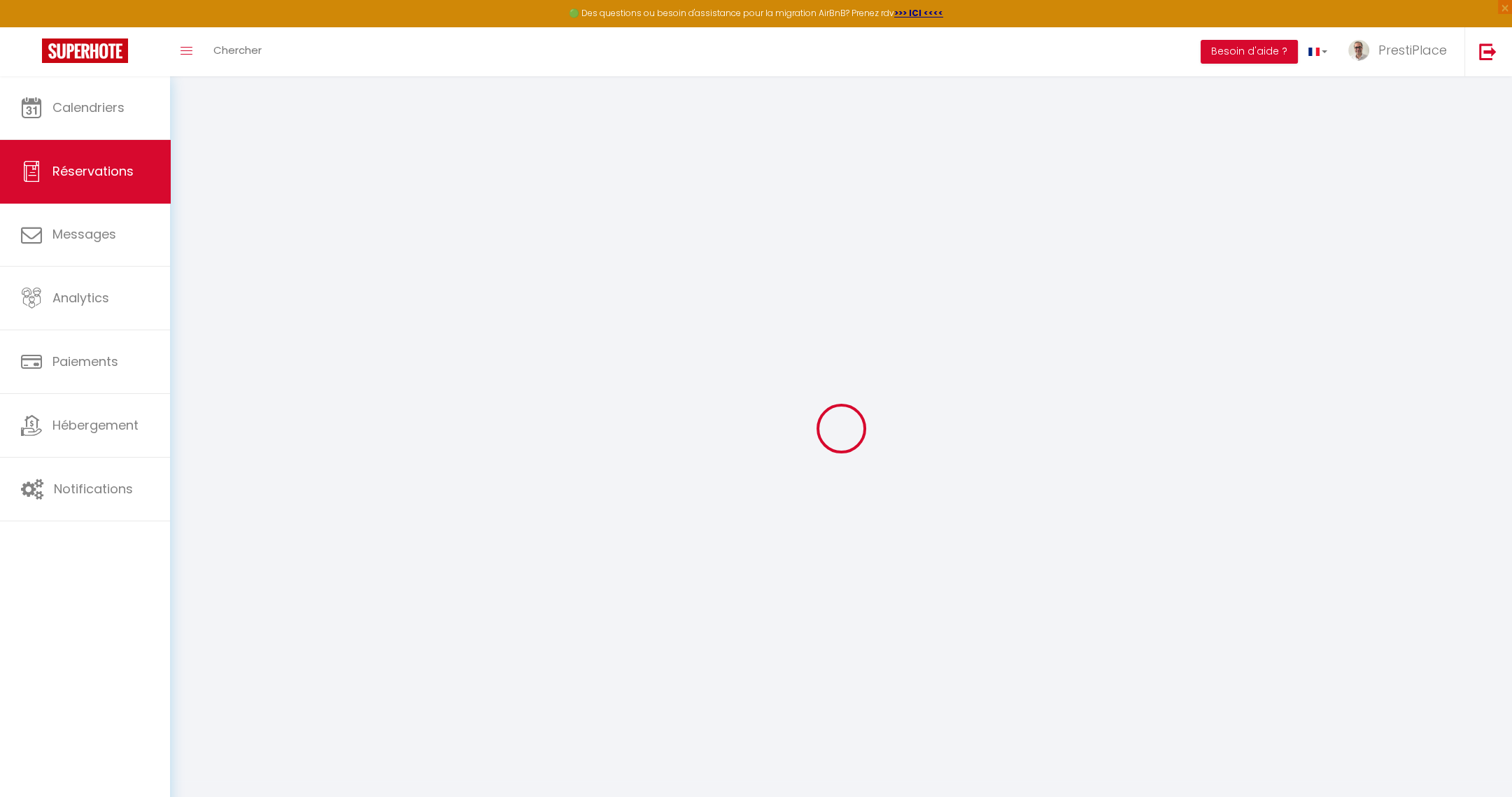
select select "1"
select select
type input "3"
select select "12"
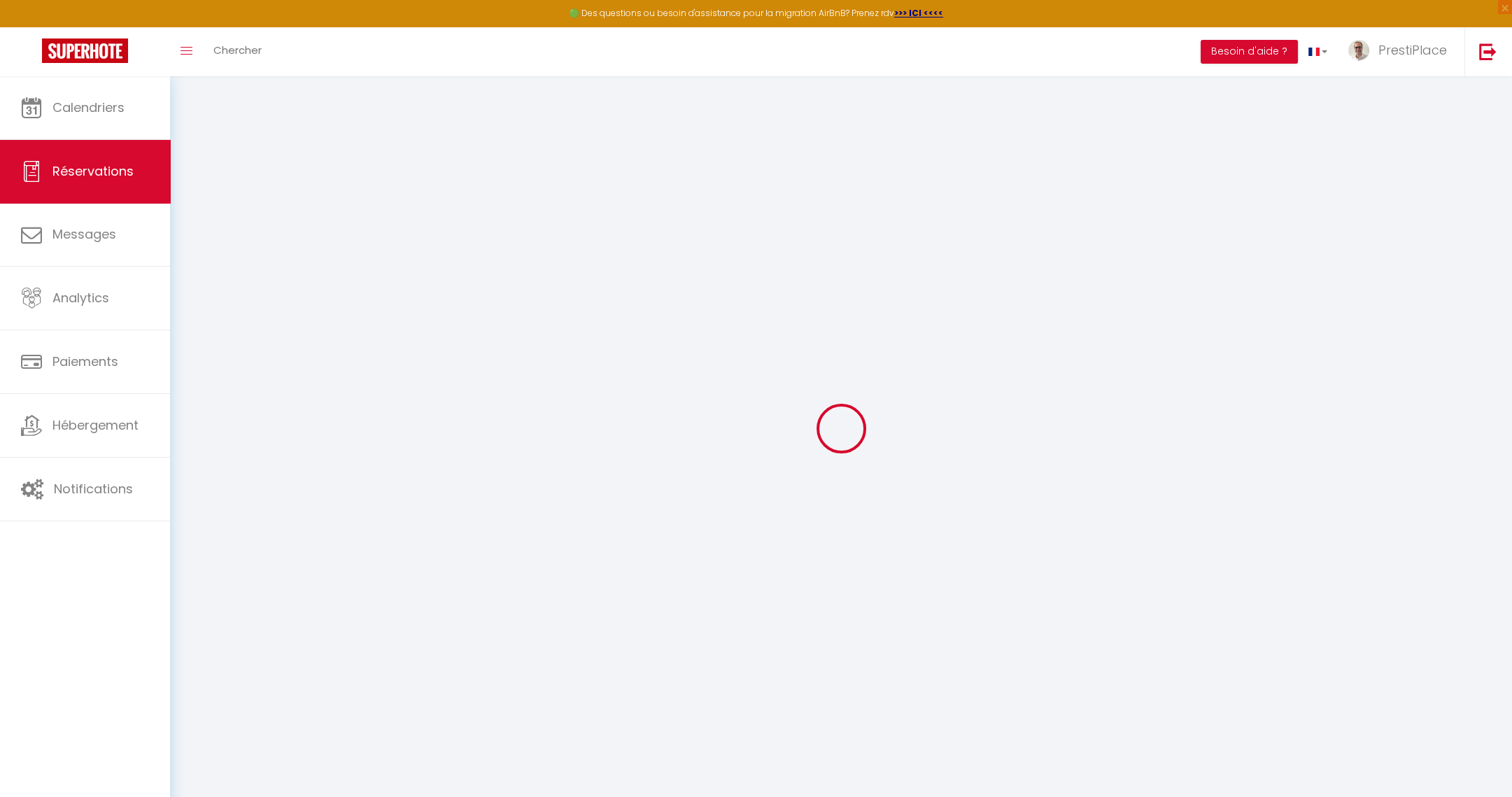
select select "15"
type input "670.98"
checkbox input "false"
type input "0"
select select "2"
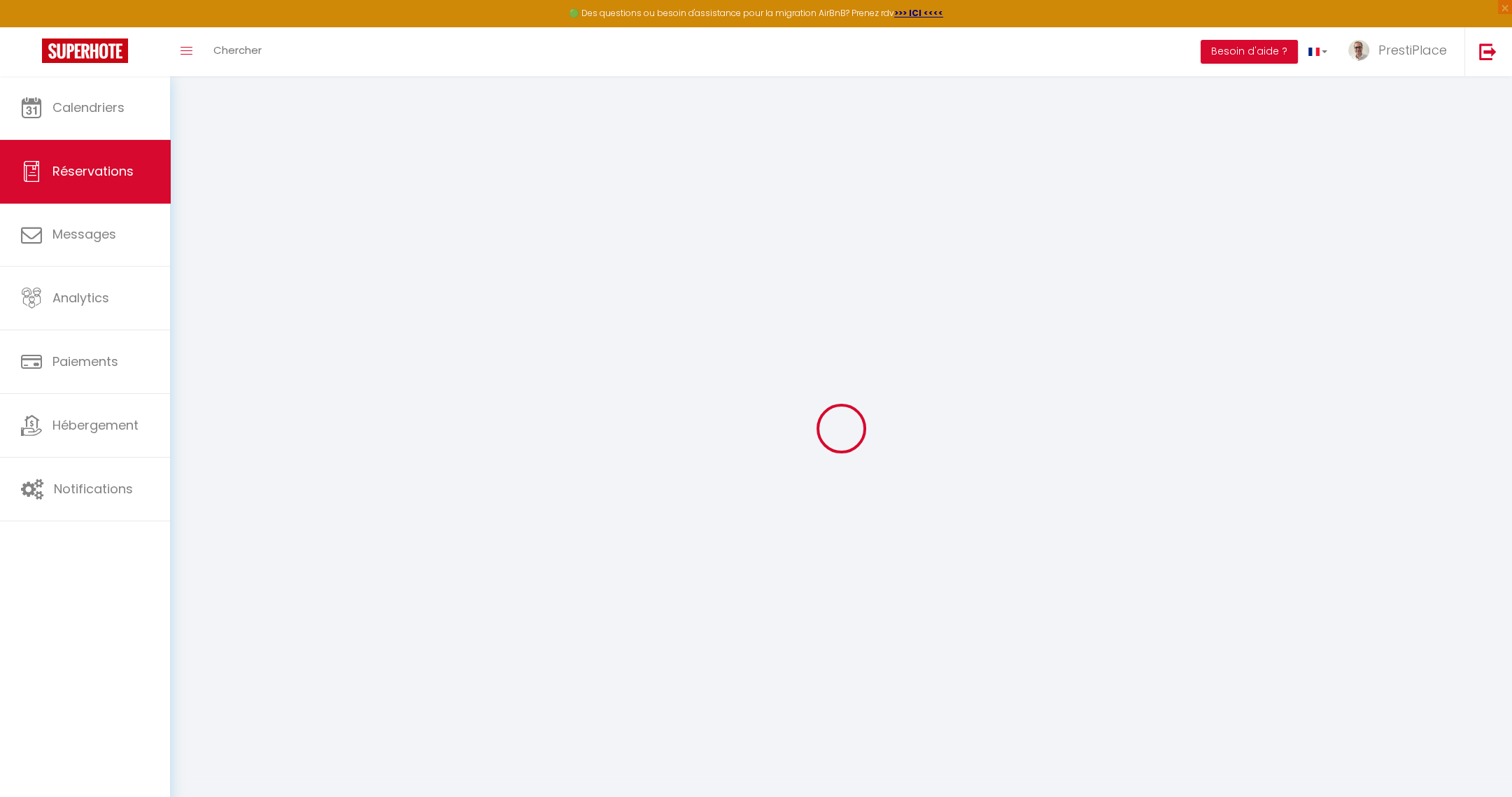
type input "0"
select select
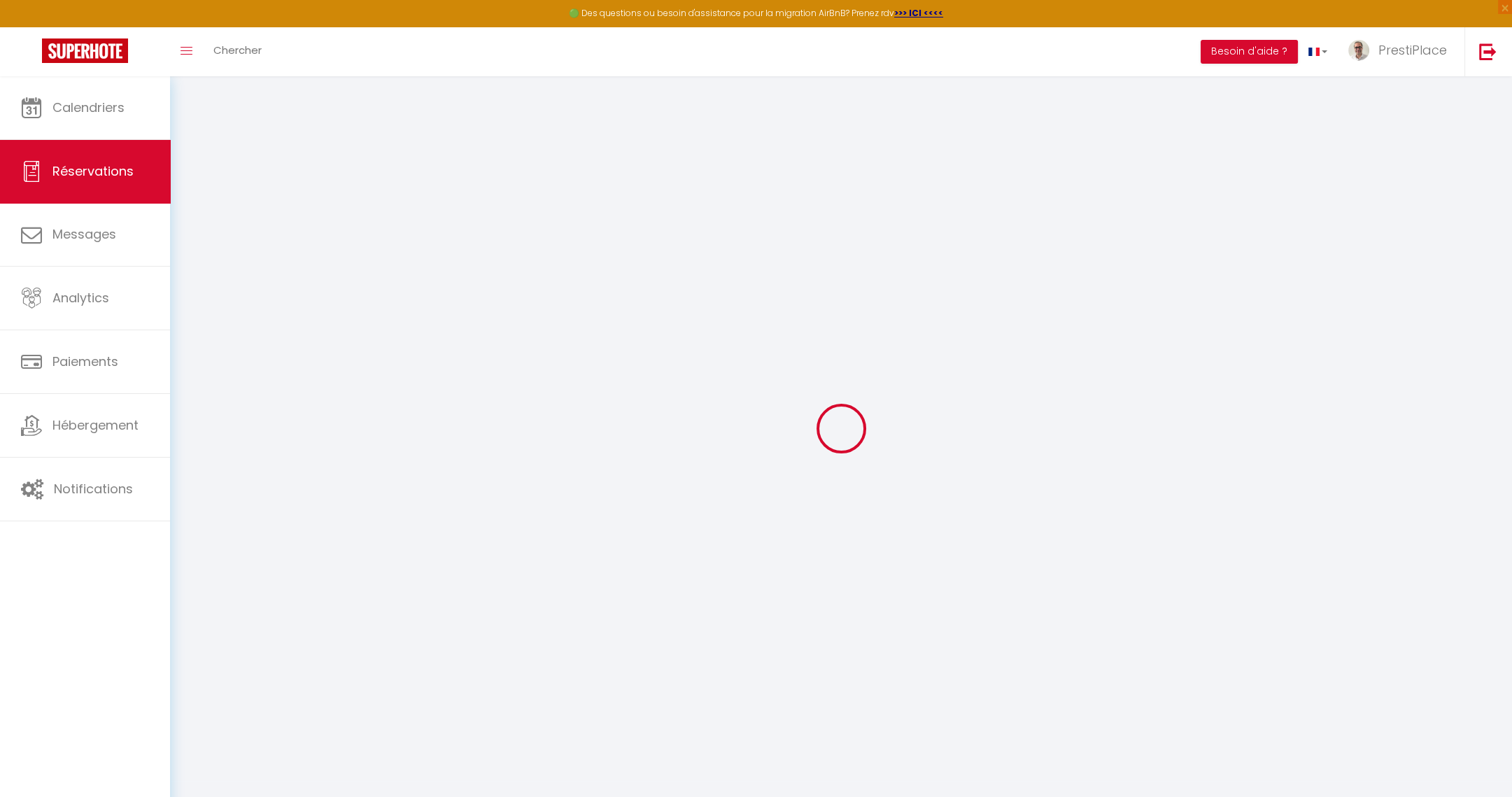
checkbox input "false"
select select
checkbox input "false"
select select
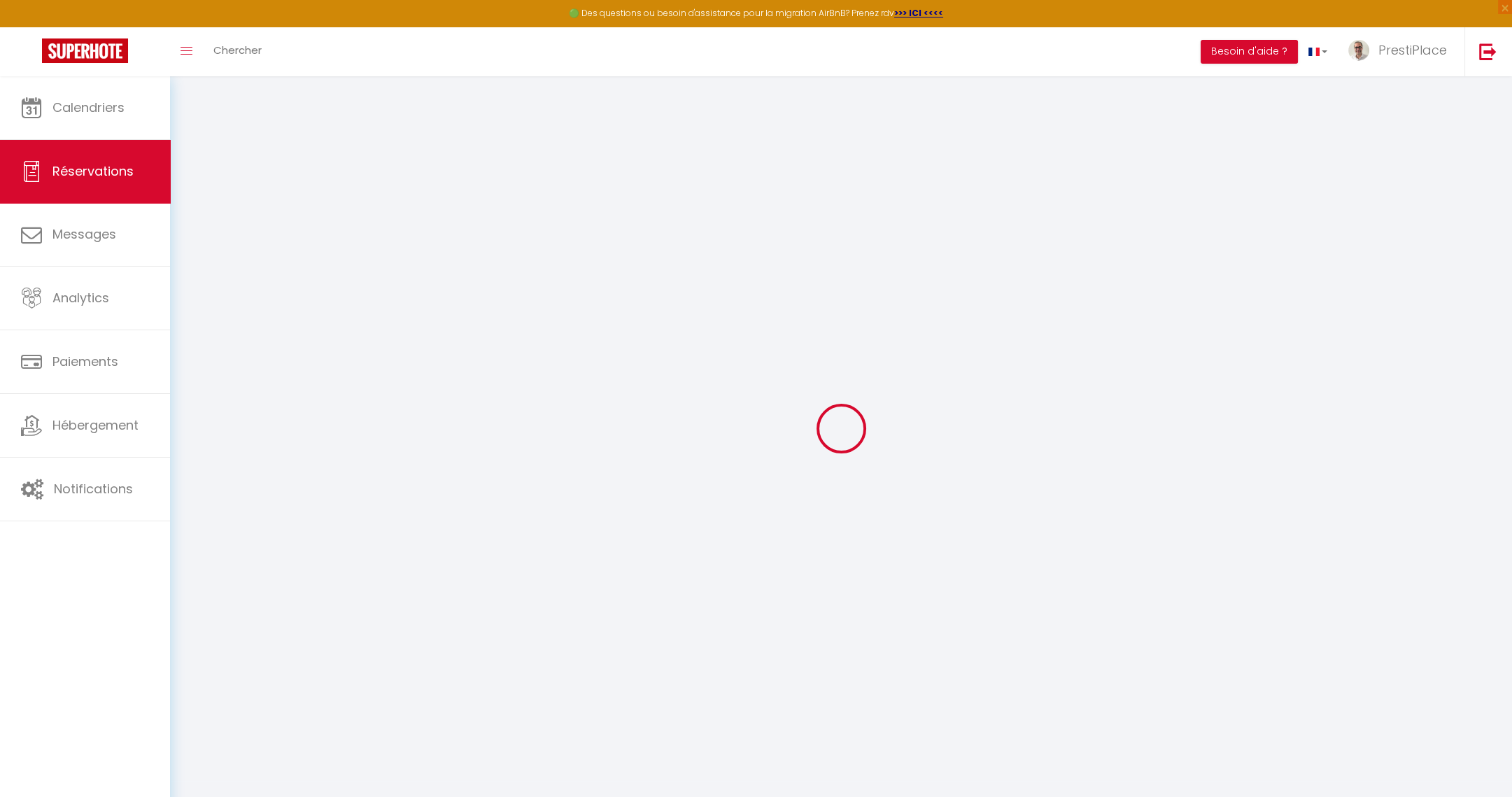
select select
checkbox input "false"
type textarea "Demande envoi de facture"
type textarea "** THIS RESERVATION HAS BEEN PRE-PAID ** This guest has requested a receipt for…"
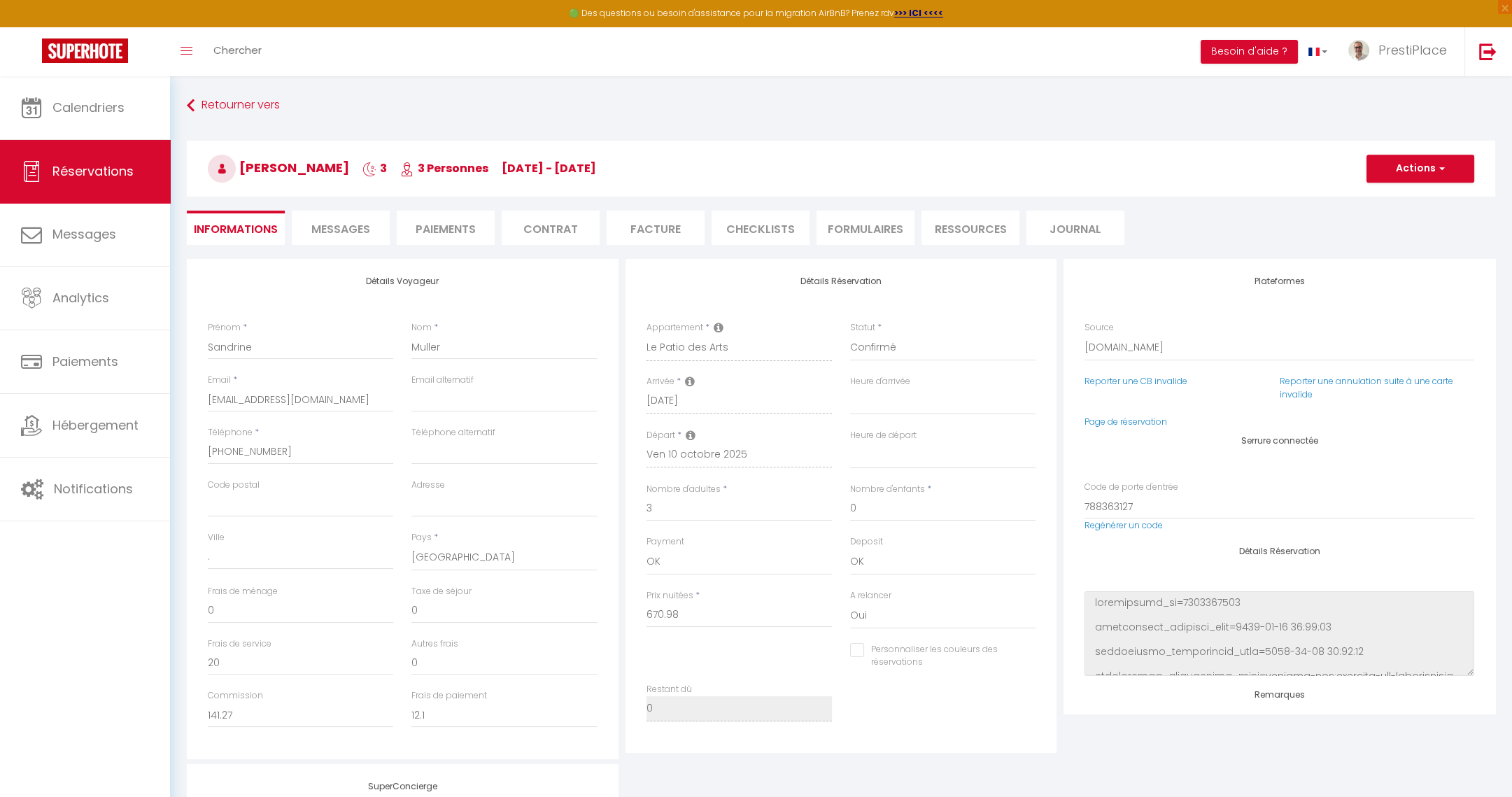
click at [347, 217] on li "Messages" at bounding box center [341, 227] width 98 height 34
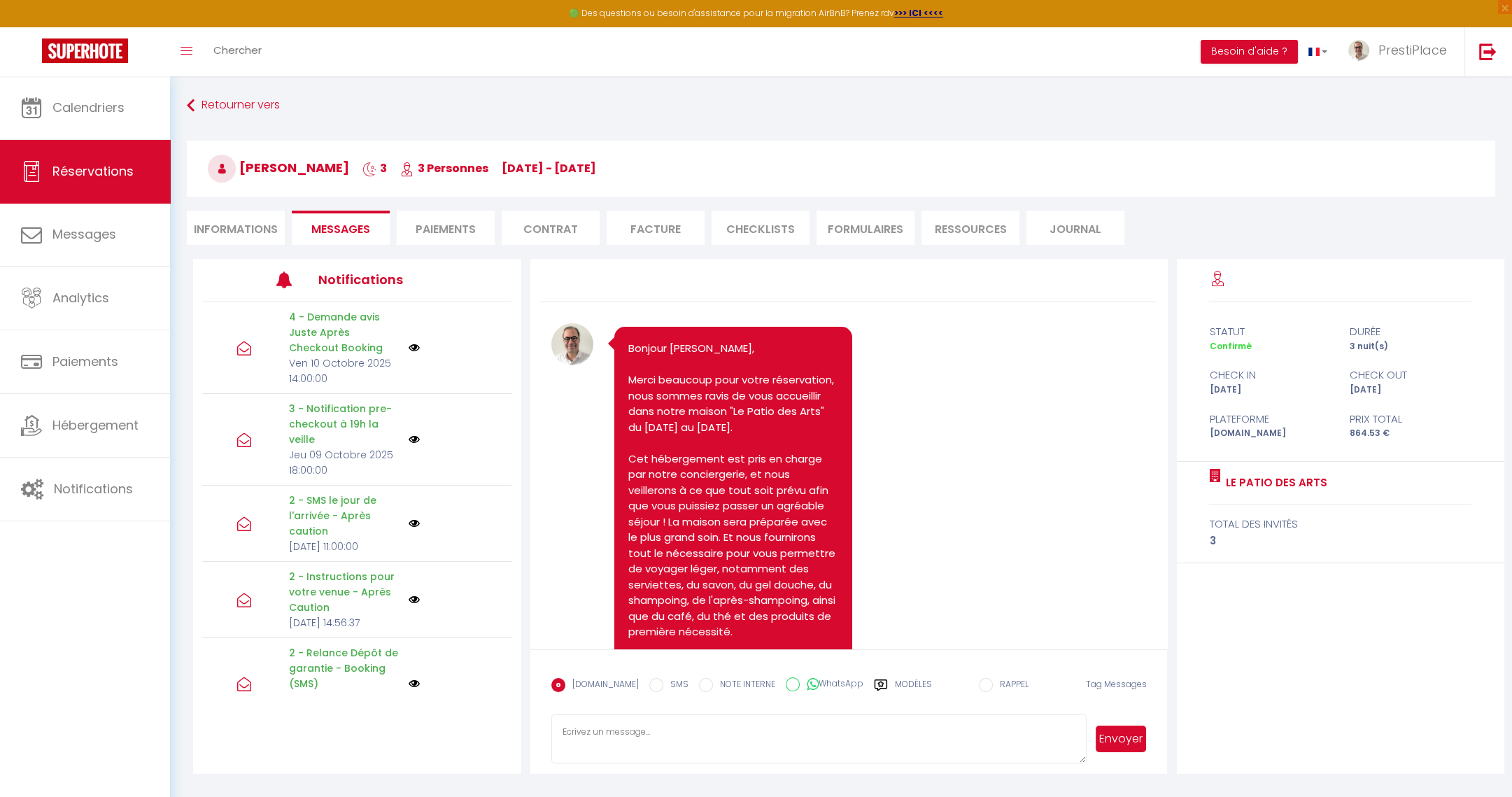
scroll to position [5074, 0]
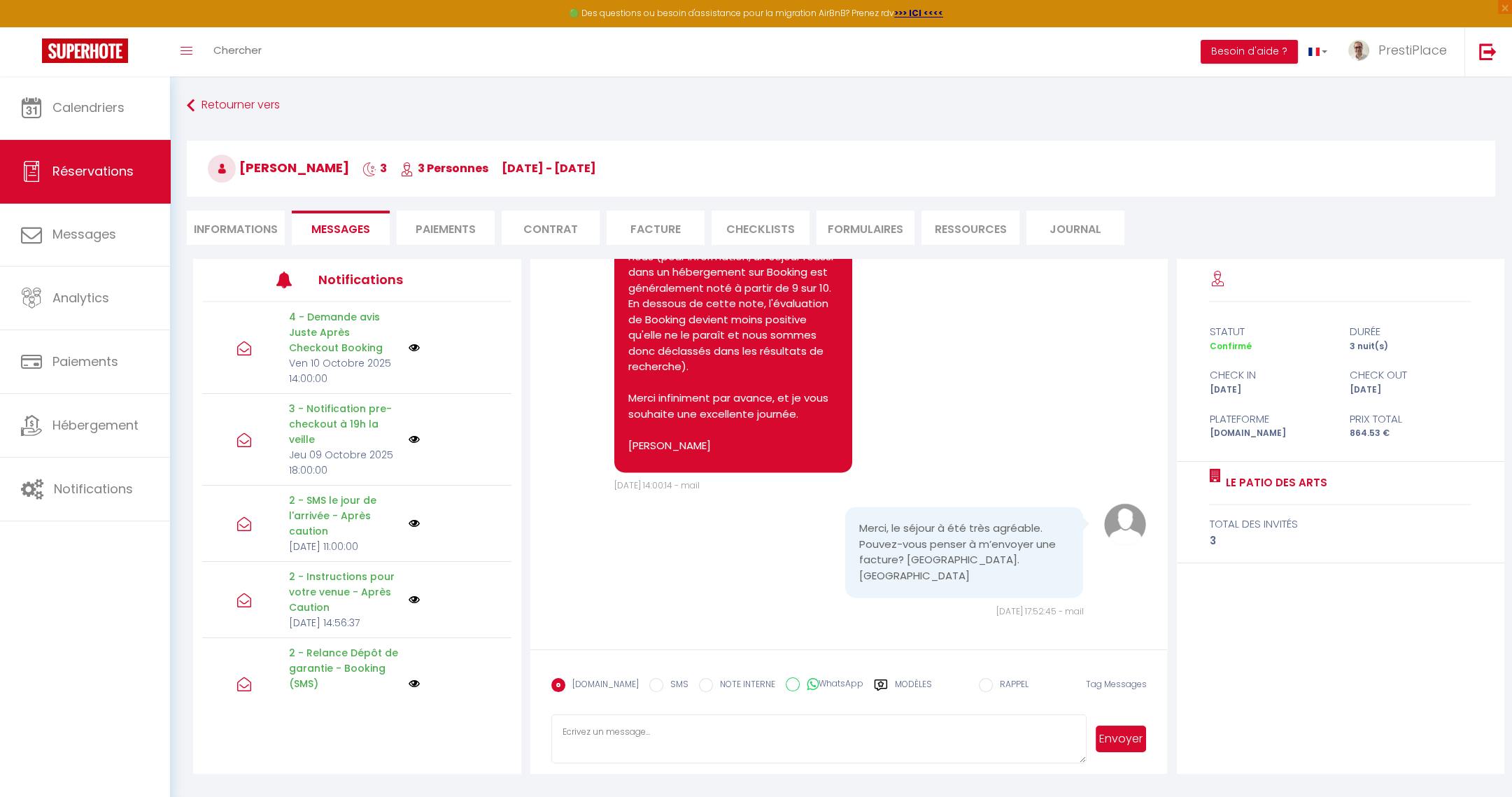
click at [648, 226] on li "Facture" at bounding box center [655, 227] width 98 height 34
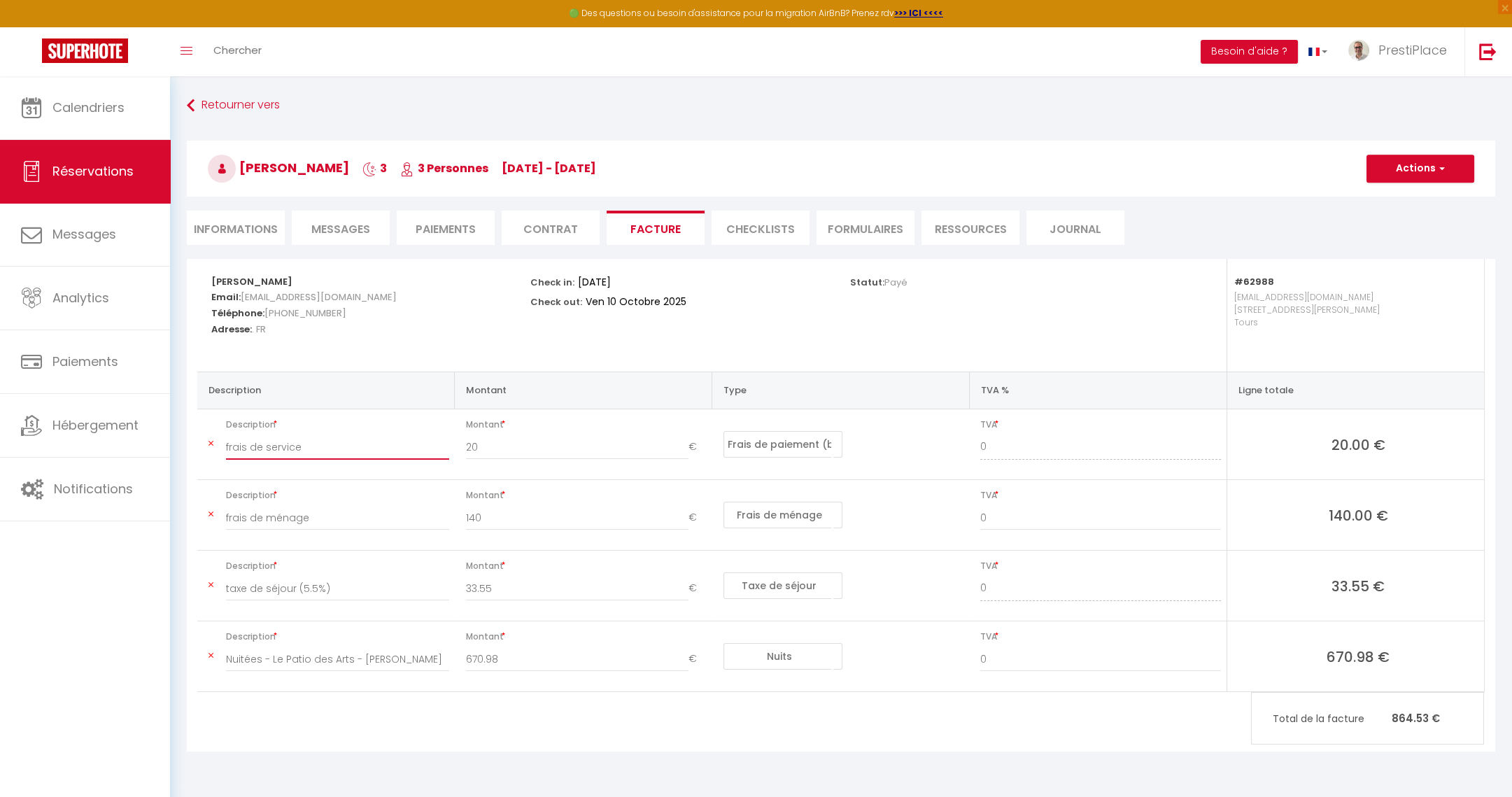
drag, startPoint x: 228, startPoint y: 448, endPoint x: 211, endPoint y: 446, distance: 17.1
click at [211, 446] on td "Description frais de service" at bounding box center [326, 444] width 258 height 71
type input "Frais de service"
drag, startPoint x: 227, startPoint y: 516, endPoint x: 214, endPoint y: 517, distance: 13.0
click at [214, 517] on td "Description frais de ménage" at bounding box center [326, 515] width 258 height 71
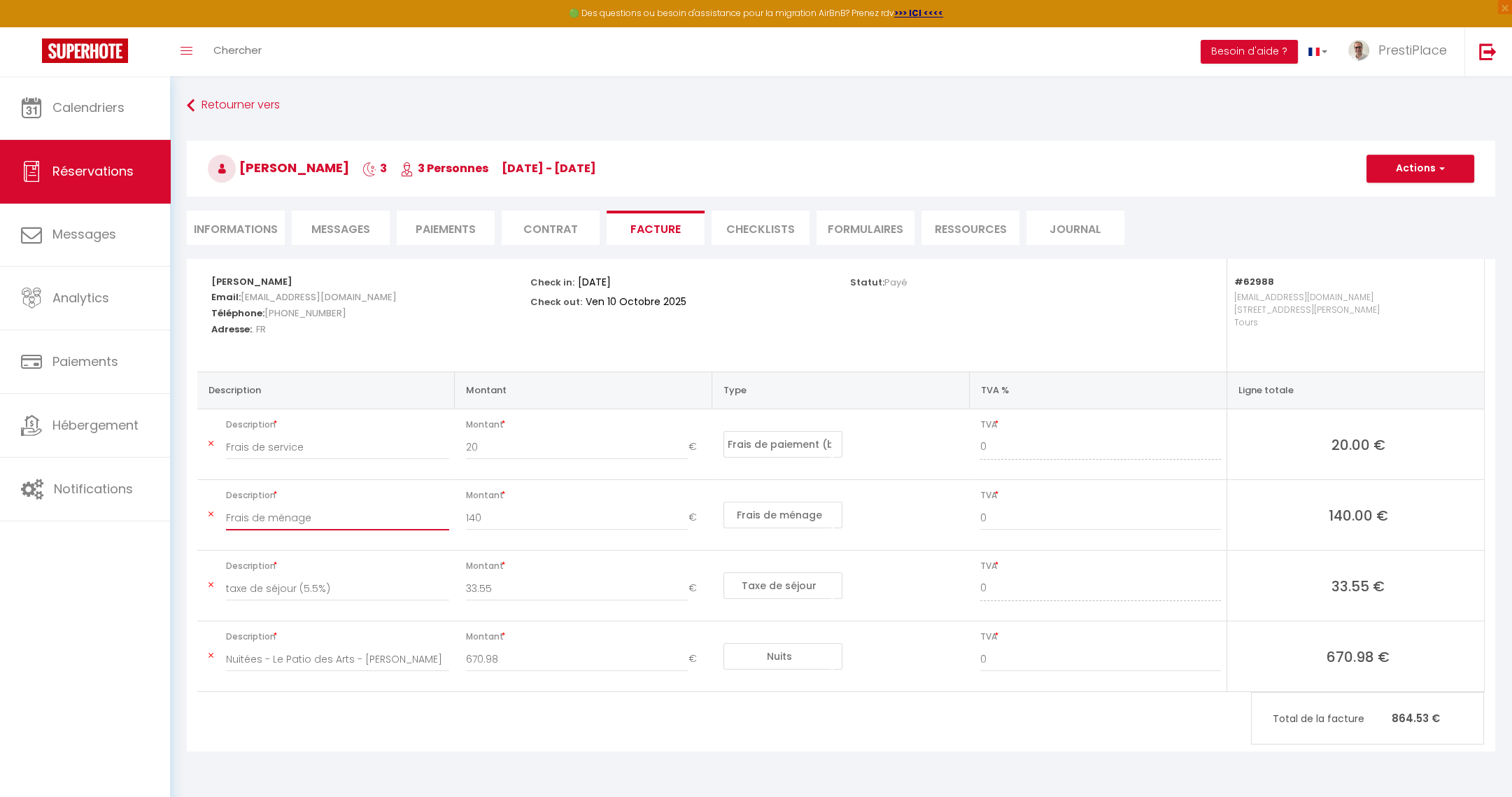
type input "Frais de ménage"
drag, startPoint x: 230, startPoint y: 589, endPoint x: 193, endPoint y: 587, distance: 37.1
click at [214, 587] on td "Description taxe de séjour (5.5%)" at bounding box center [326, 585] width 258 height 71
type input "Taxe de séjour (5.5%)"
click at [1418, 174] on button "Actions" at bounding box center [1420, 168] width 108 height 28
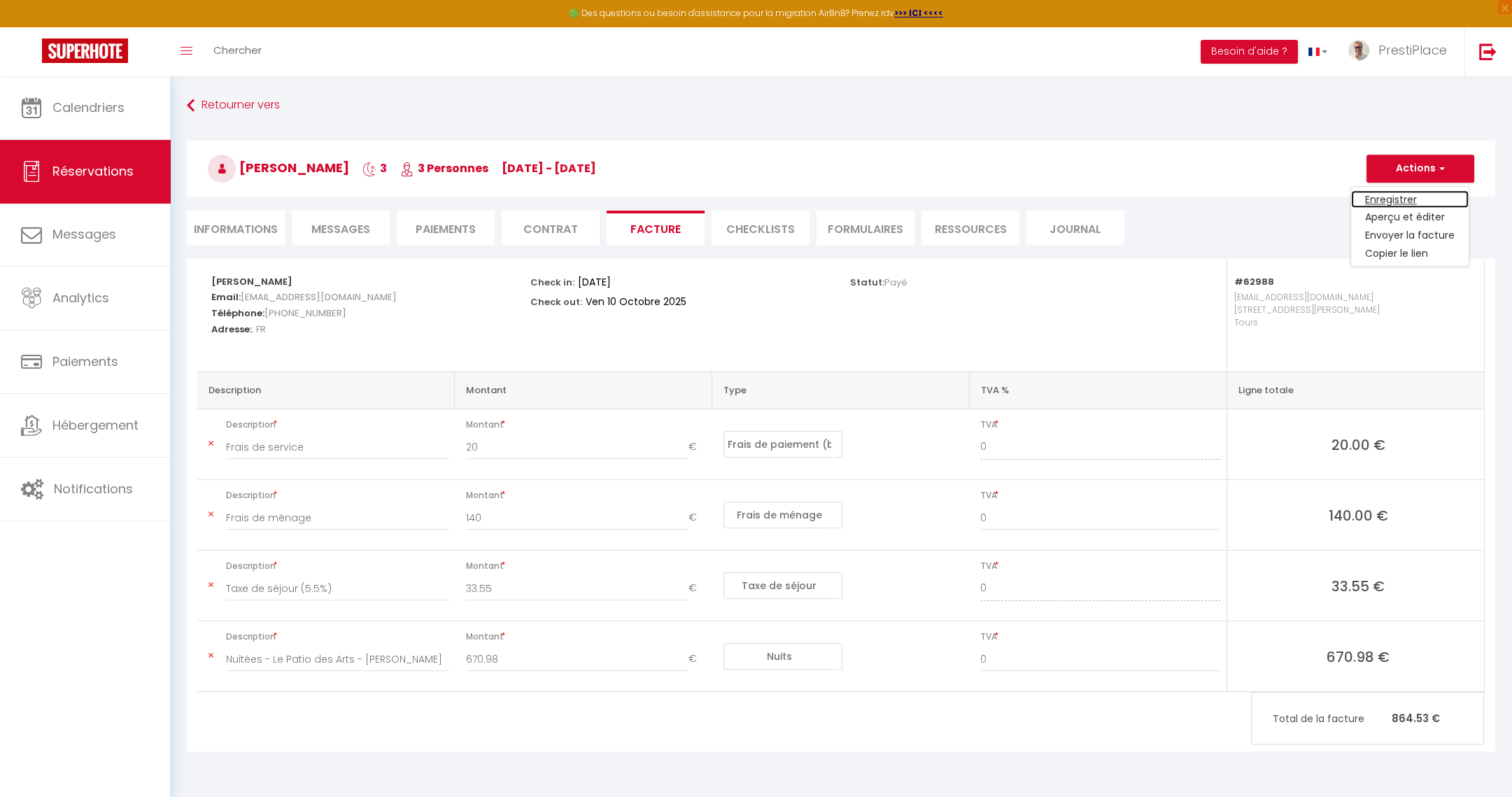
click at [1401, 192] on link "Enregistrer" at bounding box center [1409, 199] width 117 height 18
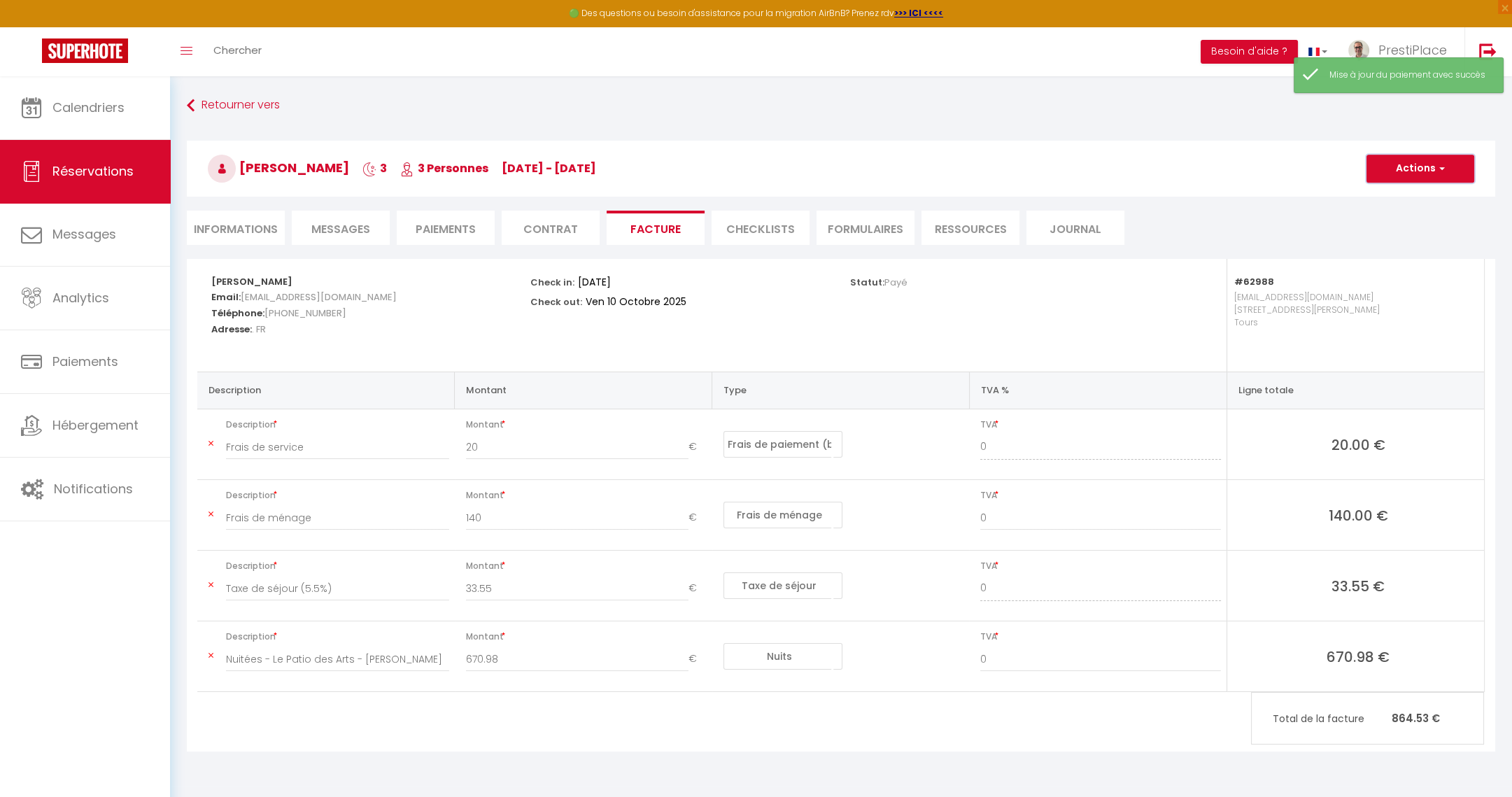
click at [1417, 164] on button "Actions" at bounding box center [1420, 168] width 108 height 28
click at [1406, 256] on link "Copier le lien" at bounding box center [1409, 253] width 117 height 18
click at [229, 226] on li "Informations" at bounding box center [236, 227] width 98 height 34
select select
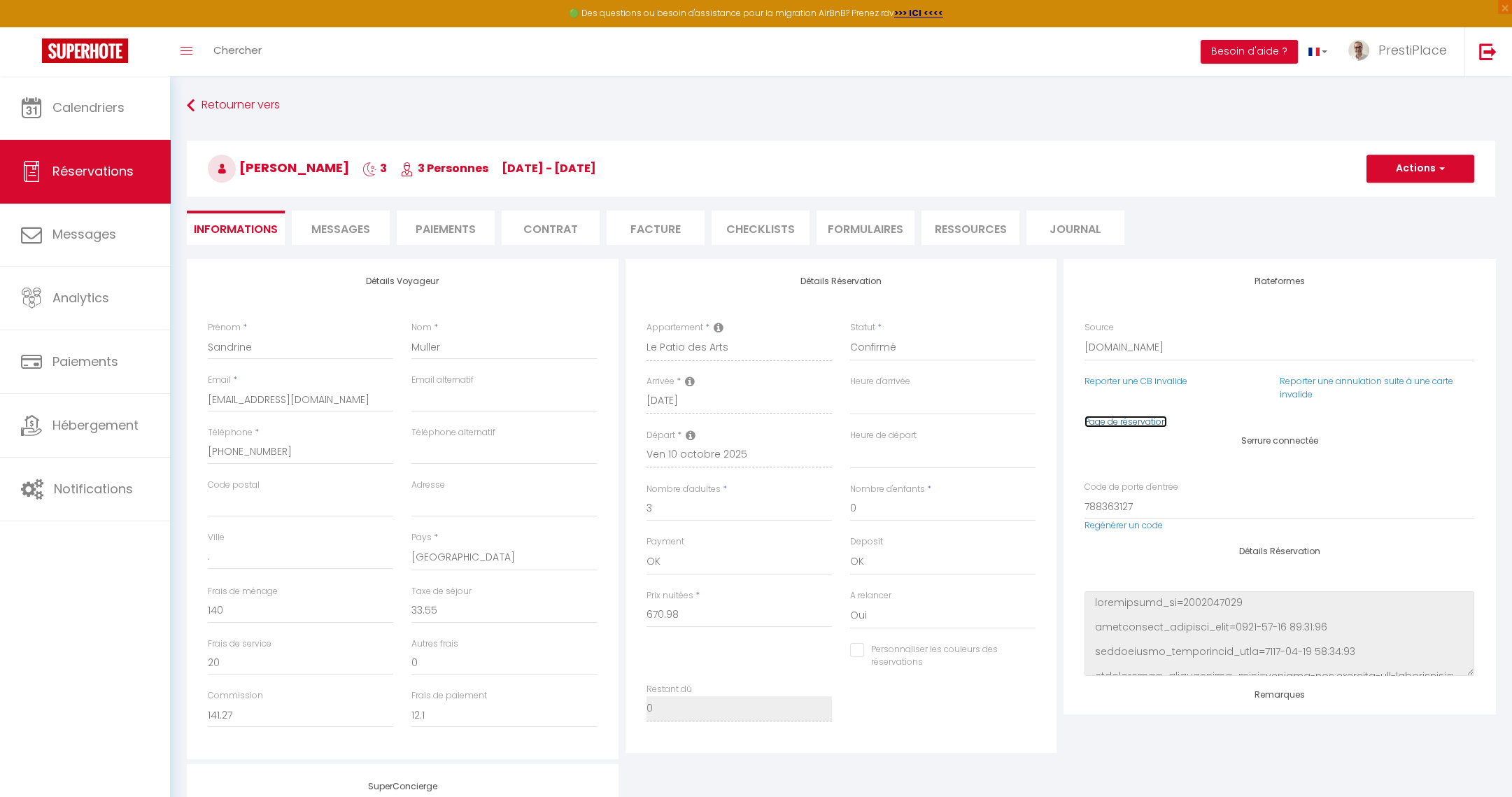
click at [1149, 422] on link "Page de réservation" at bounding box center [1125, 421] width 82 height 12
select select
checkbox input "false"
select select
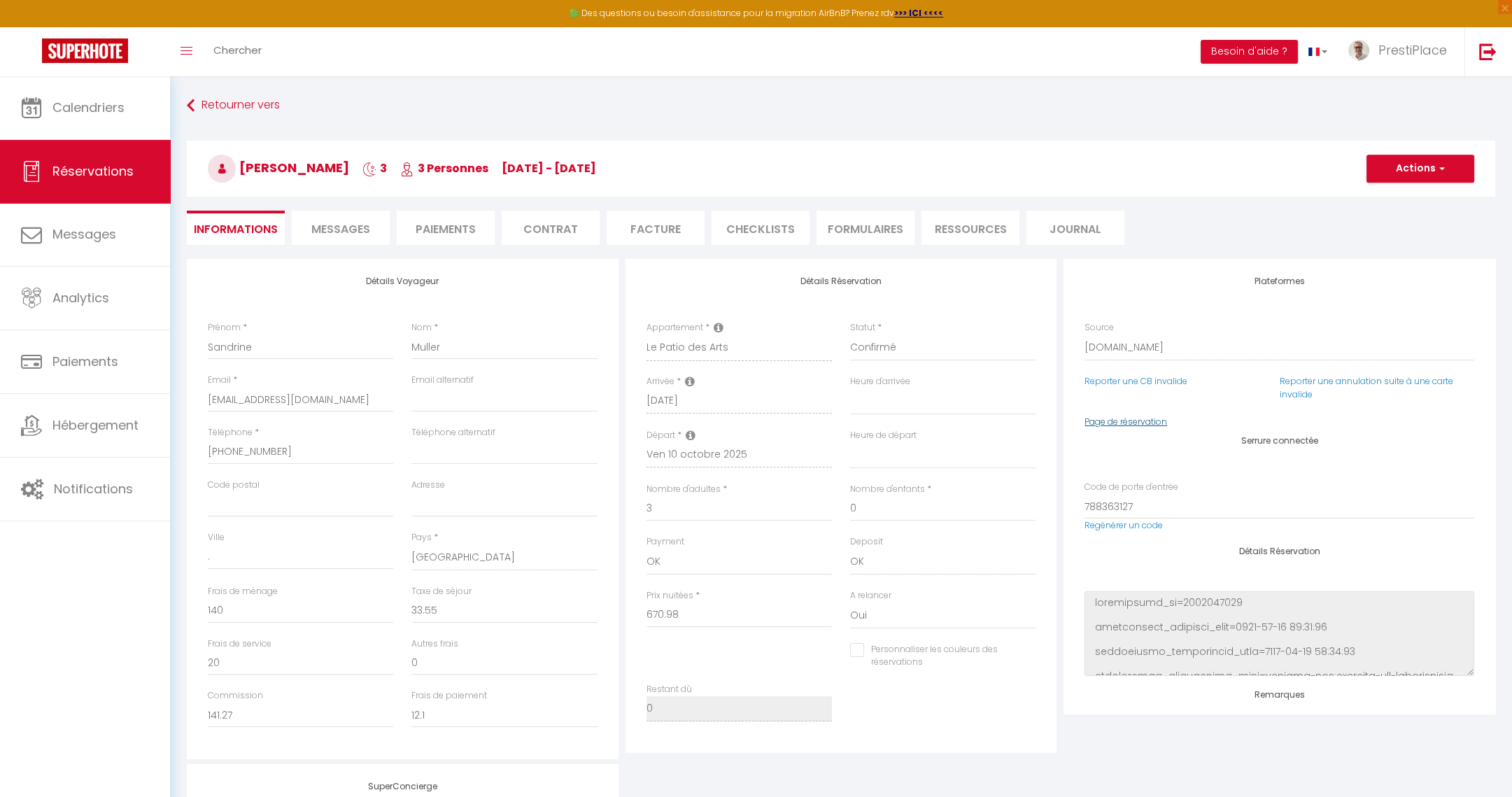
select select
checkbox input "false"
click at [76, 109] on span "Calendriers" at bounding box center [88, 108] width 72 height 17
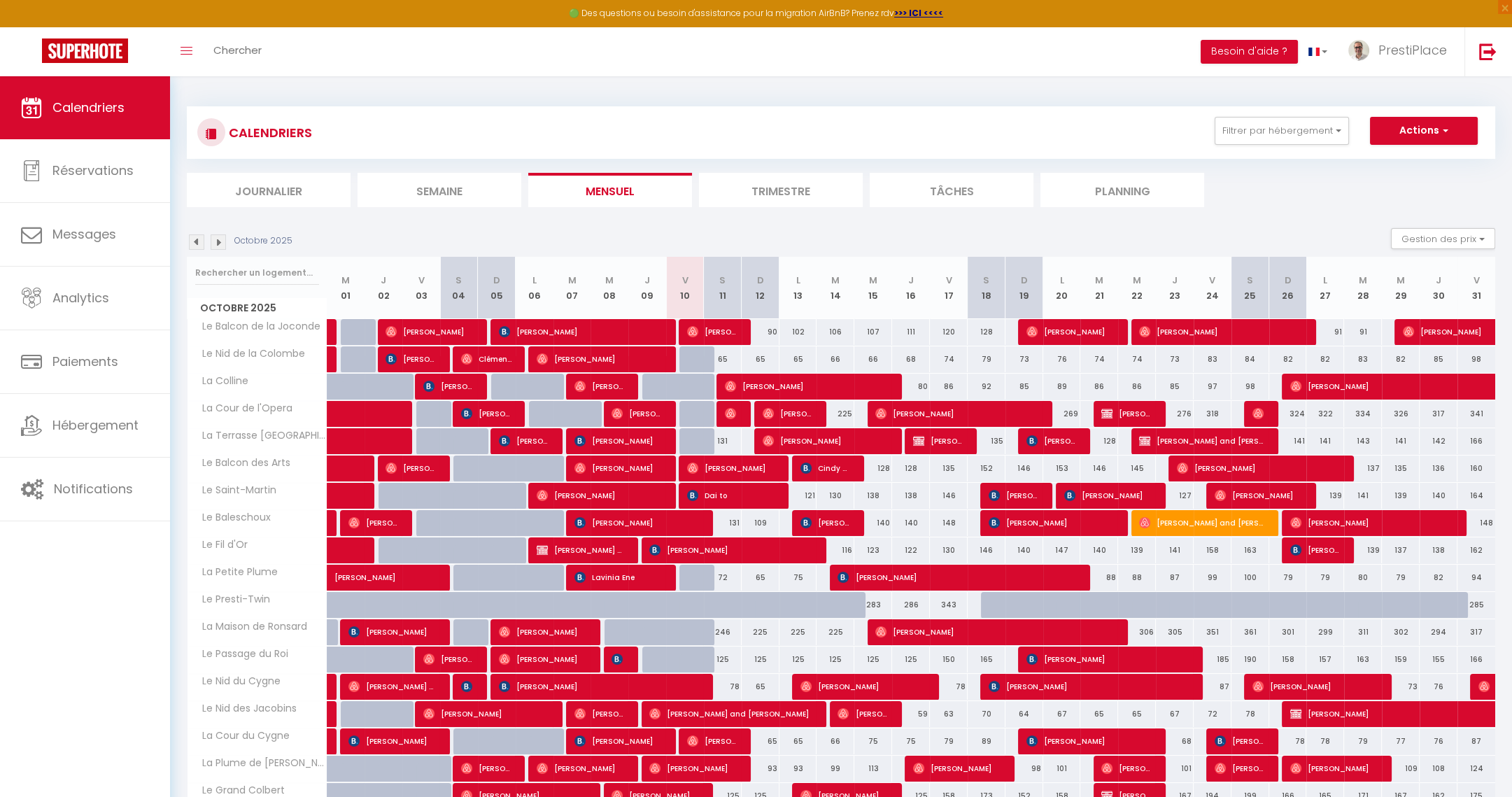
click at [219, 243] on img at bounding box center [218, 242] width 15 height 15
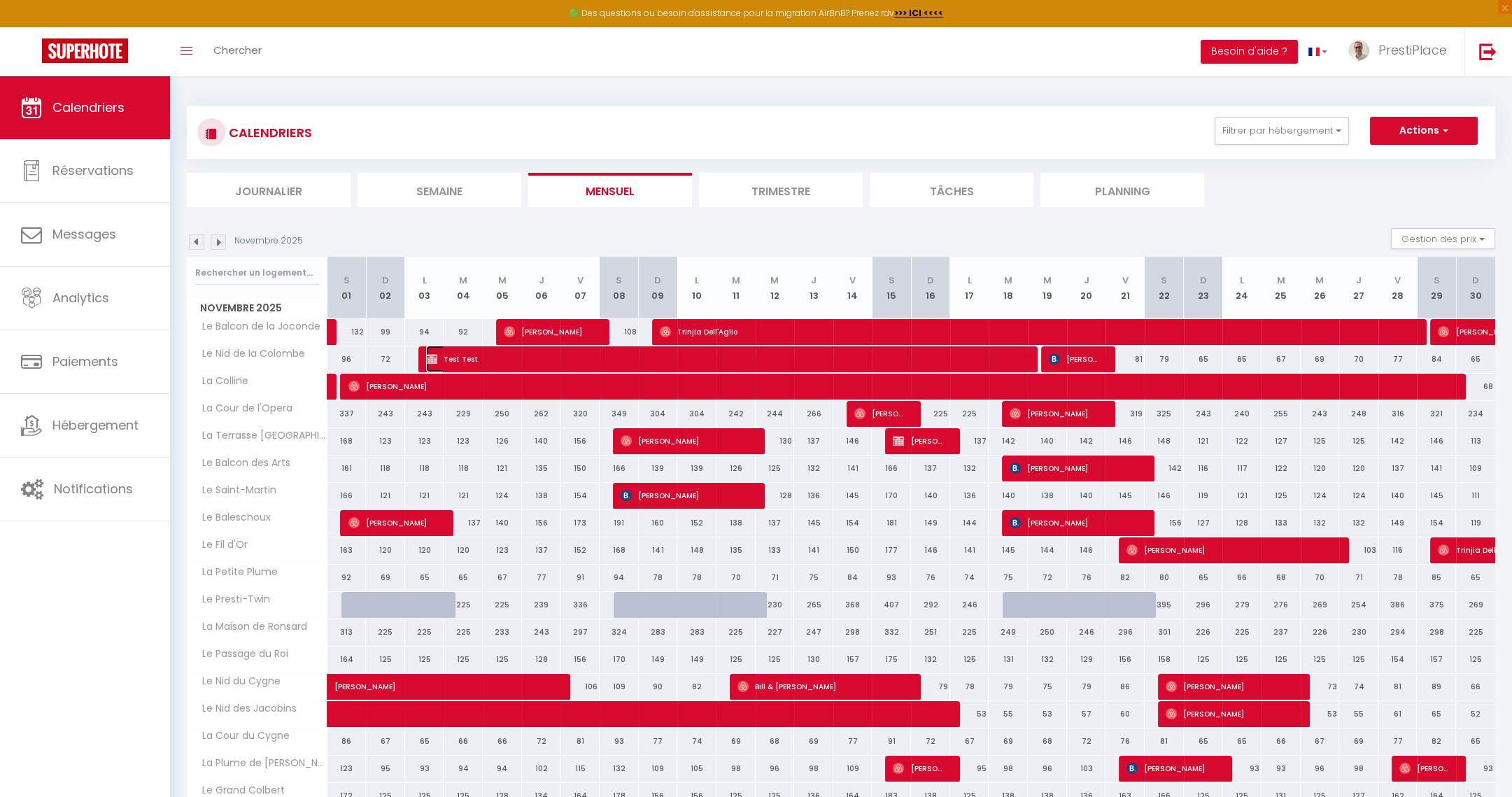
click at [474, 360] on span "Test Test" at bounding box center [727, 359] width 601 height 27
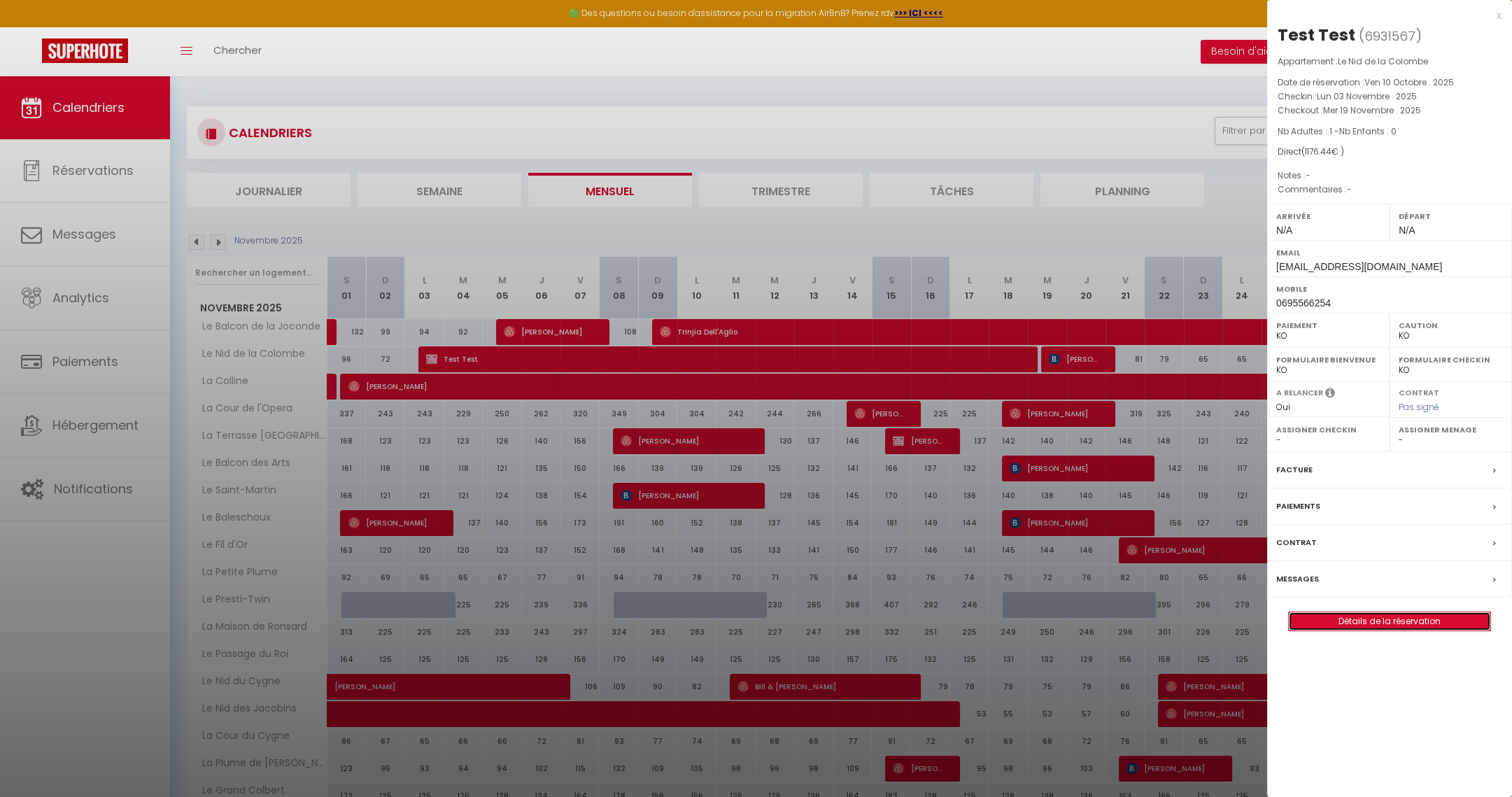
click at [1409, 619] on link "Détails de la réservation" at bounding box center [1390, 621] width 202 height 18
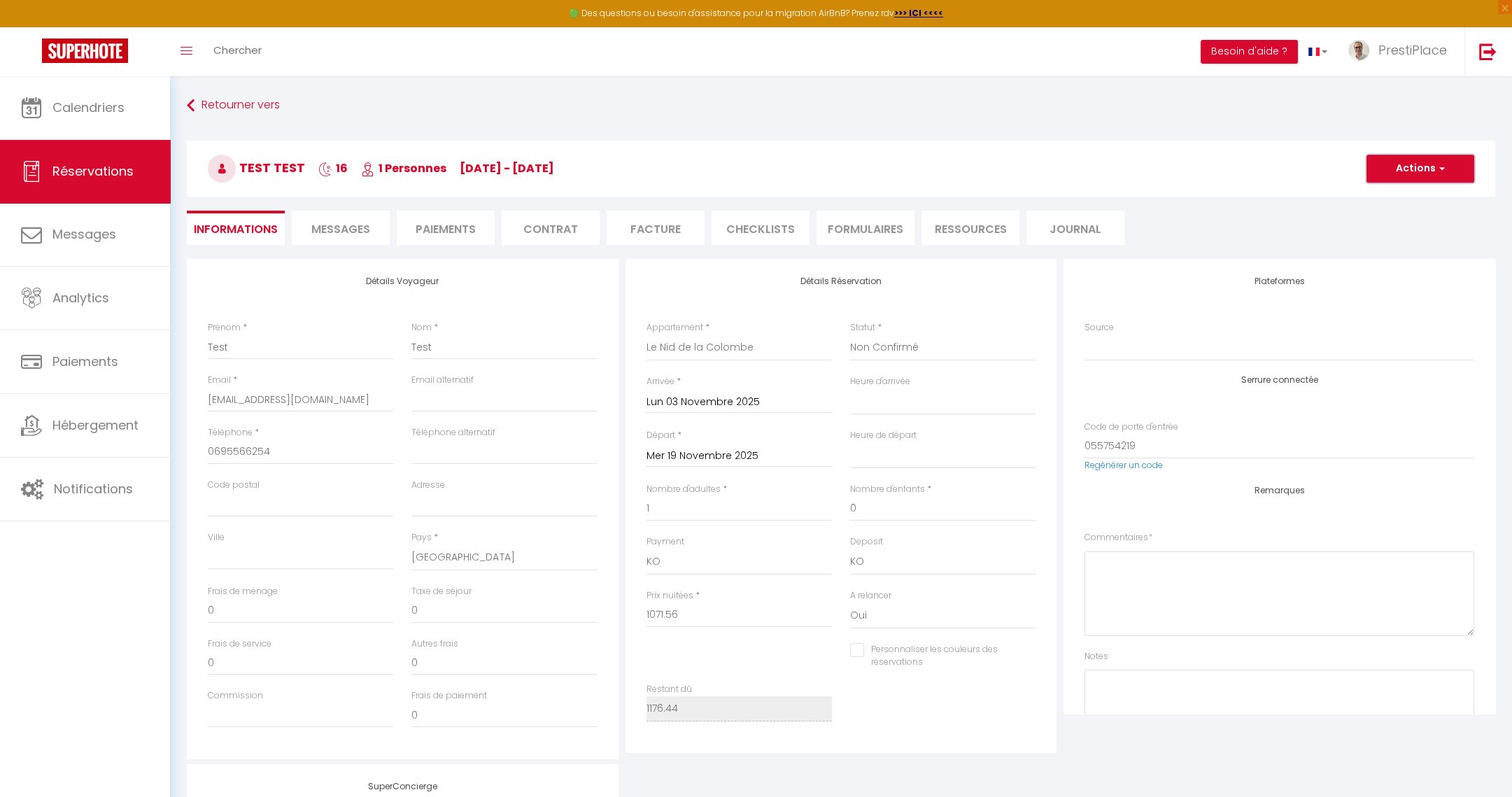
click at [1423, 168] on button "Actions" at bounding box center [1420, 168] width 108 height 28
click at [1388, 231] on link "Supprimer" at bounding box center [1406, 235] width 111 height 18
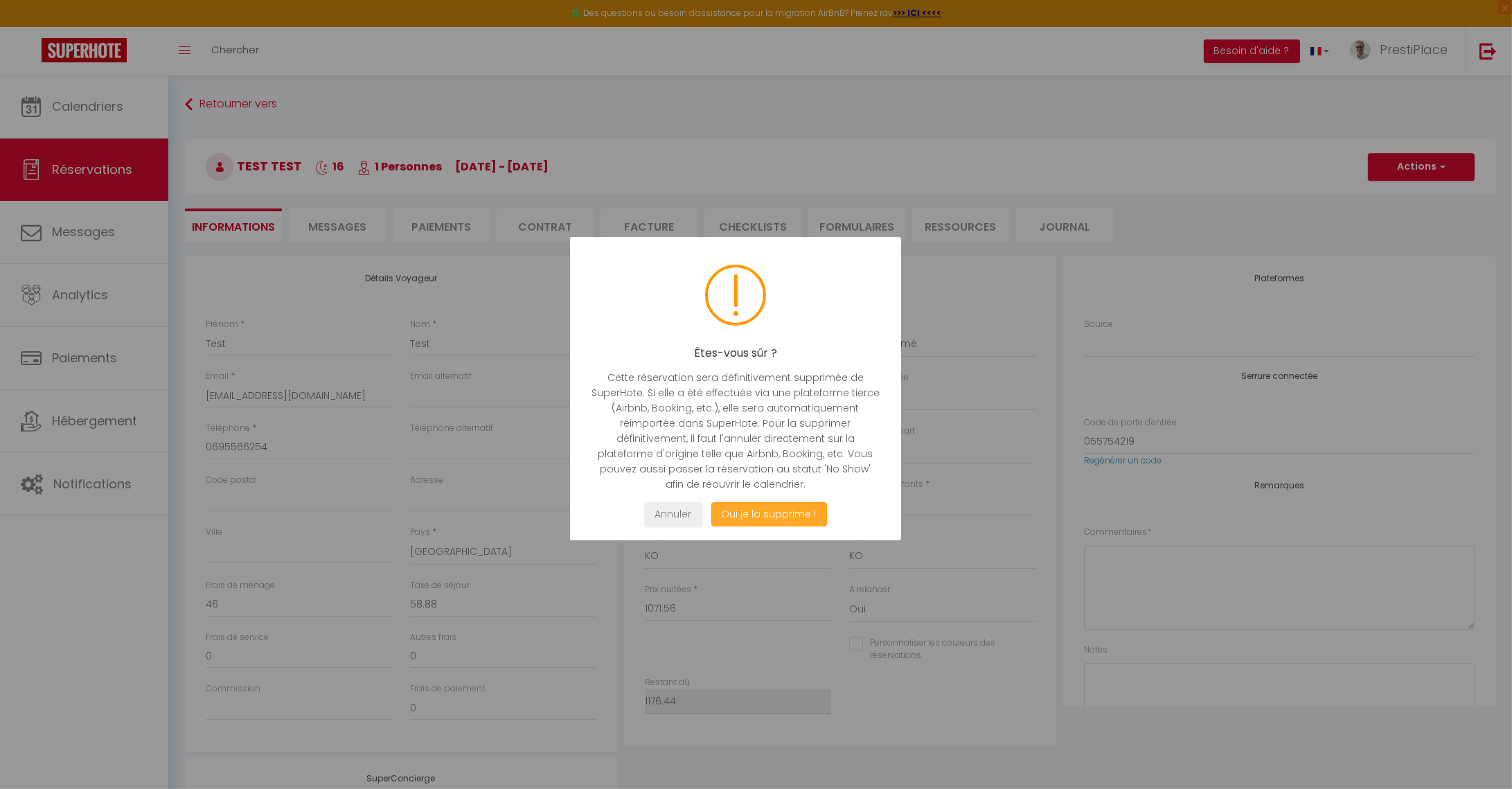
click at [790, 520] on button "Oui je la supprime !" at bounding box center [768, 514] width 116 height 24
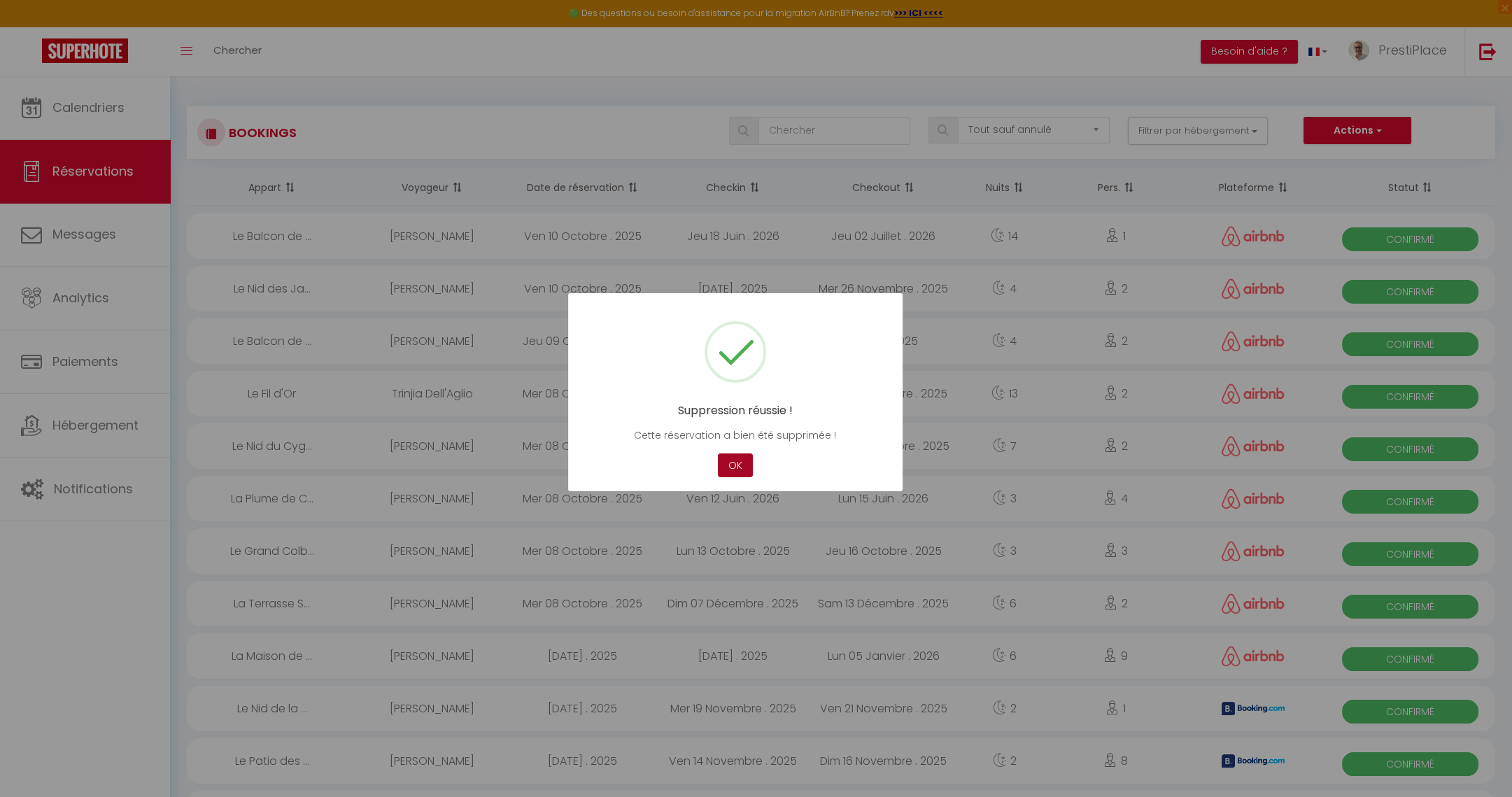
click at [739, 466] on button "OK" at bounding box center [735, 466] width 35 height 25
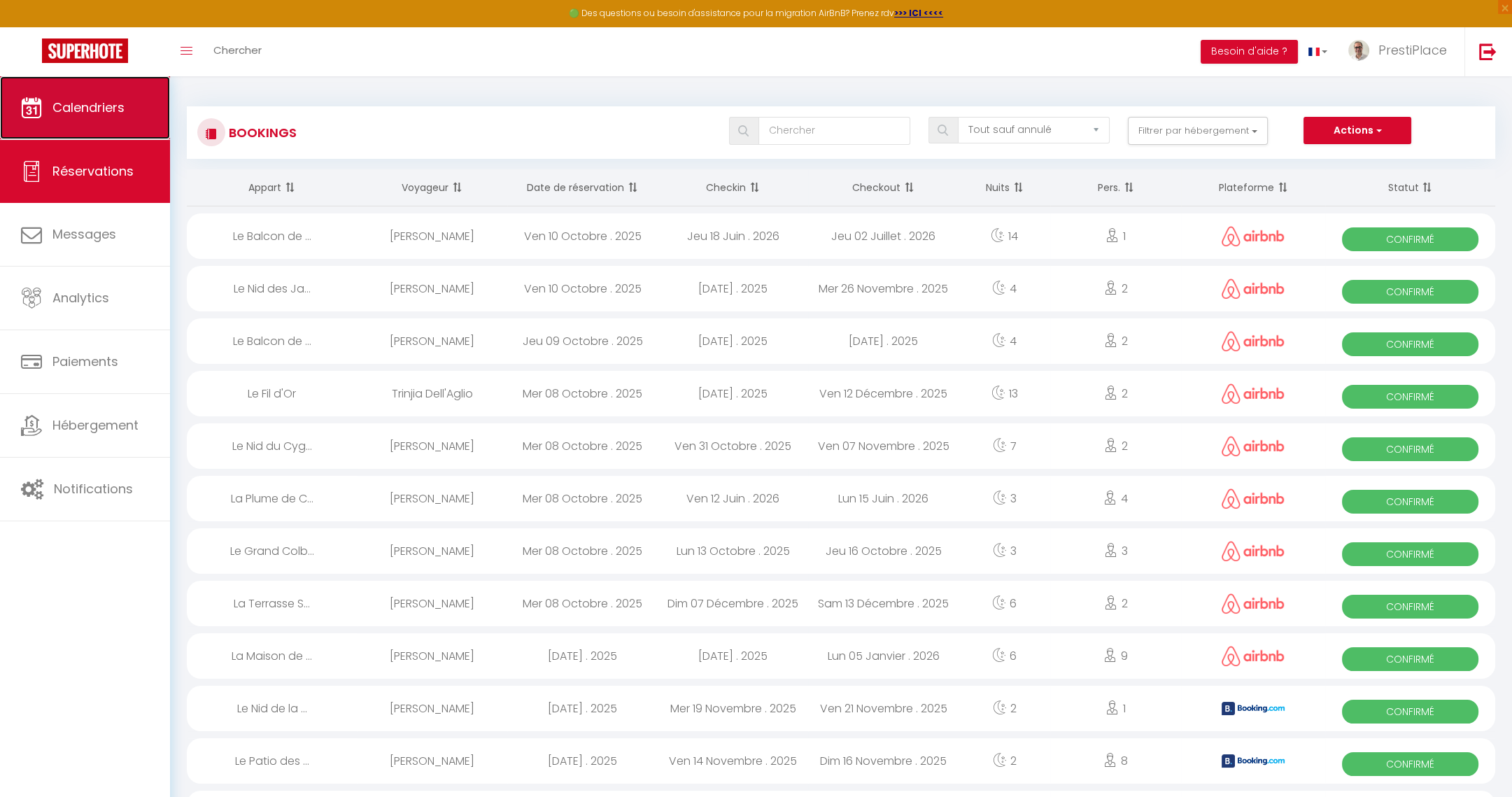
click at [88, 105] on span "Calendriers" at bounding box center [88, 108] width 72 height 17
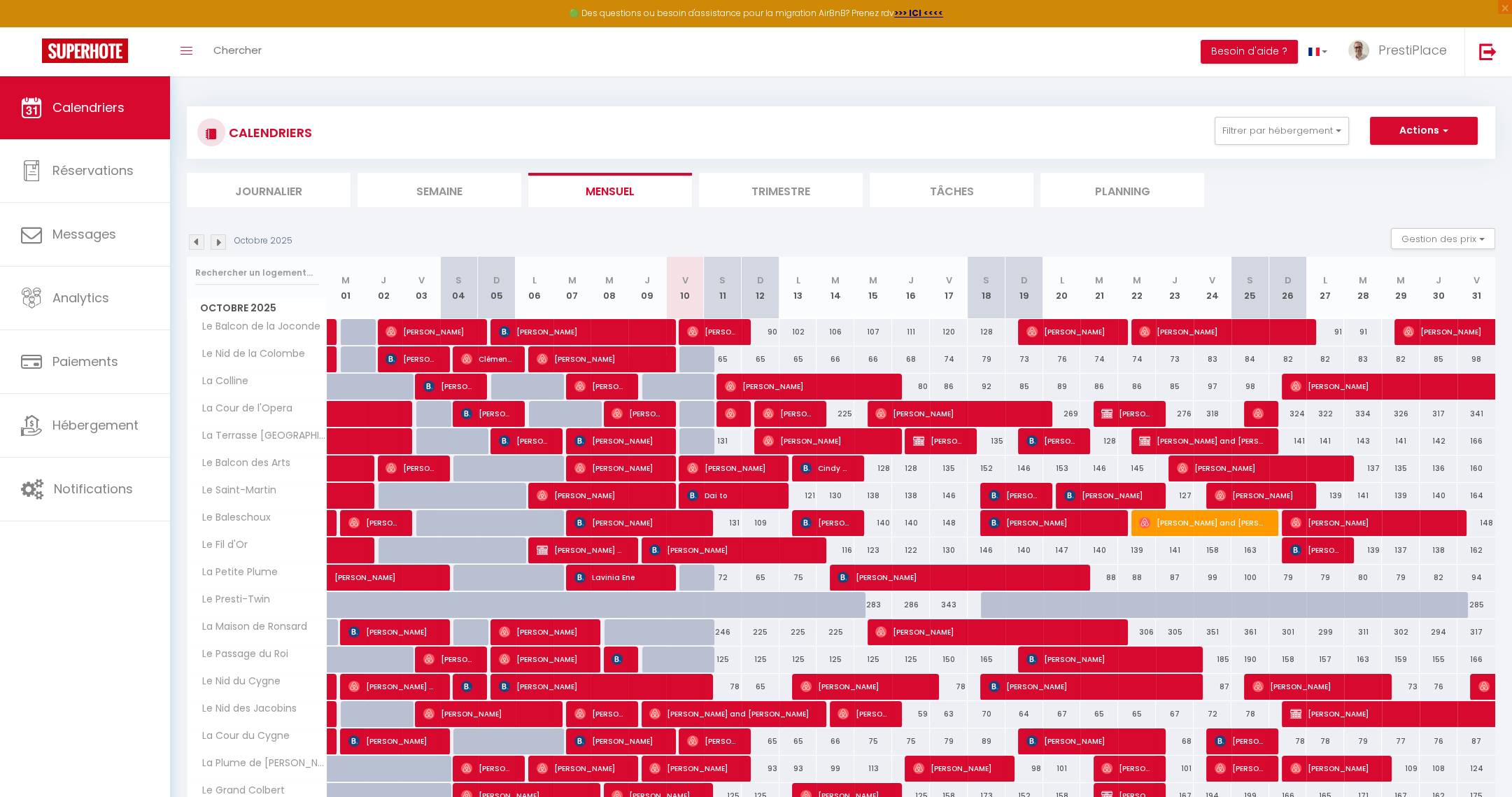
click at [215, 239] on img at bounding box center [218, 242] width 15 height 15
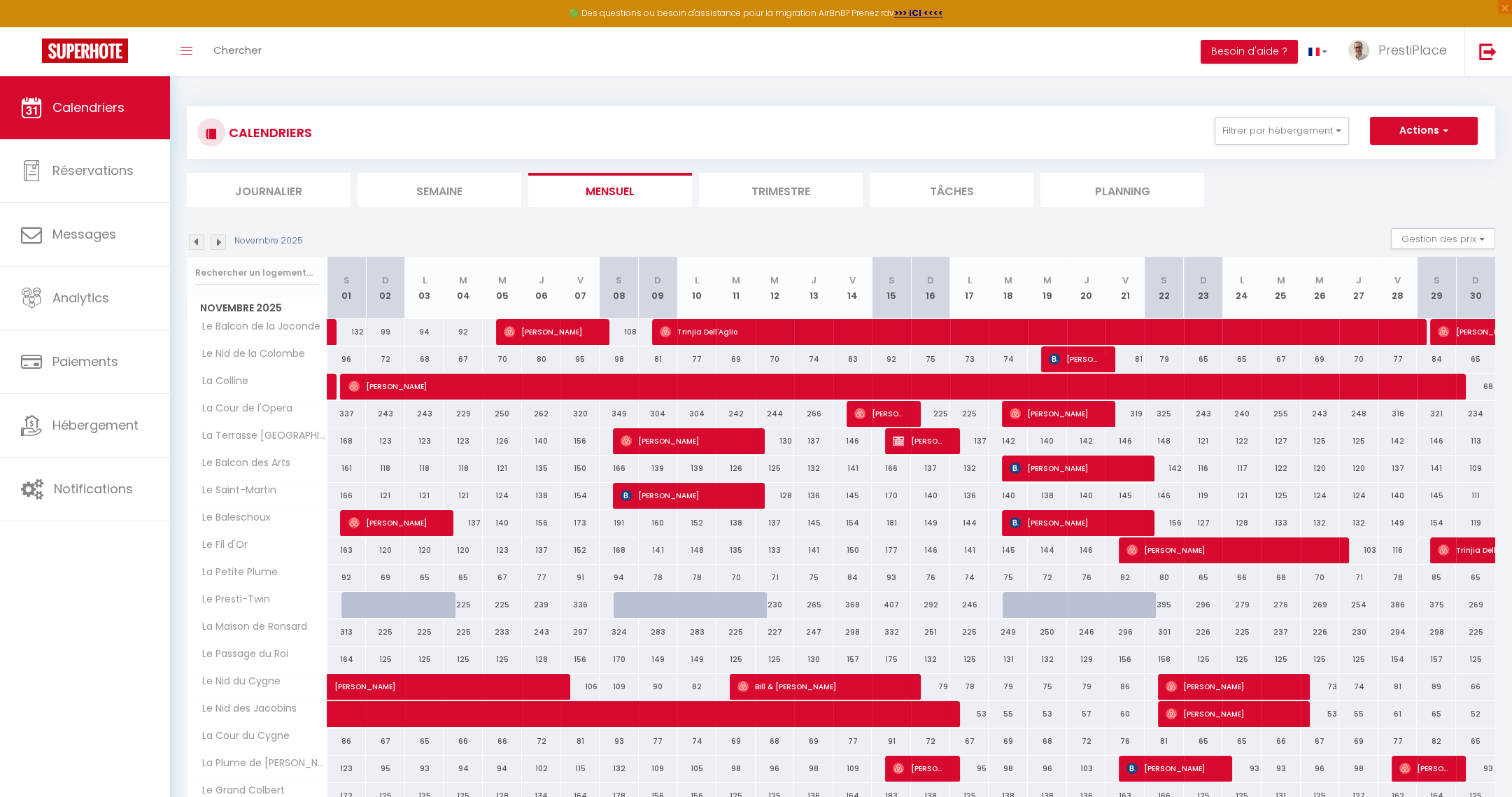
click at [659, 359] on div "81" at bounding box center [659, 360] width 39 height 26
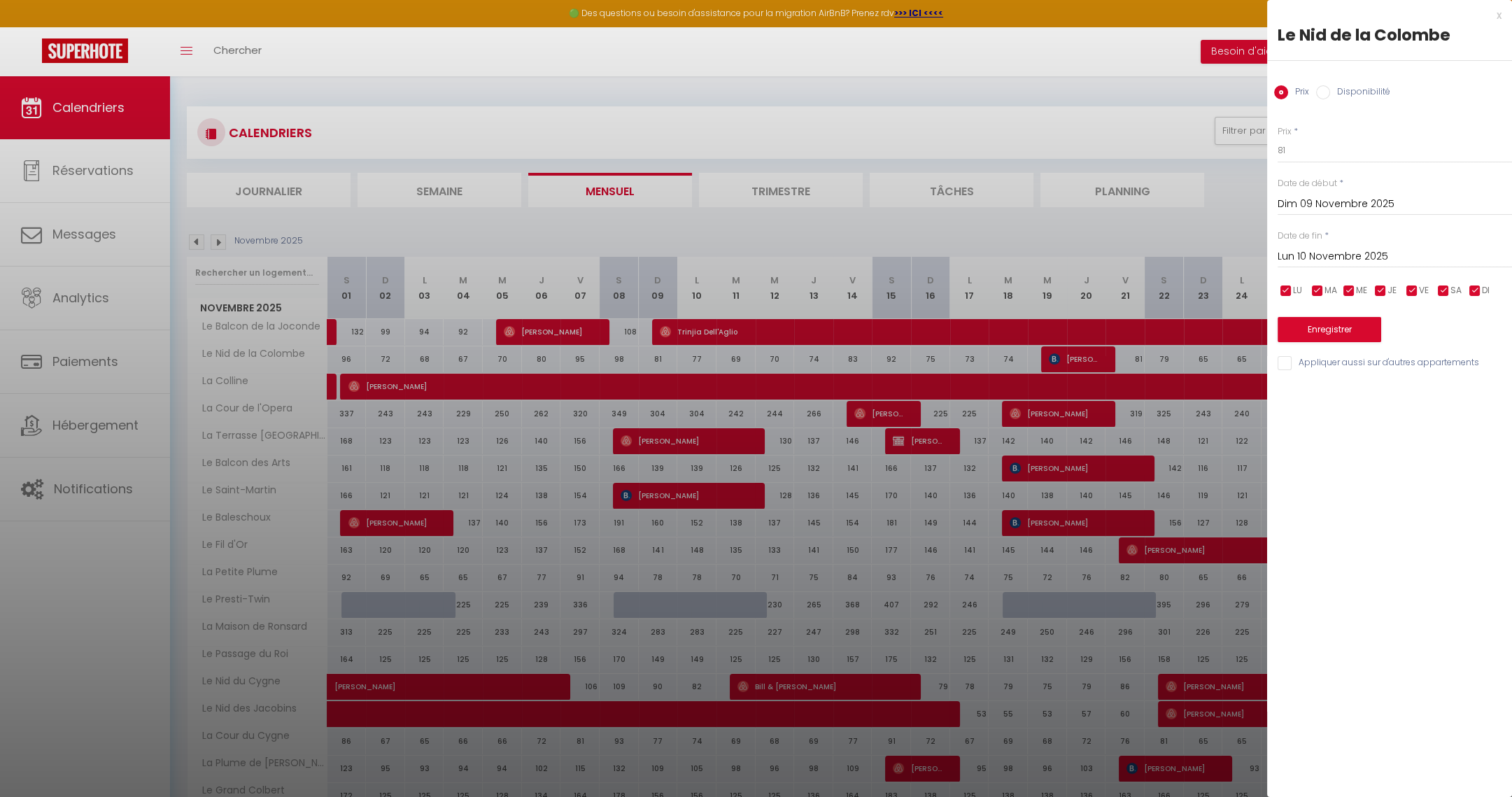
click at [1326, 88] on input "Disponibilité" at bounding box center [1323, 92] width 14 height 14
click at [1309, 151] on select "Disponible Indisponible" at bounding box center [1395, 151] width 234 height 27
click at [1278, 138] on select "Disponible Indisponible" at bounding box center [1395, 151] width 234 height 27
click at [1323, 332] on button "Enregistrer" at bounding box center [1329, 330] width 103 height 25
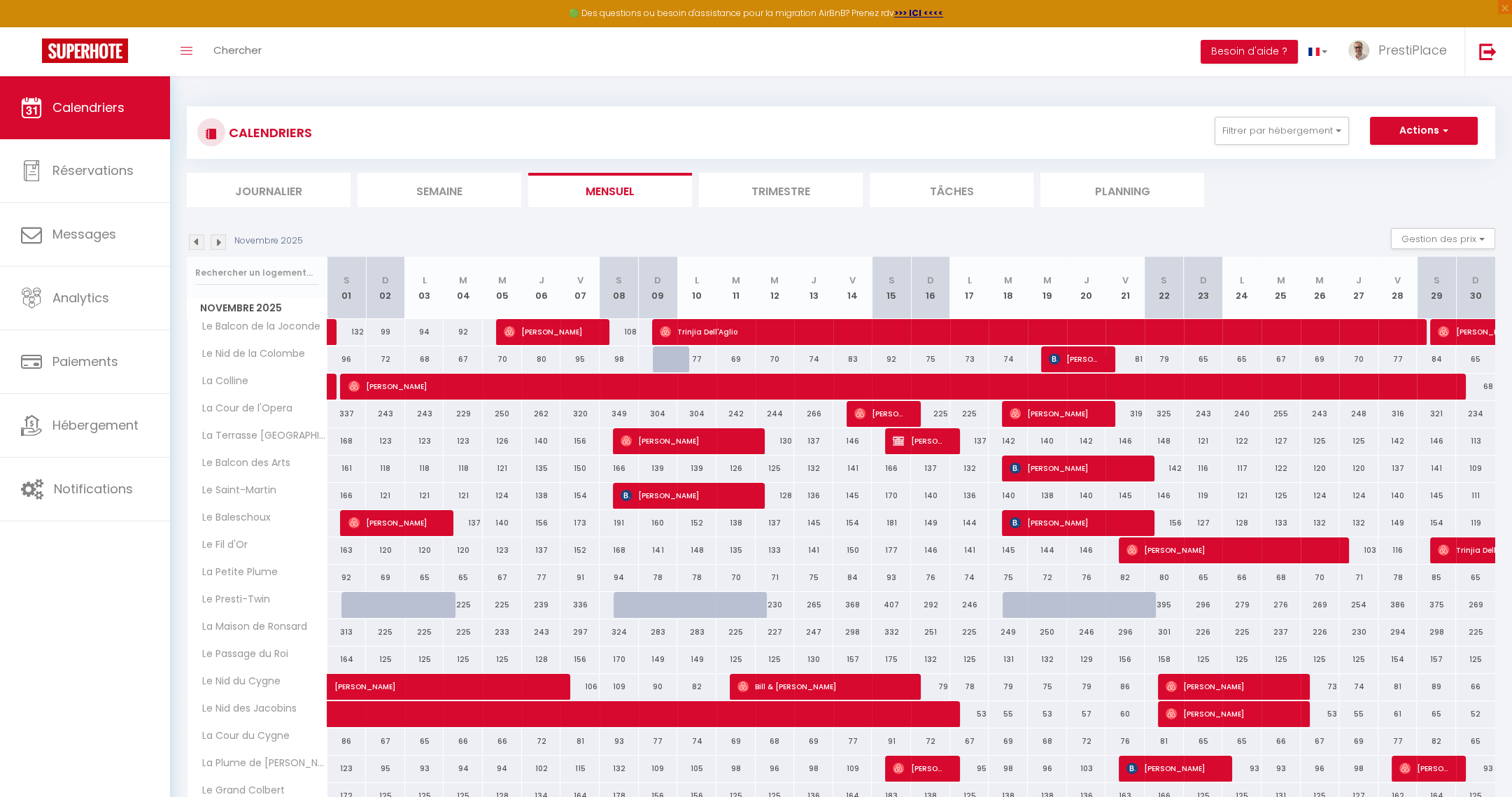
click at [194, 242] on img at bounding box center [197, 242] width 15 height 15
